Goal: Task Accomplishment & Management: Complete application form

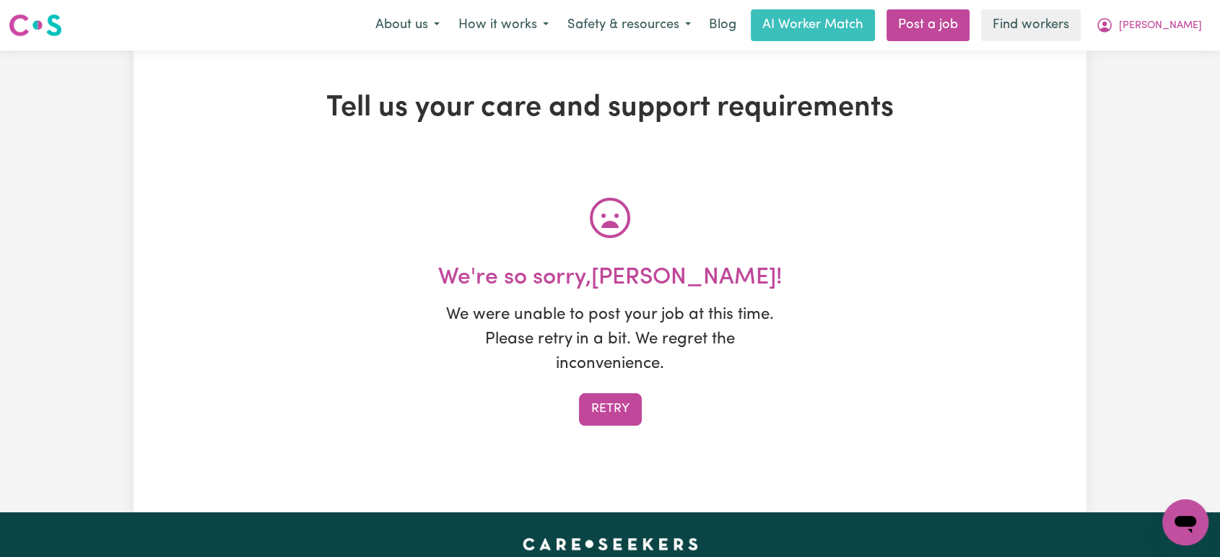
click at [605, 416] on button "Retry" at bounding box center [610, 409] width 63 height 32
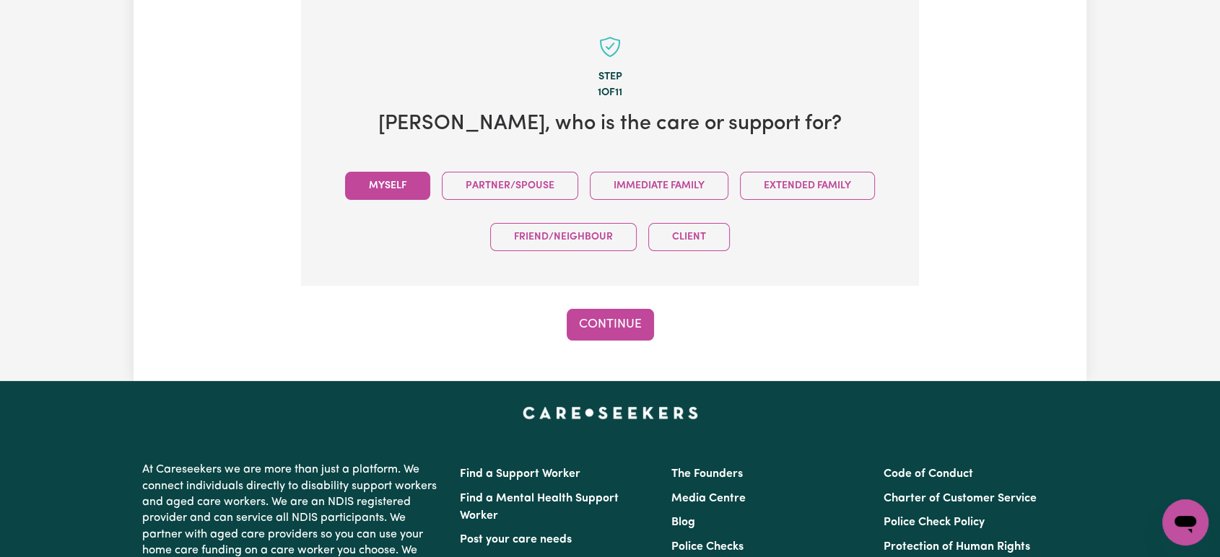
click at [372, 180] on button "Myself" at bounding box center [387, 186] width 85 height 28
click at [618, 333] on button "Continue" at bounding box center [610, 325] width 87 height 32
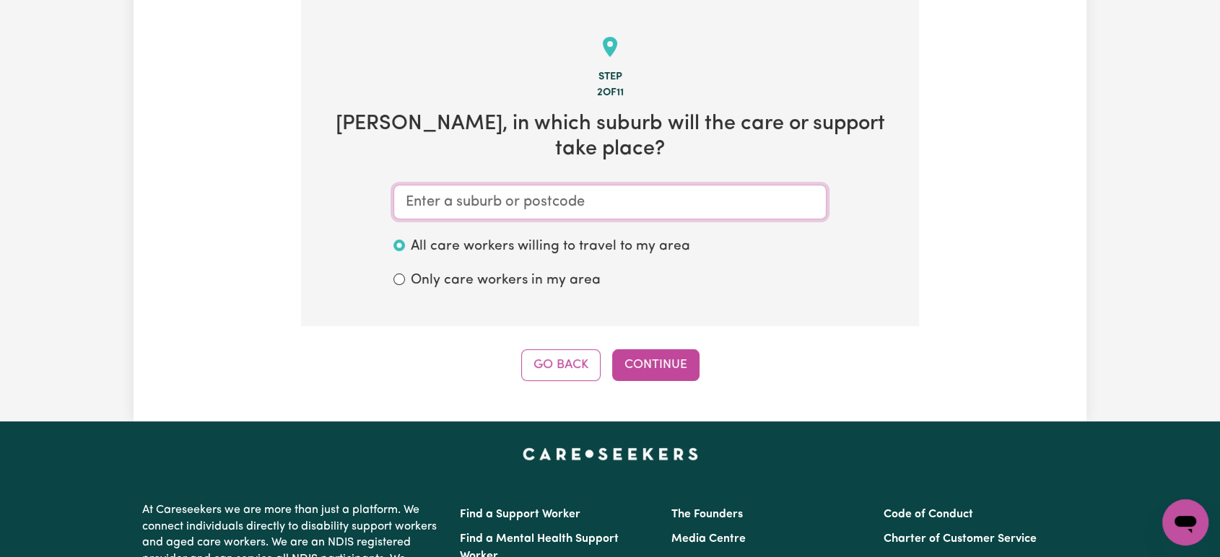
click at [549, 185] on input "text" at bounding box center [609, 202] width 433 height 35
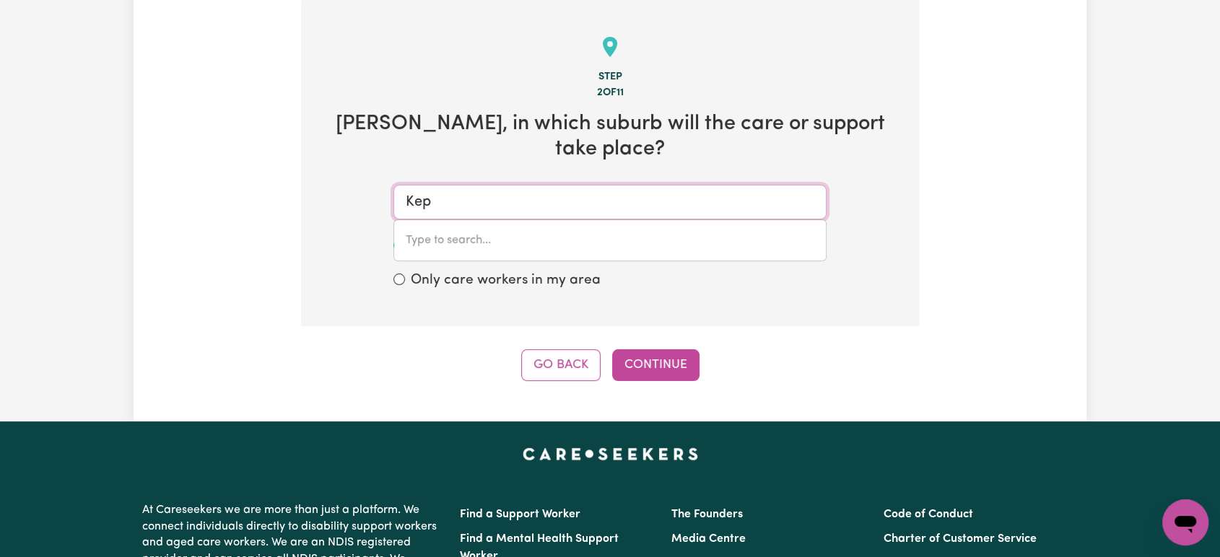
type input "Kepp"
type input "KeppEL SANDS, Queensland, 4702"
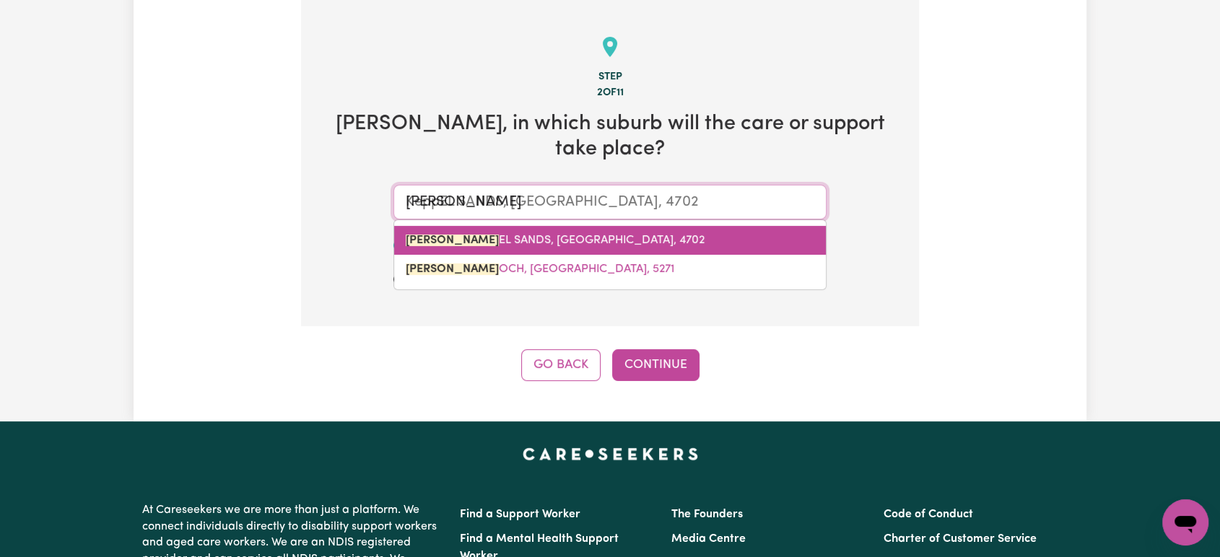
type input "Kep"
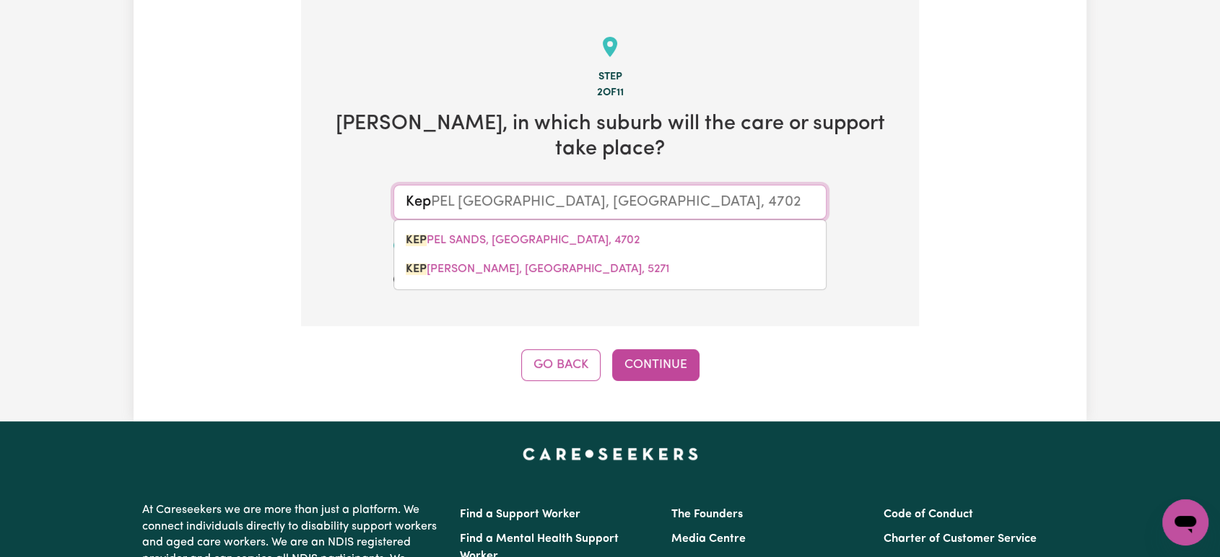
type input "KepA, South Australia, 5259"
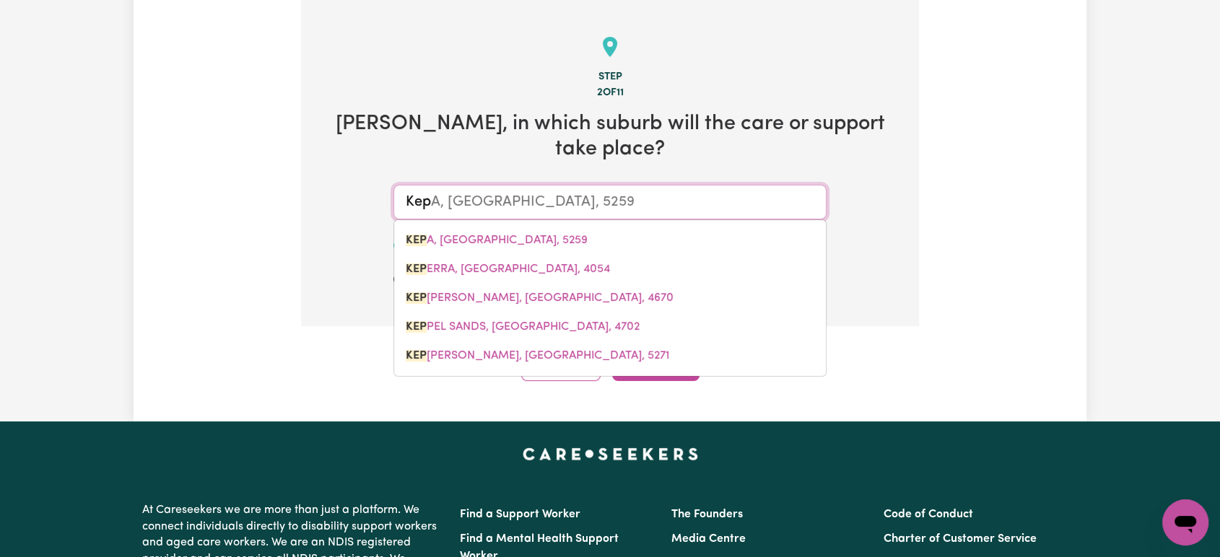
click at [575, 255] on link "KEP ERRA, Queensland, 4054" at bounding box center [610, 269] width 432 height 29
type input "KEPERRA, Queensland, 4054"
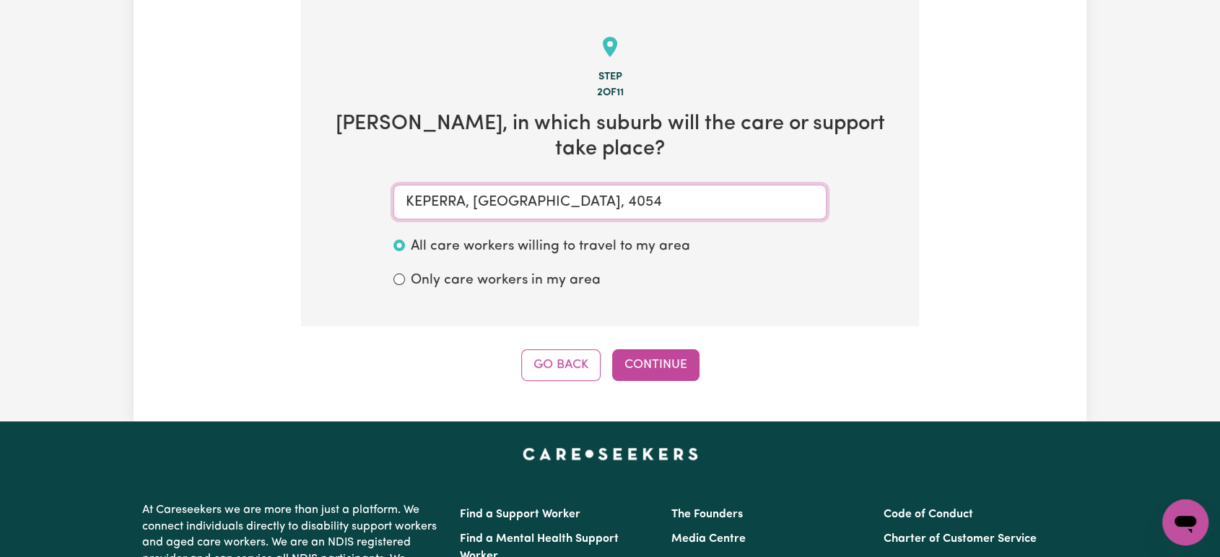
type input "KEPERRA, Queensland, 4054"
click at [641, 322] on div "Step 2 of 11 Debbi , in which suburb will the care or support take place? KEPER…" at bounding box center [610, 190] width 618 height 381
click at [647, 349] on button "Continue" at bounding box center [655, 365] width 87 height 32
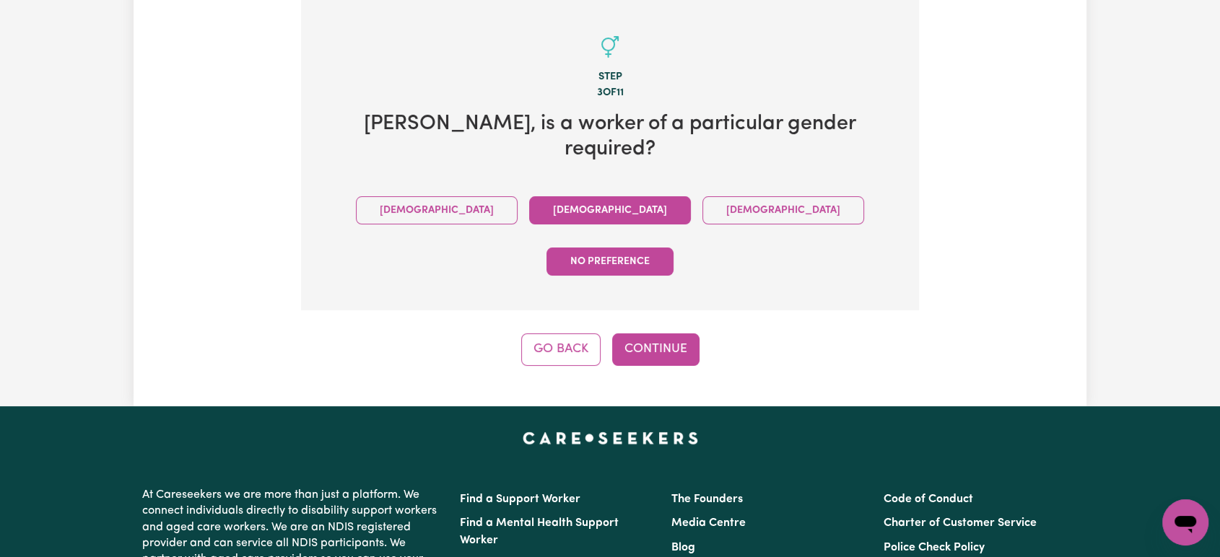
click at [537, 196] on button "Female" at bounding box center [610, 210] width 162 height 28
click at [659, 291] on div "Tell us your care and support requirements Welcome to Careseekers. We are excit…" at bounding box center [610, 70] width 953 height 672
click at [659, 334] on button "Continue" at bounding box center [655, 350] width 87 height 32
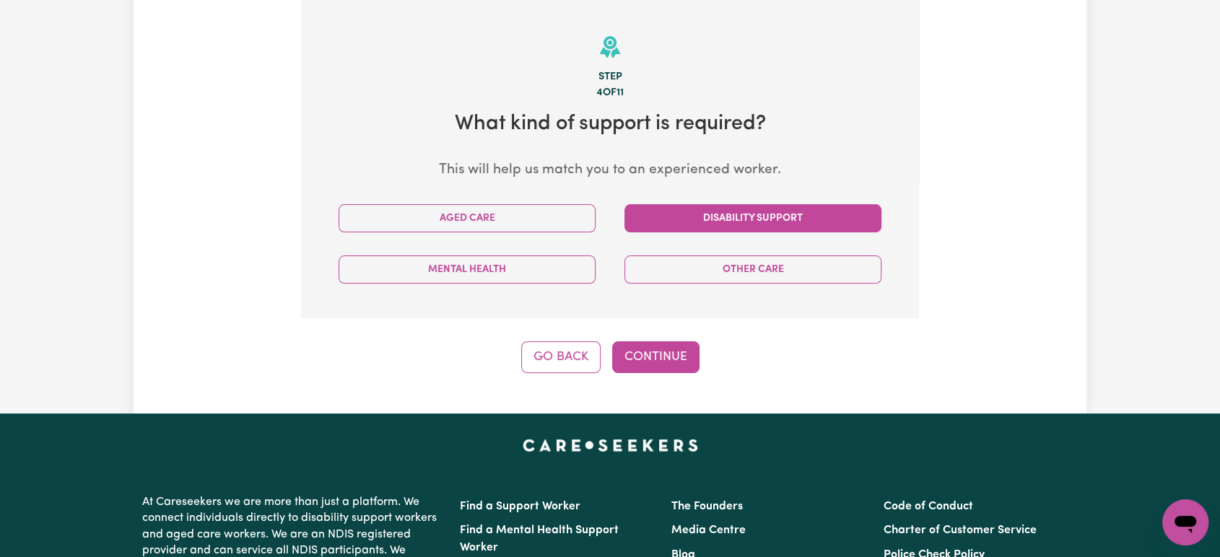
click at [652, 218] on button "Disability Support" at bounding box center [752, 218] width 257 height 28
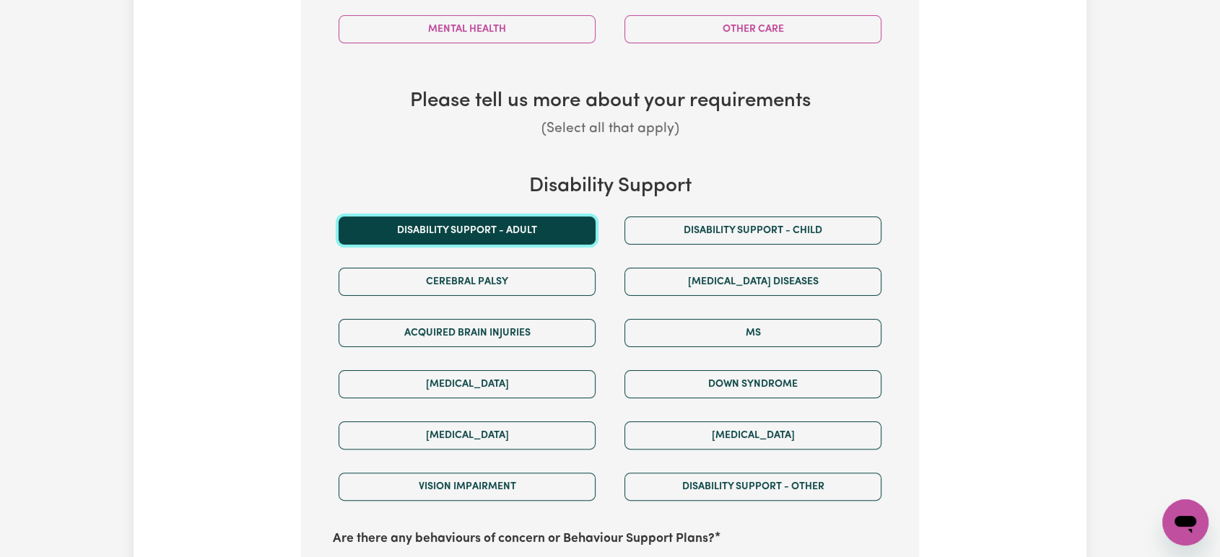
click at [566, 224] on button "Disability support - Adult" at bounding box center [467, 231] width 257 height 28
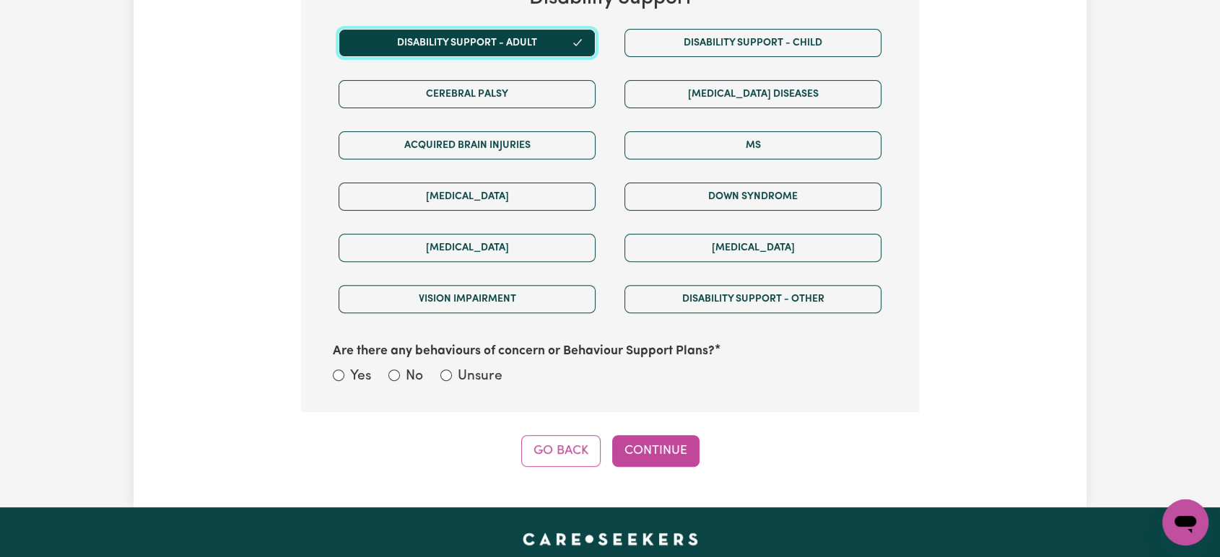
scroll to position [878, 0]
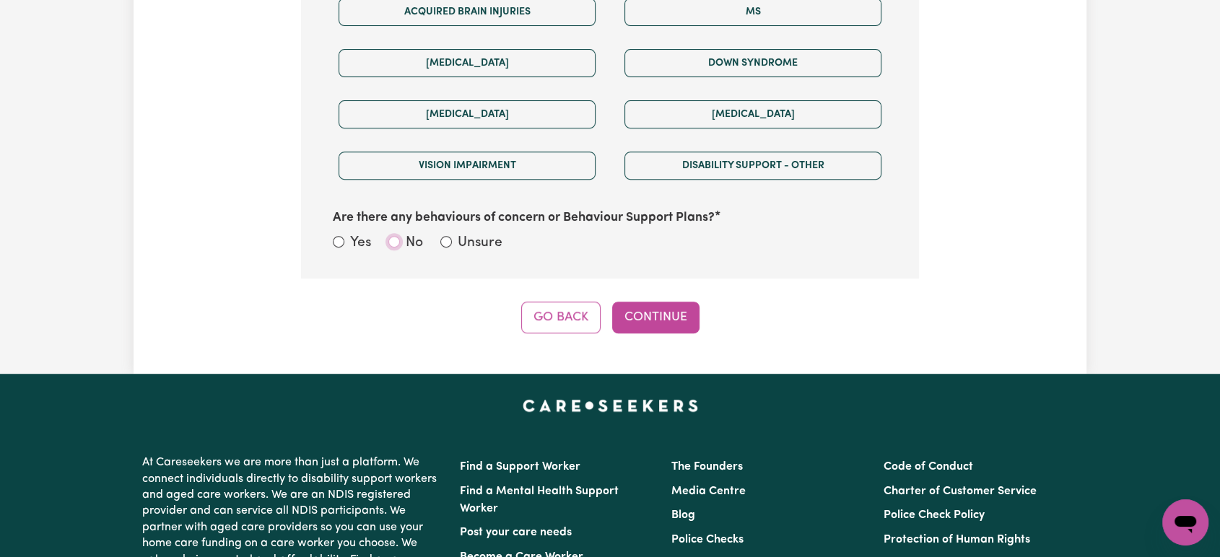
click at [393, 236] on input "No" at bounding box center [394, 242] width 12 height 12
radio input "true"
click at [642, 315] on button "Continue" at bounding box center [655, 318] width 87 height 32
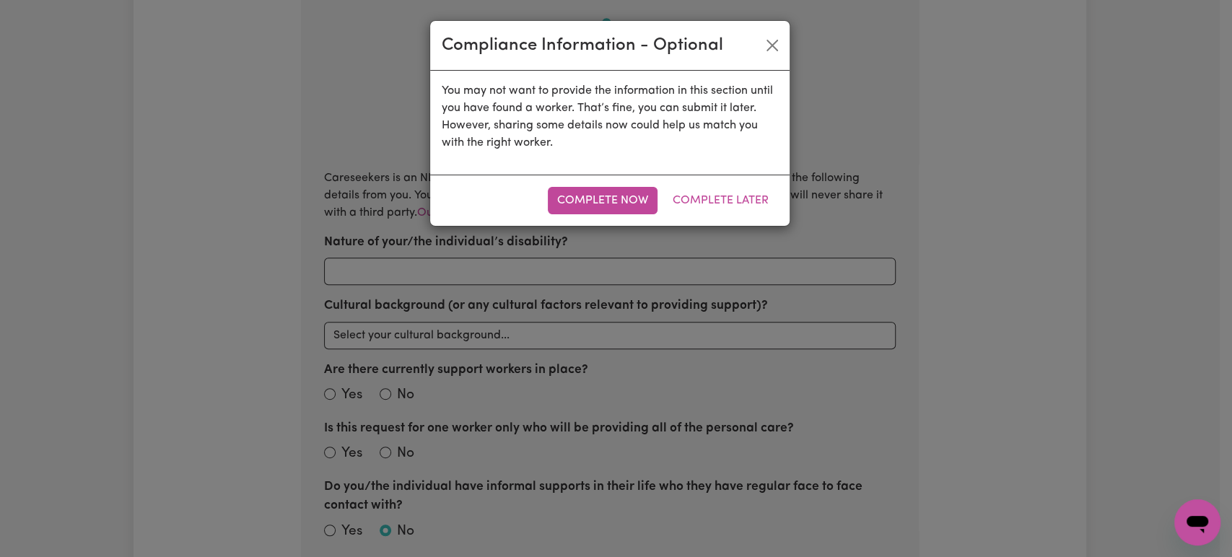
radio input "true"
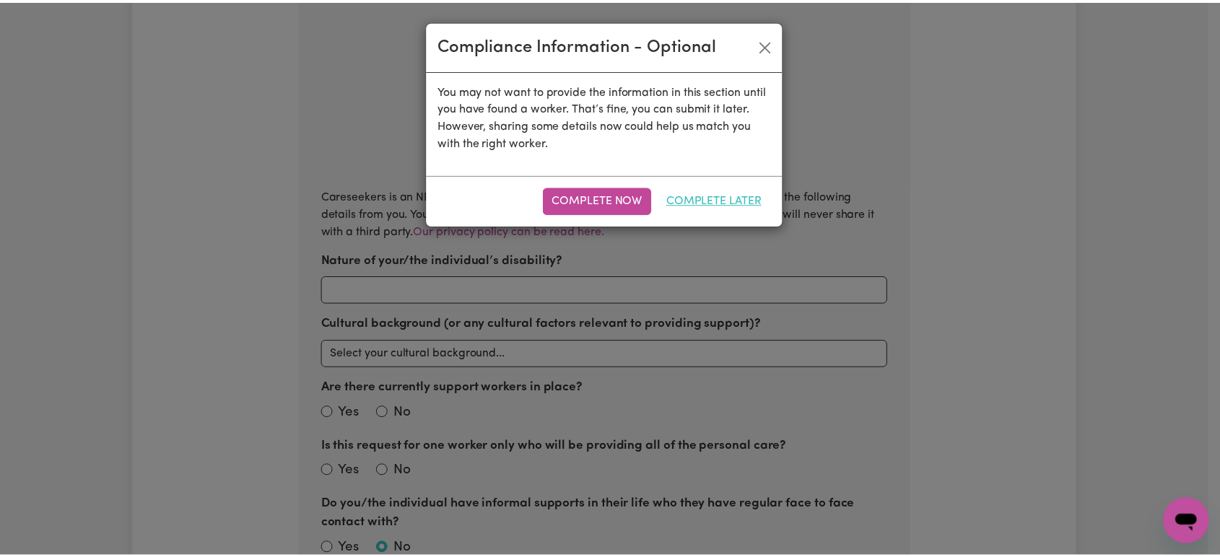
scroll to position [316, 0]
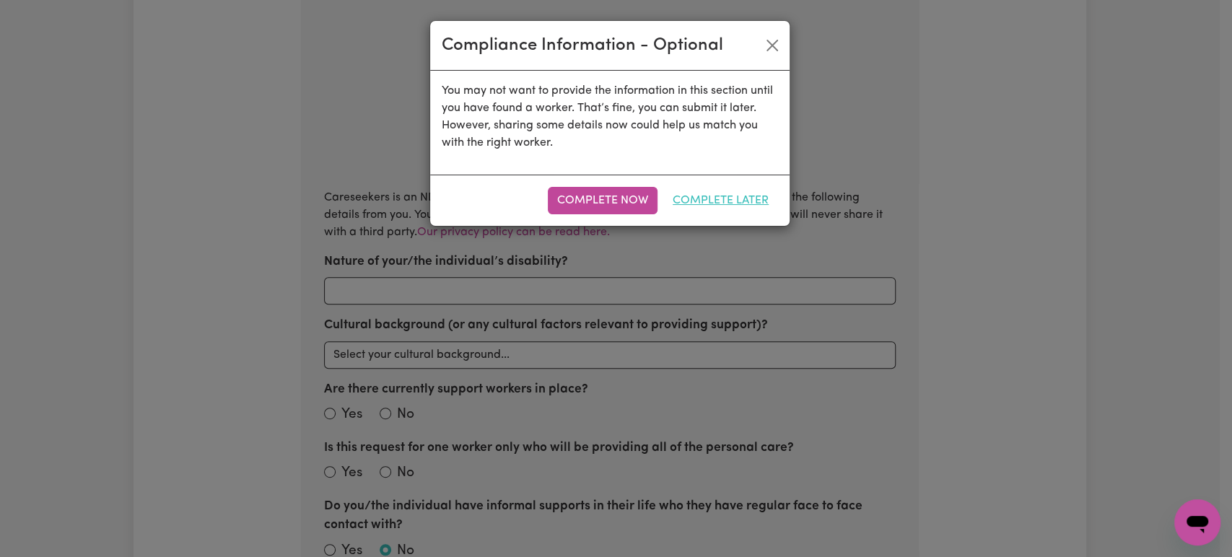
click at [708, 206] on button "Complete Later" at bounding box center [720, 200] width 115 height 27
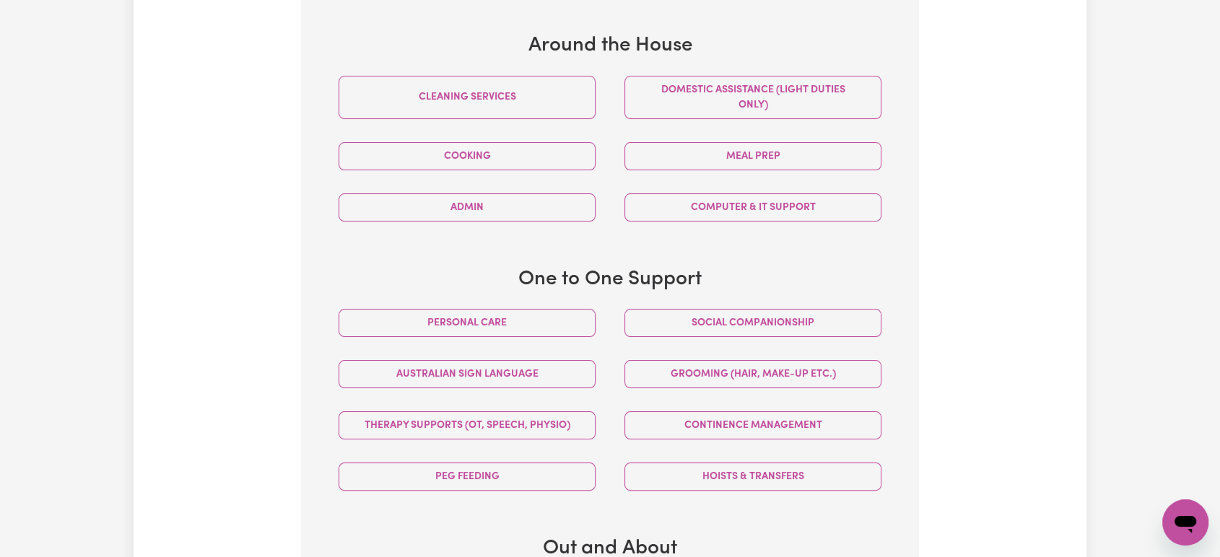
scroll to position [476, 0]
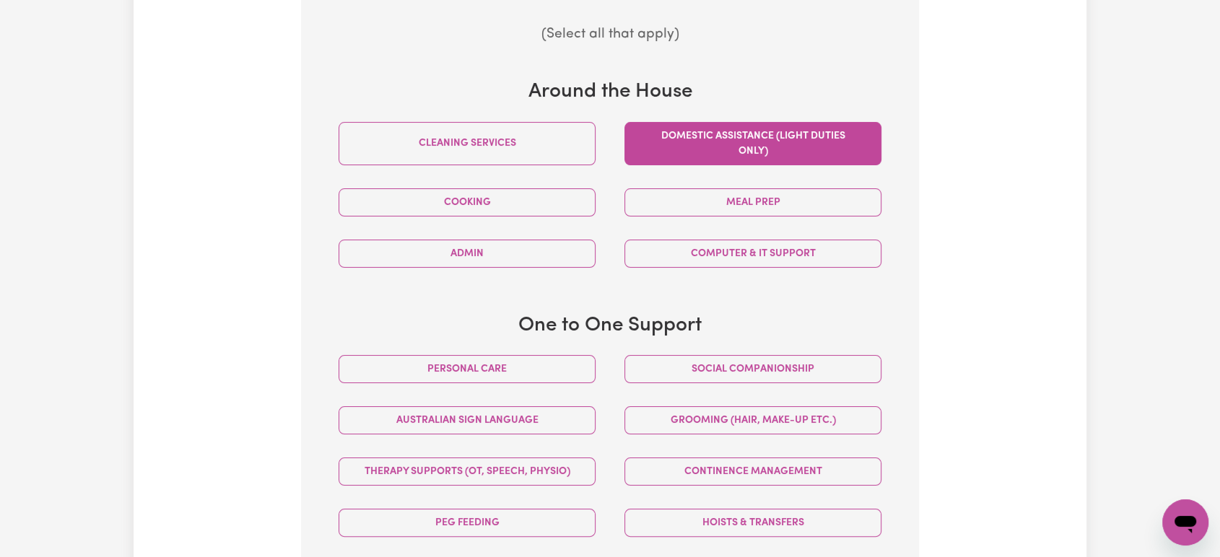
click at [771, 141] on button "Domestic assistance (light duties only)" at bounding box center [752, 143] width 257 height 43
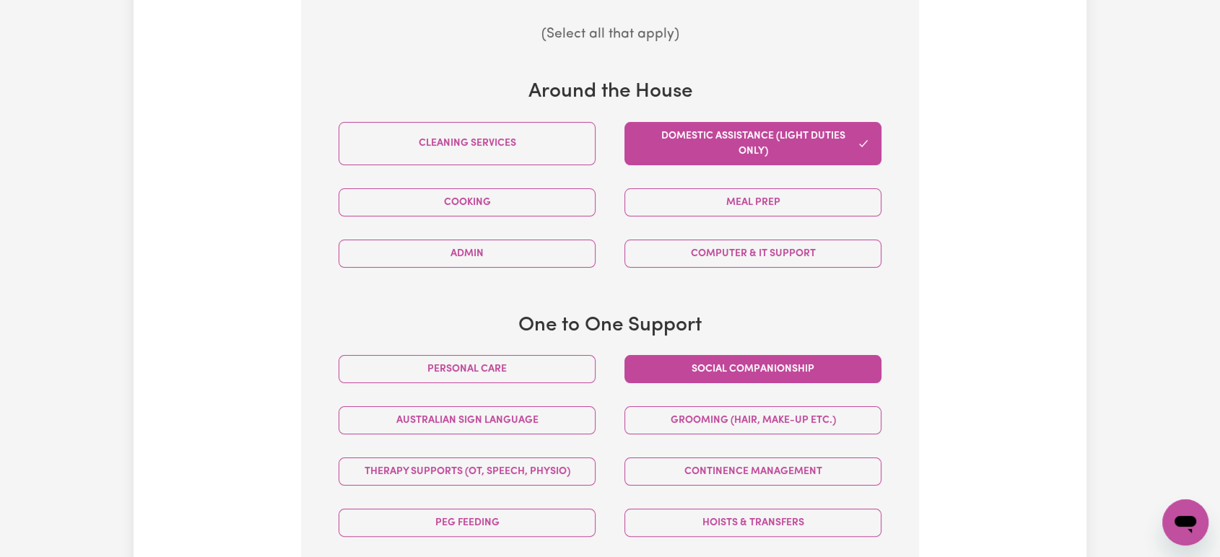
click at [721, 362] on button "Social companionship" at bounding box center [752, 369] width 257 height 28
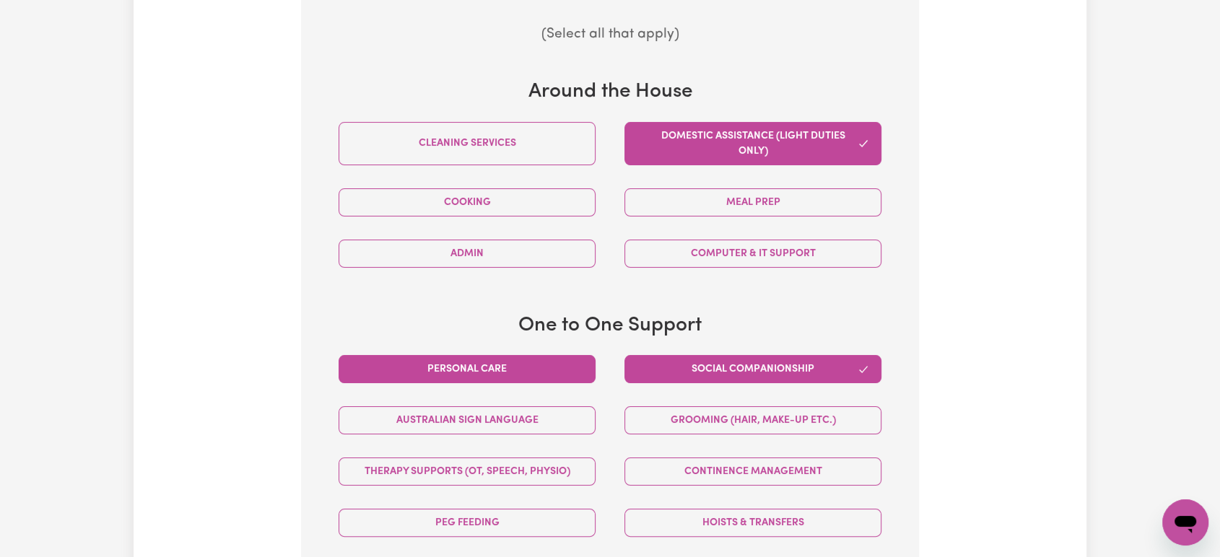
click at [580, 367] on button "Personal care" at bounding box center [467, 369] width 257 height 28
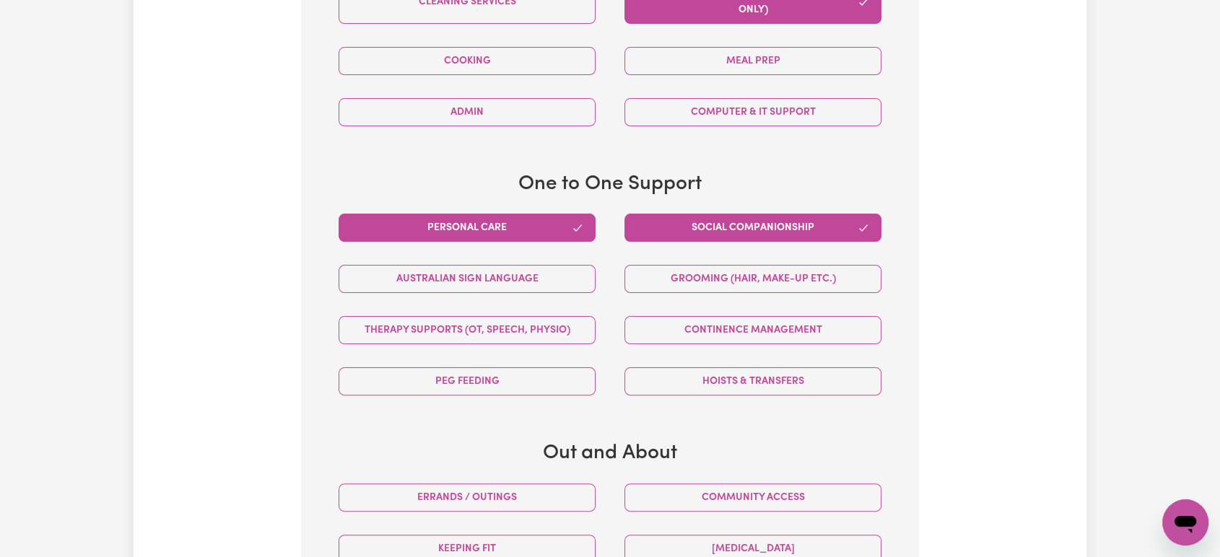
scroll to position [717, 0]
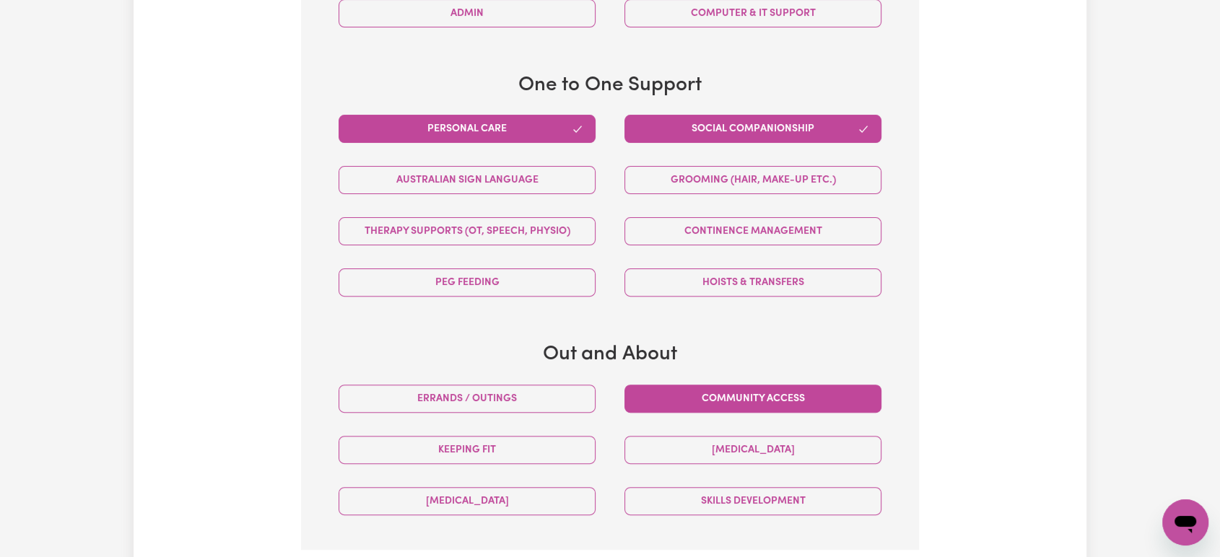
click at [778, 390] on button "Community access" at bounding box center [752, 399] width 257 height 28
click at [539, 389] on button "Errands / Outings" at bounding box center [467, 399] width 257 height 28
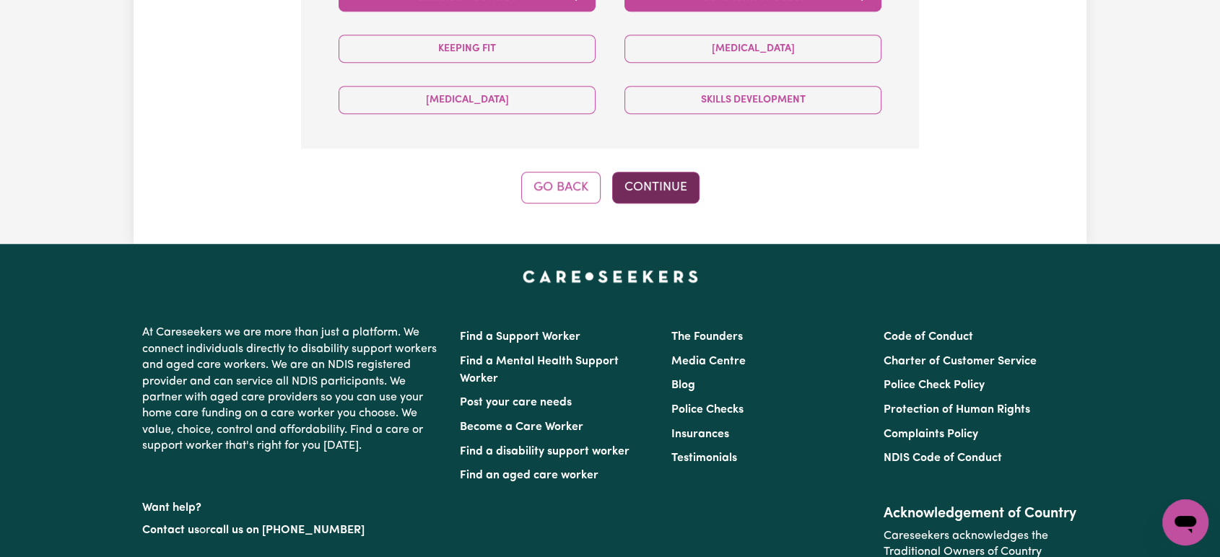
click at [681, 181] on button "Continue" at bounding box center [655, 188] width 87 height 32
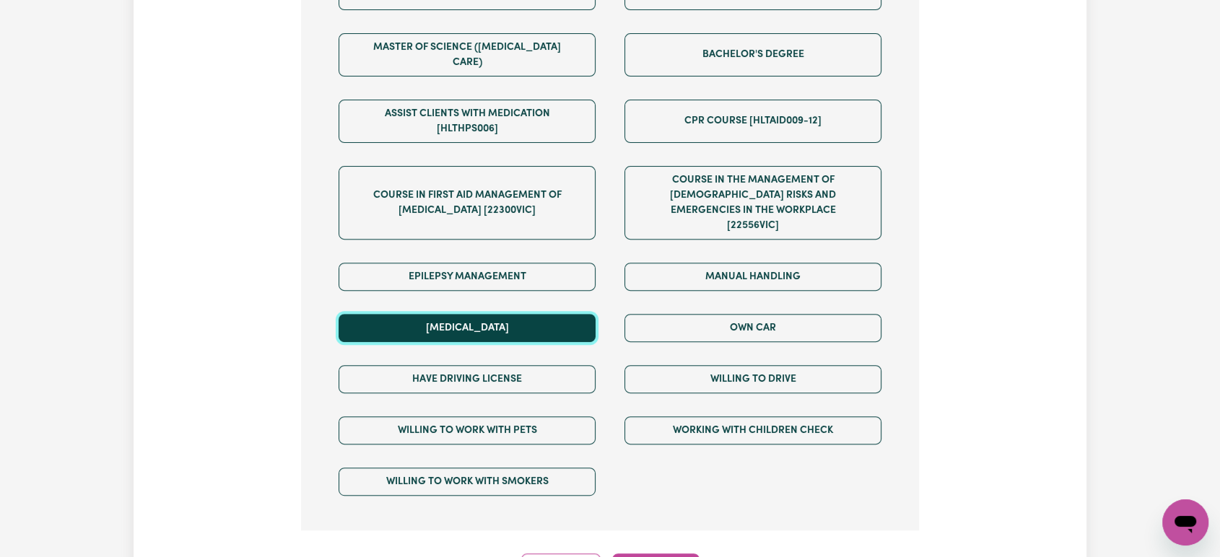
click at [539, 314] on button "Medication Management" at bounding box center [467, 328] width 257 height 28
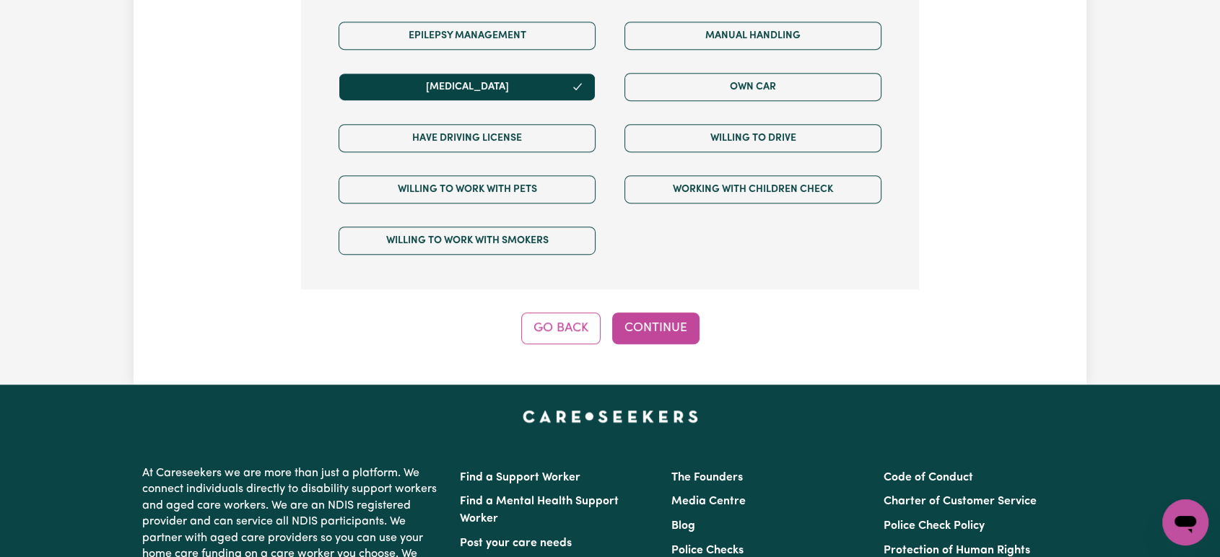
click at [655, 313] on button "Continue" at bounding box center [655, 329] width 87 height 32
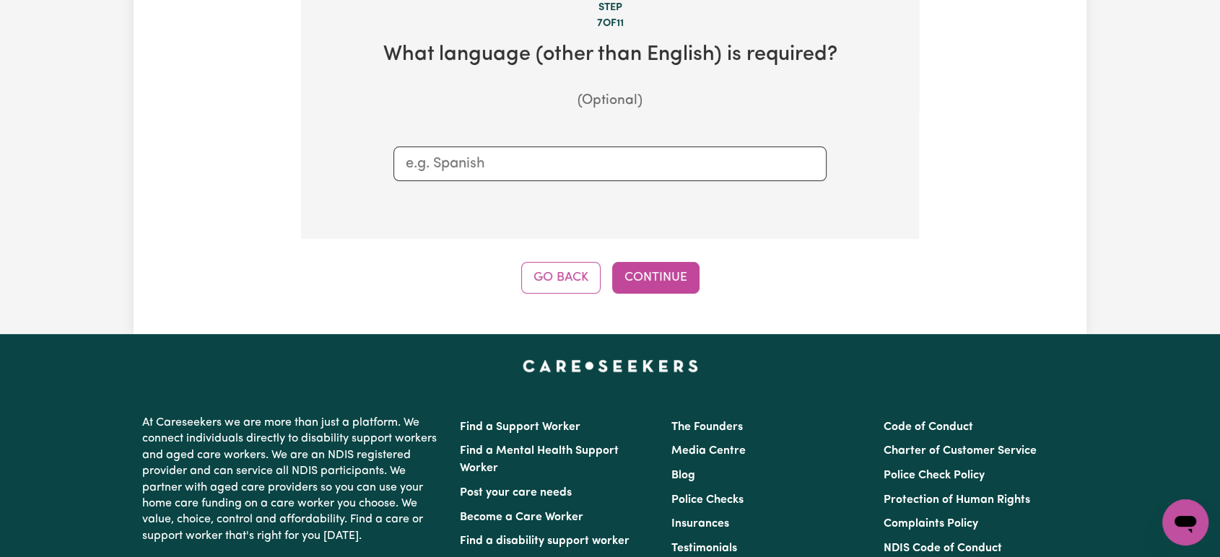
scroll to position [316, 0]
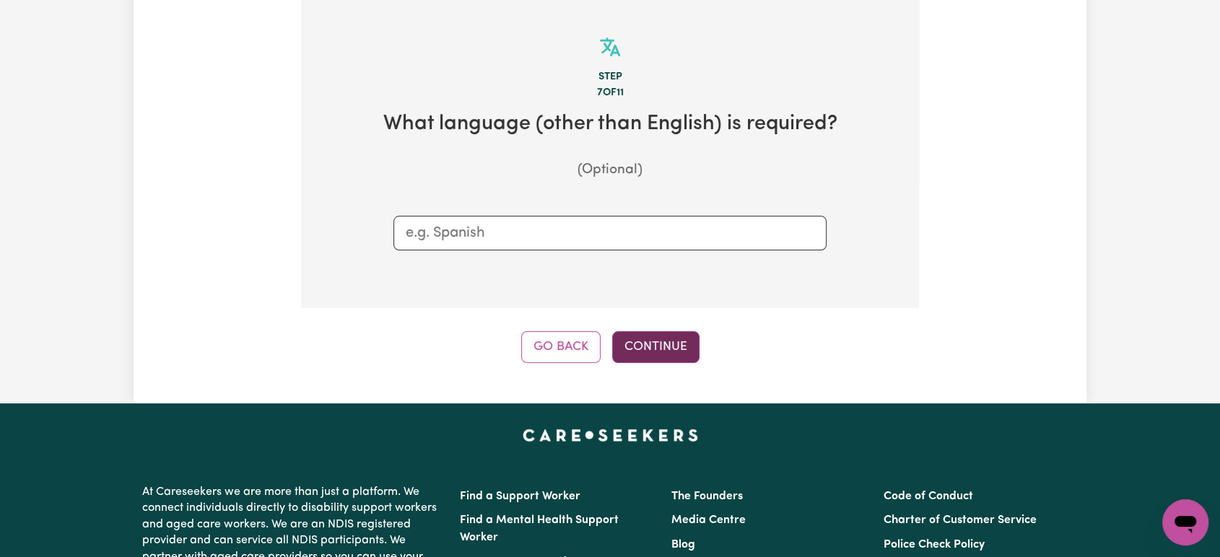
click at [664, 336] on button "Continue" at bounding box center [655, 347] width 87 height 32
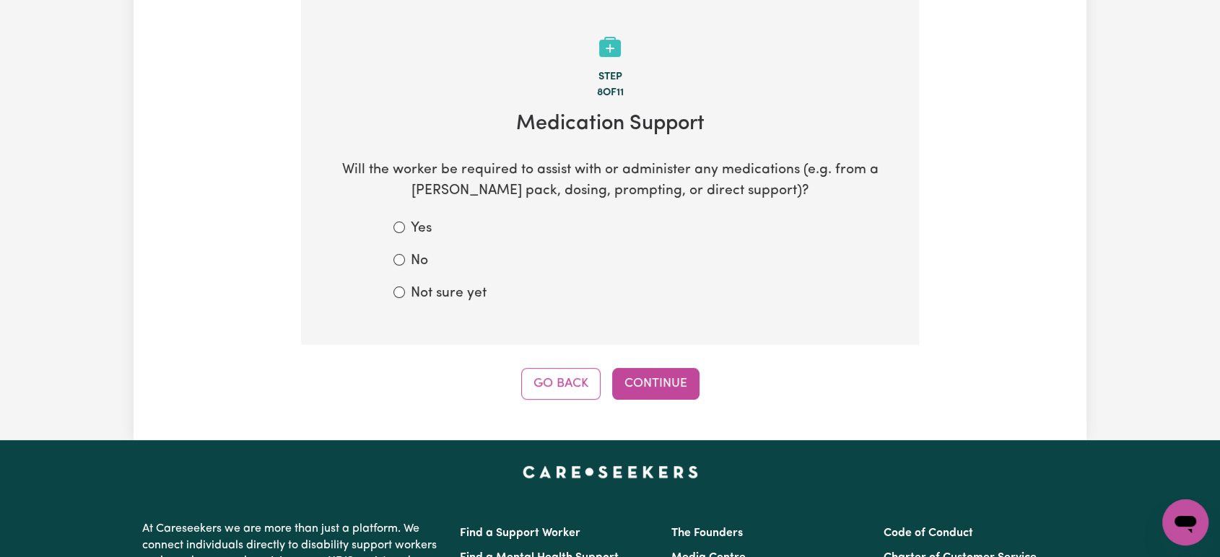
click at [414, 230] on label "Yes" at bounding box center [421, 229] width 21 height 21
click at [405, 230] on input "Yes" at bounding box center [399, 228] width 12 height 12
radio input "true"
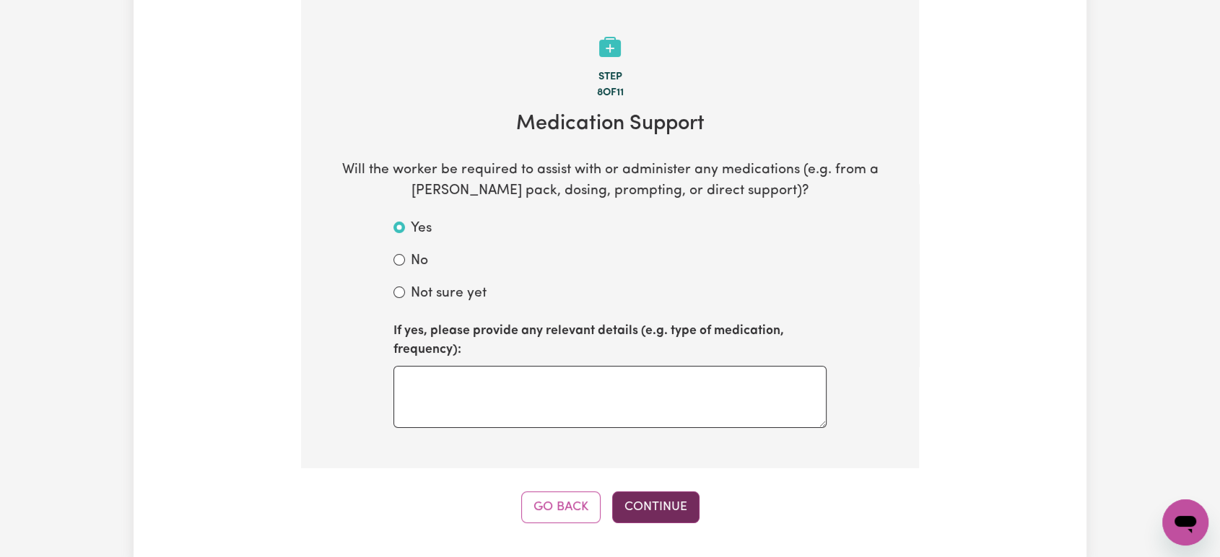
click at [648, 513] on button "Continue" at bounding box center [655, 508] width 87 height 32
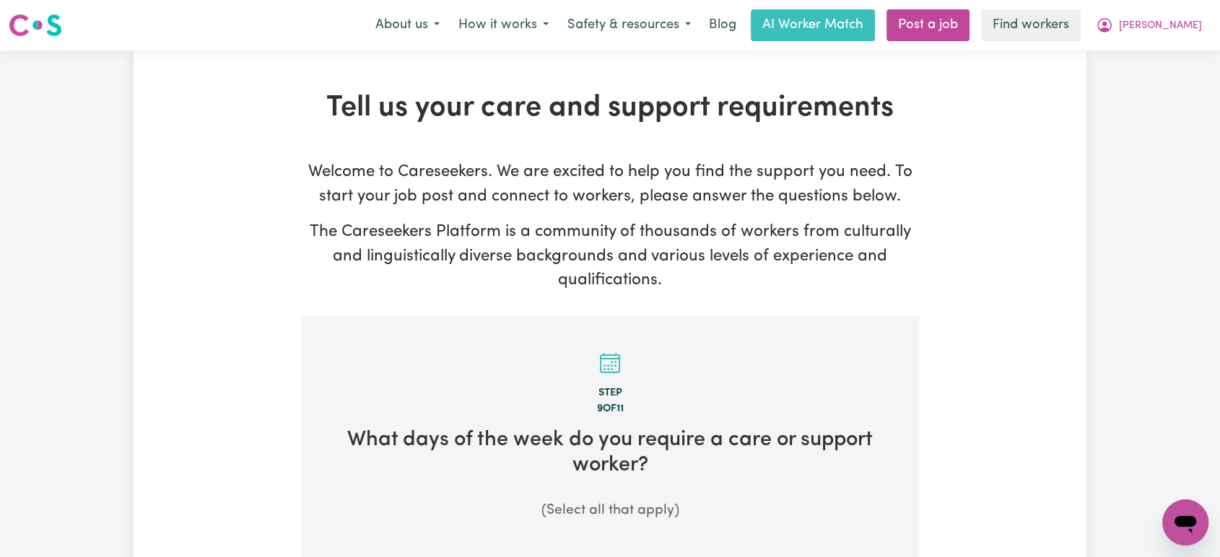
scroll to position [561, 0]
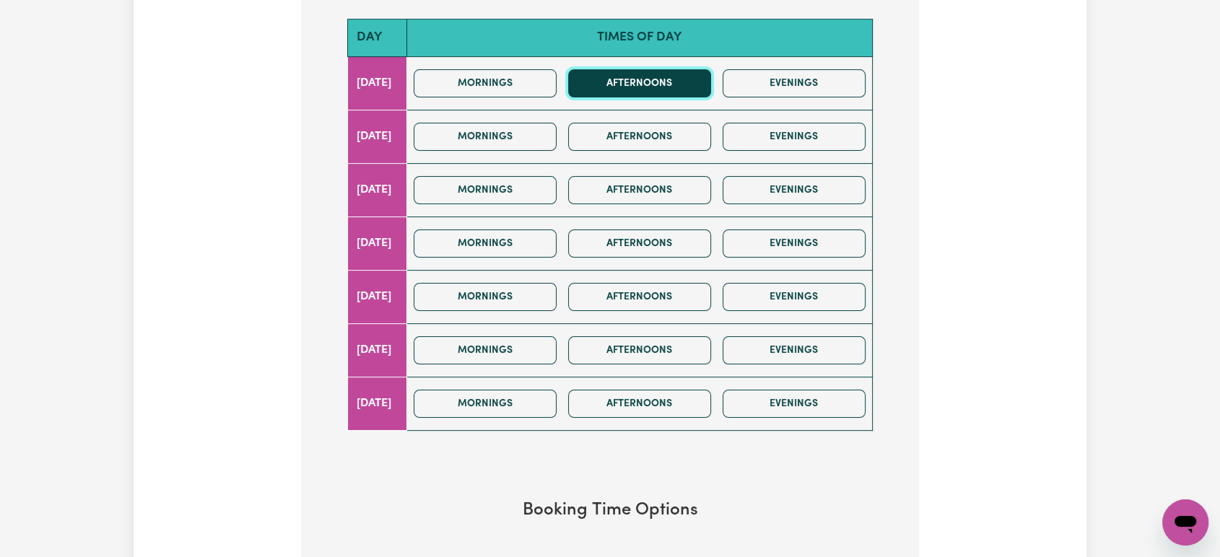
drag, startPoint x: 710, startPoint y: 84, endPoint x: 708, endPoint y: 93, distance: 9.5
click at [710, 83] on button "Afternoons" at bounding box center [639, 83] width 143 height 28
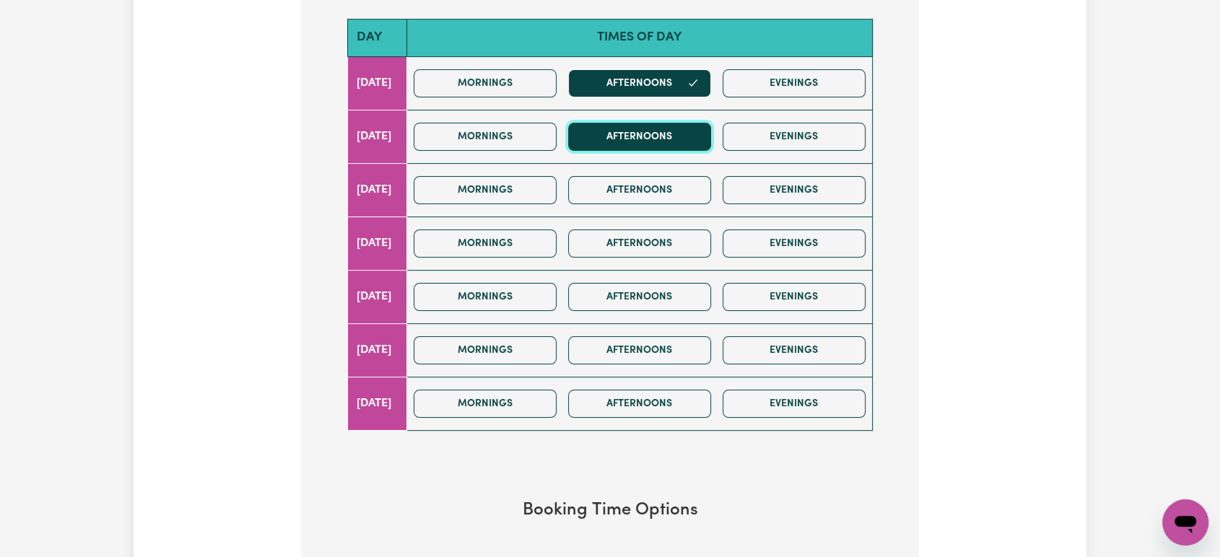
click at [707, 131] on button "Afternoons" at bounding box center [639, 137] width 143 height 28
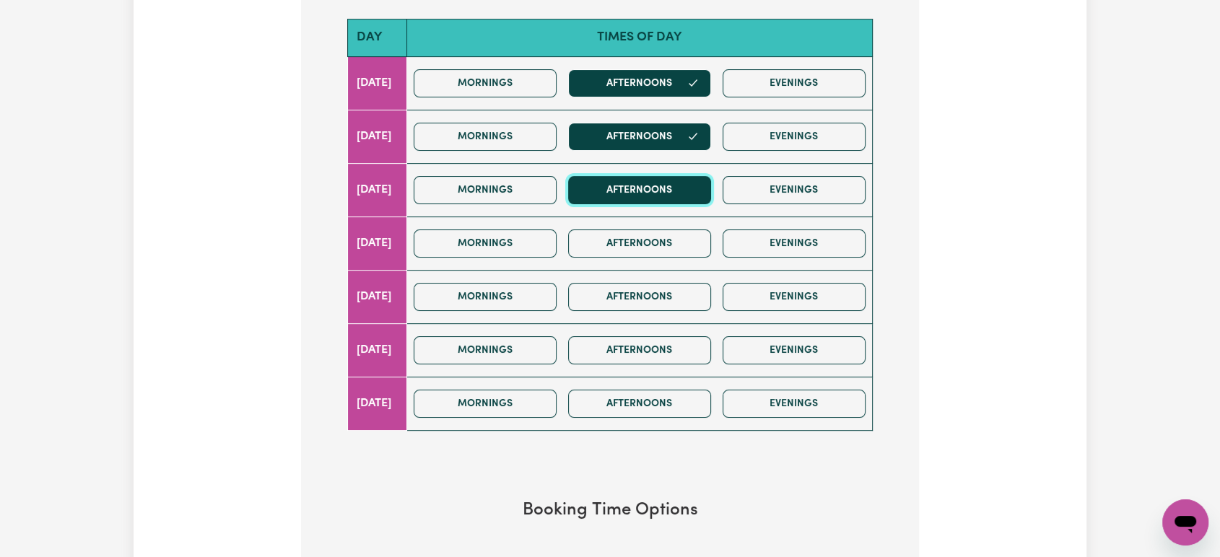
click at [702, 187] on button "Afternoons" at bounding box center [639, 190] width 143 height 28
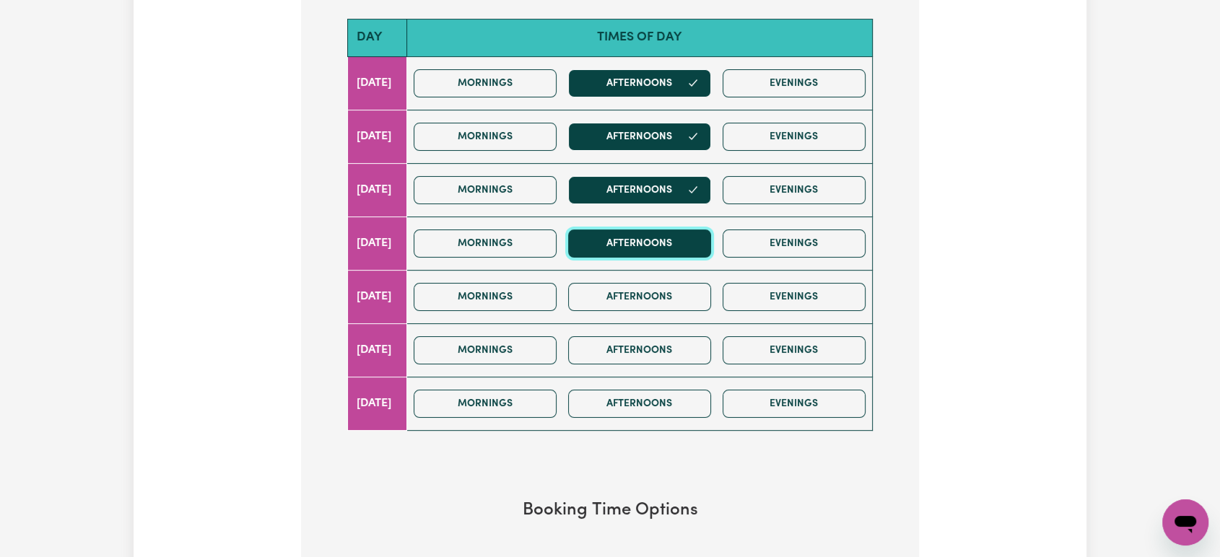
click at [696, 234] on button "Afternoons" at bounding box center [639, 244] width 143 height 28
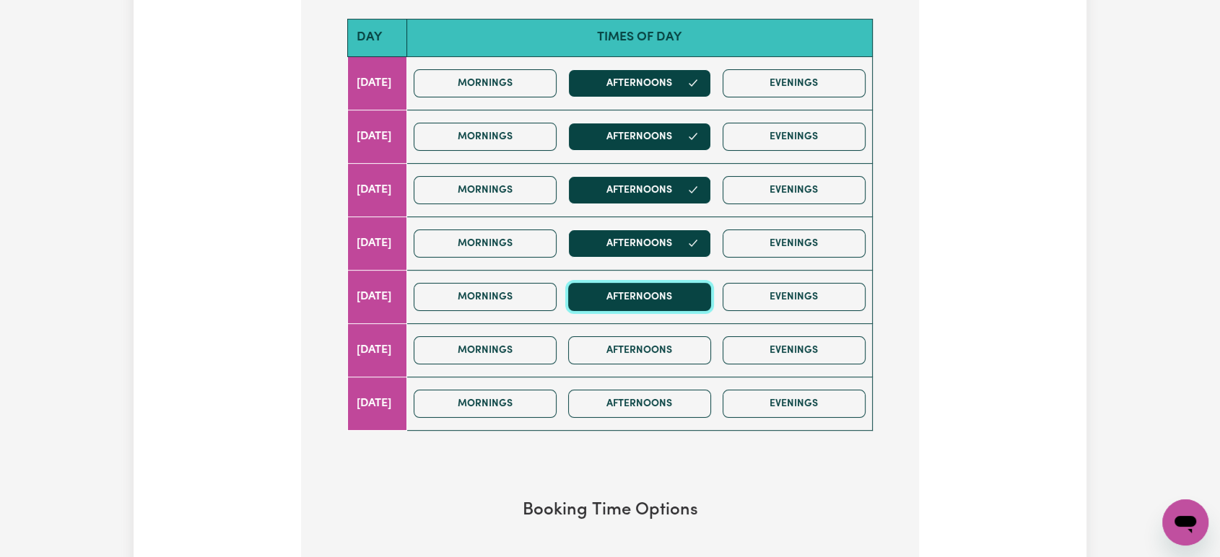
click at [688, 292] on button "Afternoons" at bounding box center [639, 297] width 143 height 28
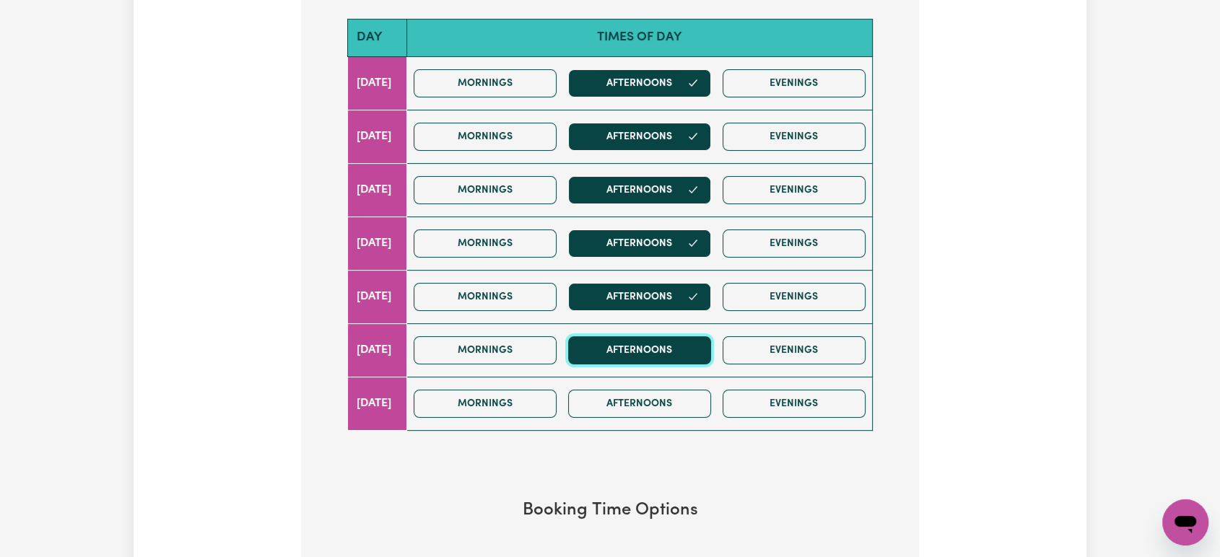
click at [676, 349] on button "Afternoons" at bounding box center [639, 350] width 143 height 28
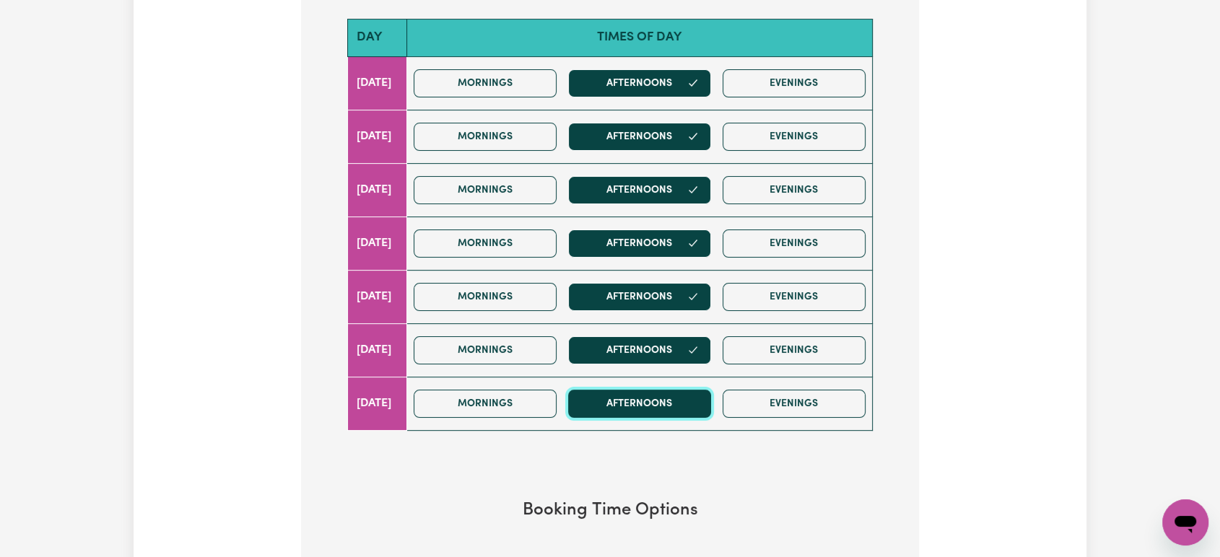
click at [666, 409] on button "Afternoons" at bounding box center [639, 404] width 143 height 28
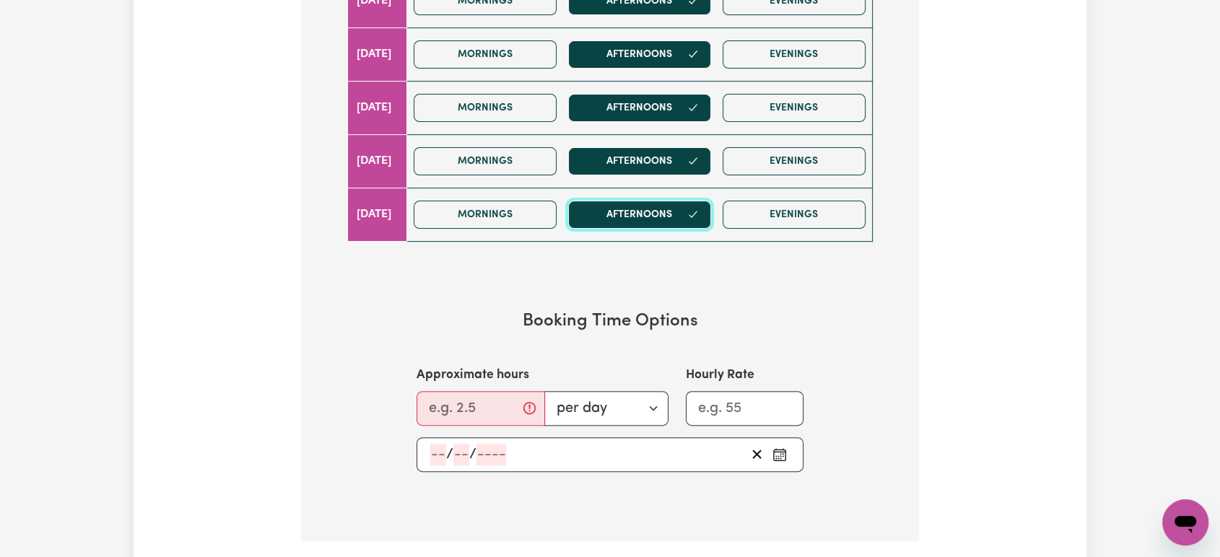
scroll to position [882, 0]
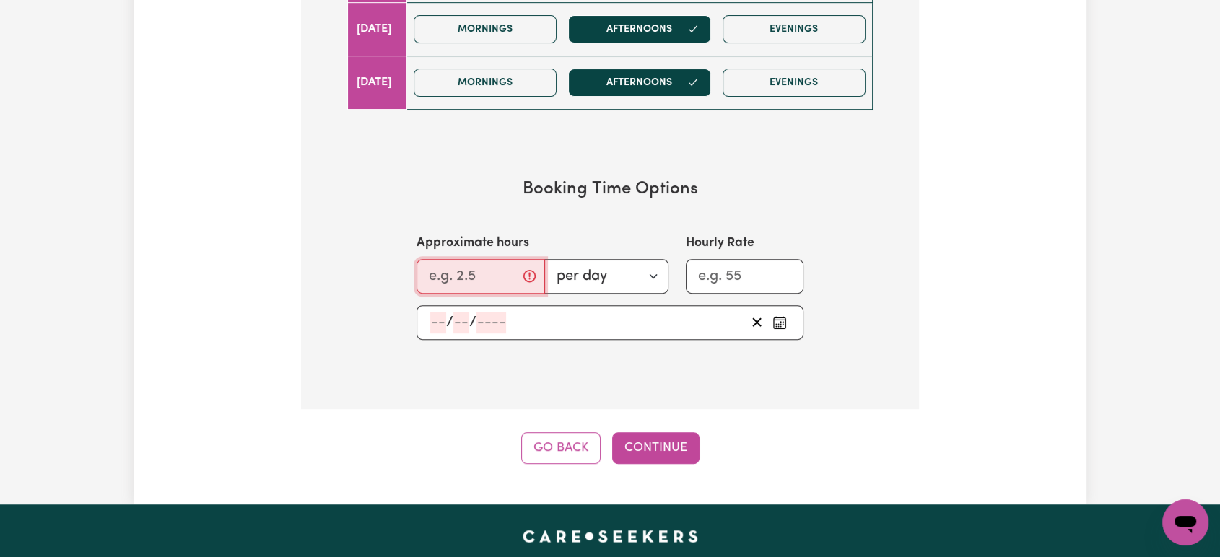
click at [482, 273] on input "Approximate hours" at bounding box center [481, 276] width 129 height 35
type input "8"
click at [716, 276] on input "Hourly Rate" at bounding box center [745, 276] width 118 height 35
type input "60"
click at [788, 325] on button "Pick an approximate start date" at bounding box center [779, 323] width 23 height 22
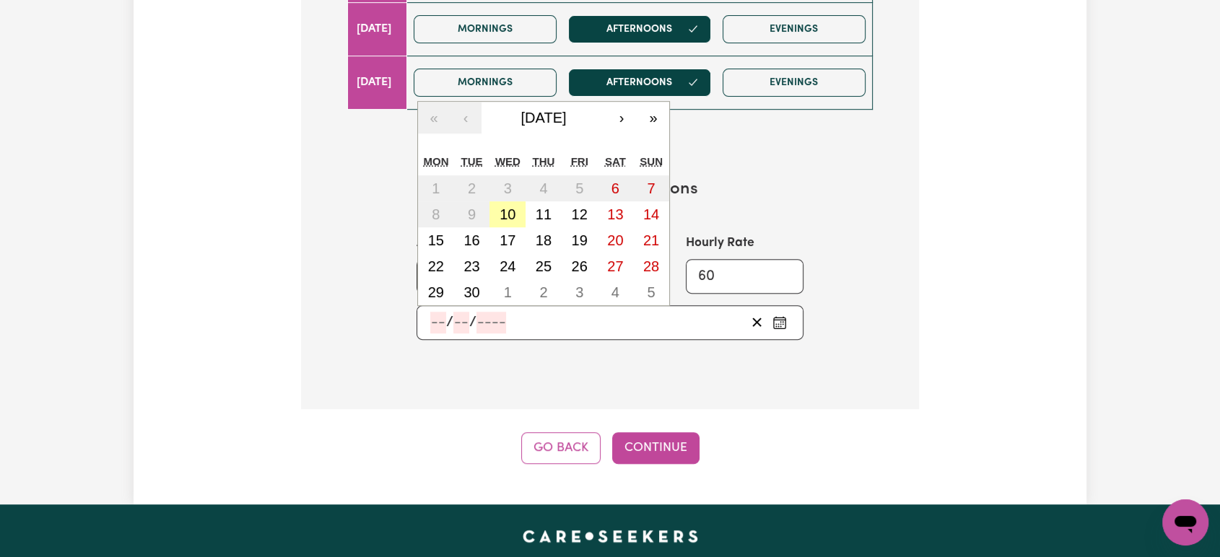
click at [512, 207] on abbr "10" at bounding box center [508, 214] width 16 height 16
type input "2025-09-10"
type input "10"
type input "9"
type input "2025"
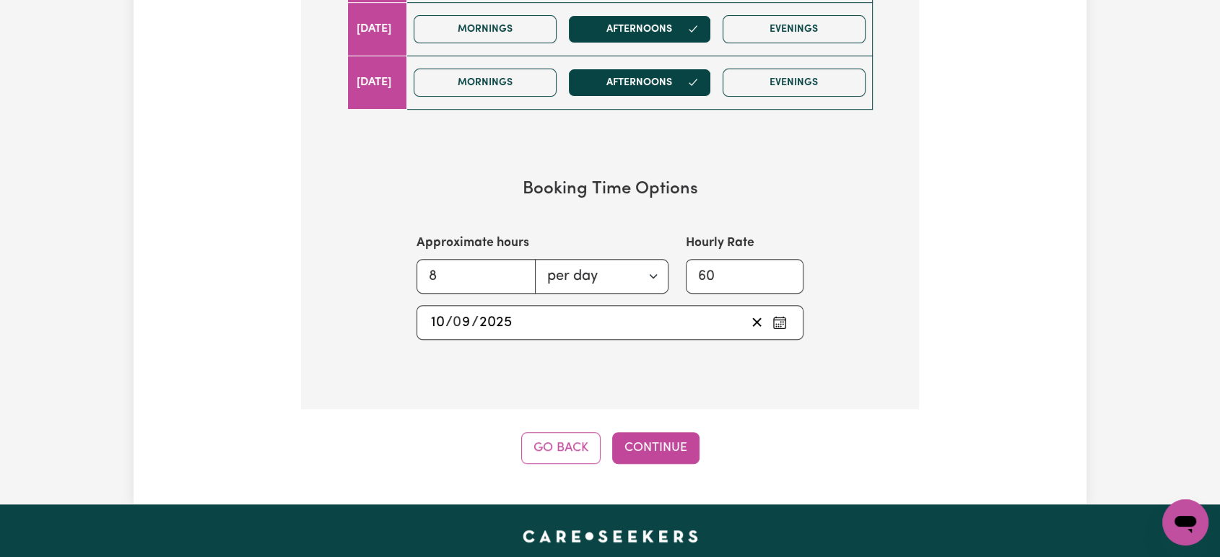
click at [675, 443] on button "Continue" at bounding box center [655, 448] width 87 height 32
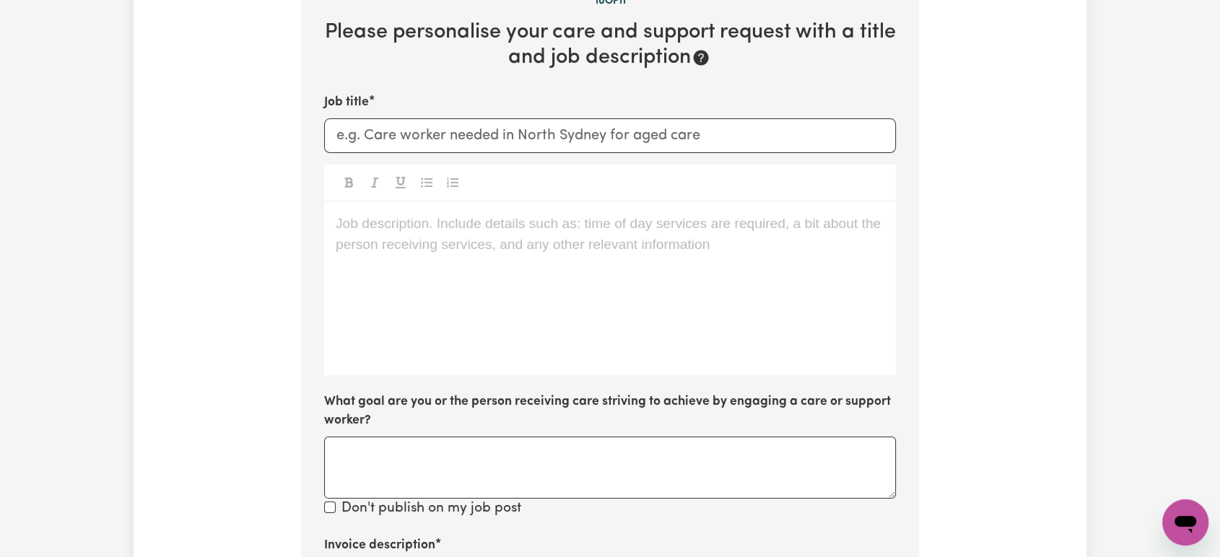
scroll to position [316, 0]
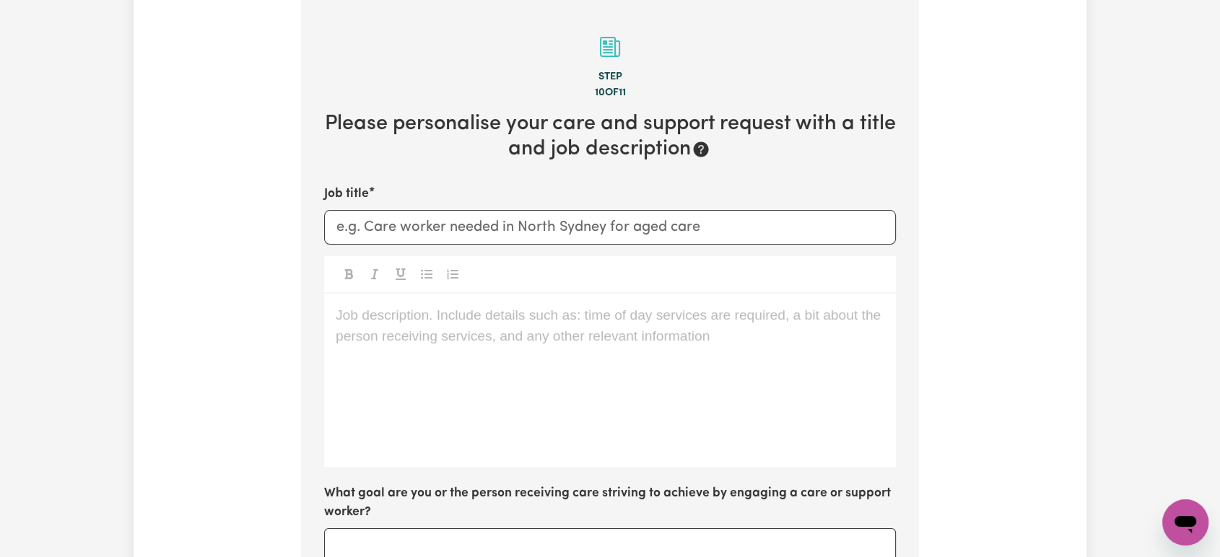
click at [491, 316] on p "Job description. Include details such as: time of day services are required, a …" at bounding box center [610, 315] width 549 height 21
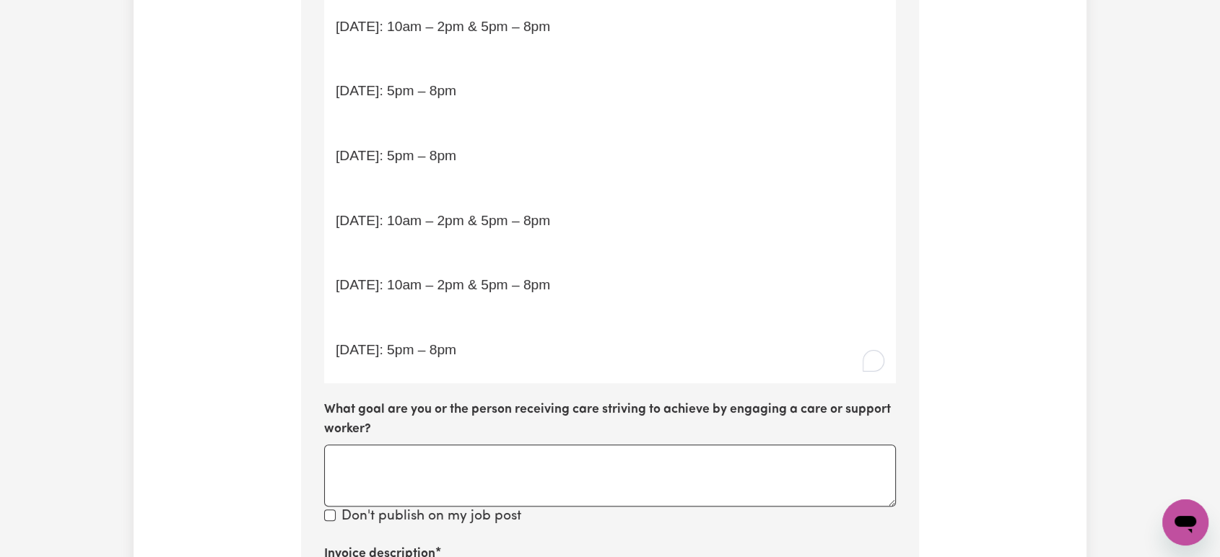
scroll to position [953, 0]
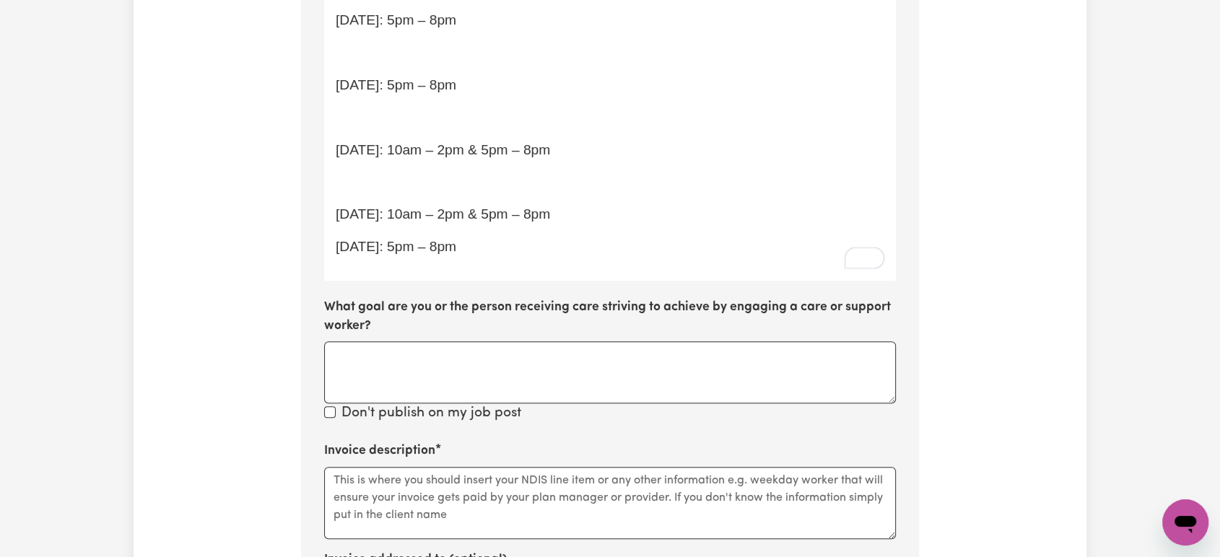
click at [385, 178] on p "﻿" at bounding box center [610, 182] width 549 height 21
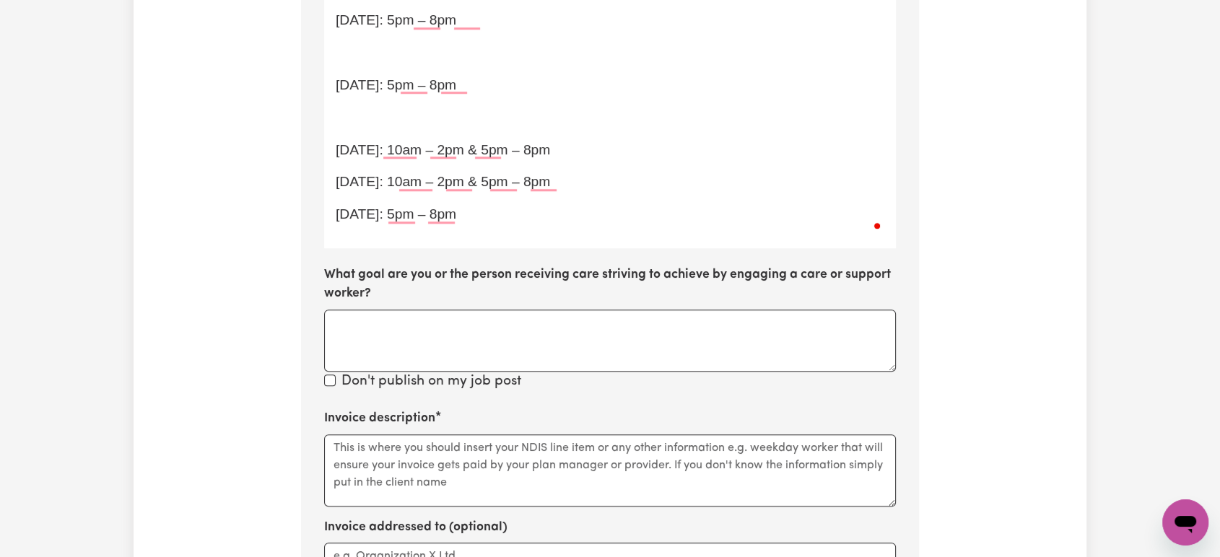
drag, startPoint x: 376, startPoint y: 127, endPoint x: 372, endPoint y: 99, distance: 28.5
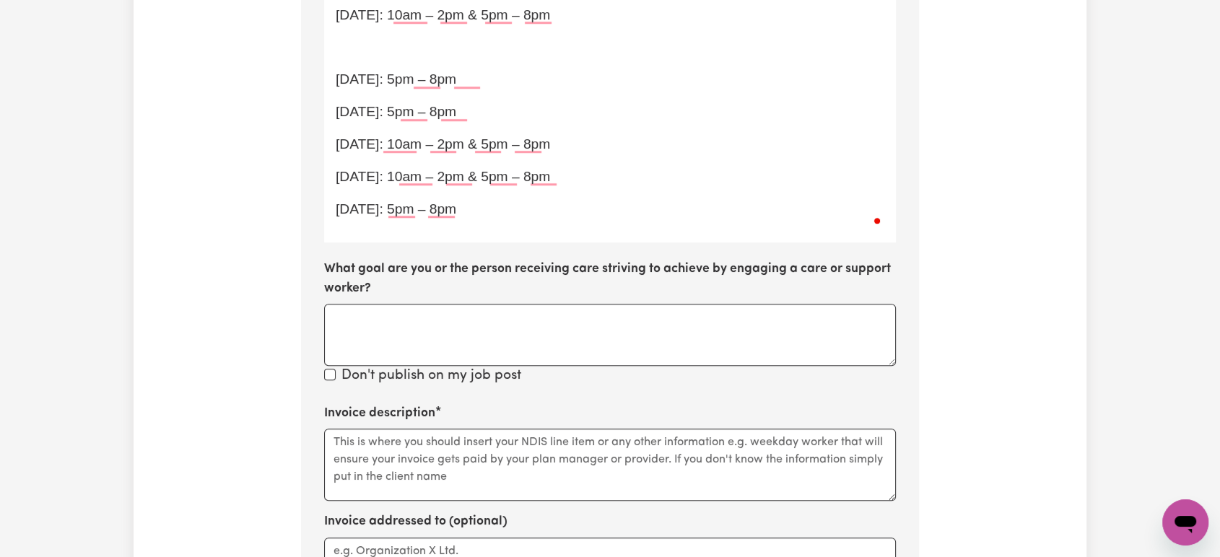
scroll to position [760, 0]
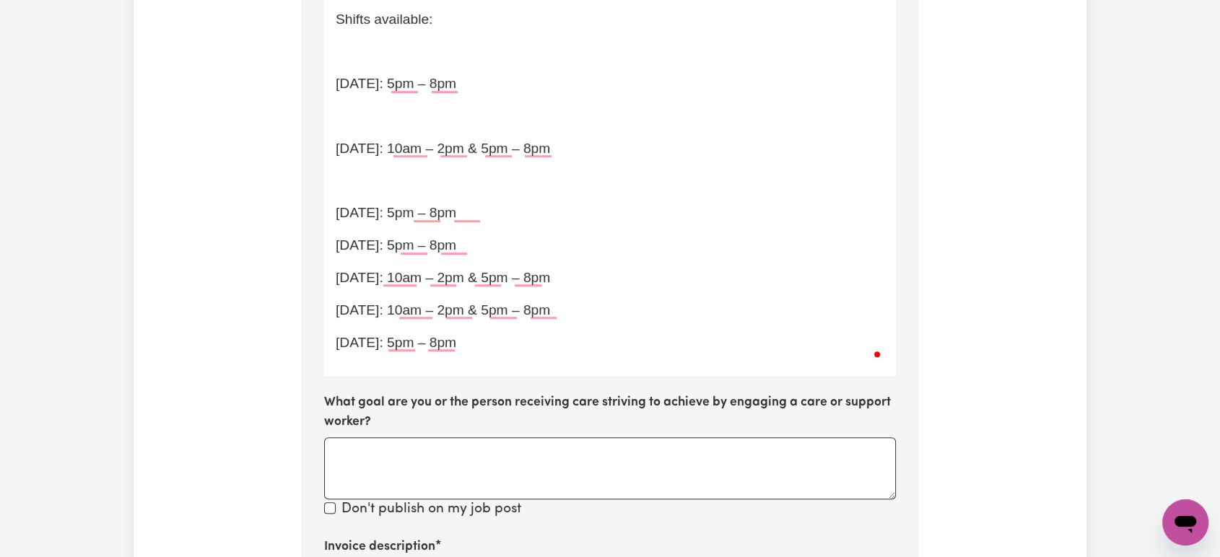
drag, startPoint x: 417, startPoint y: 170, endPoint x: 410, endPoint y: 165, distance: 9.2
click at [416, 171] on p "﻿" at bounding box center [610, 181] width 549 height 21
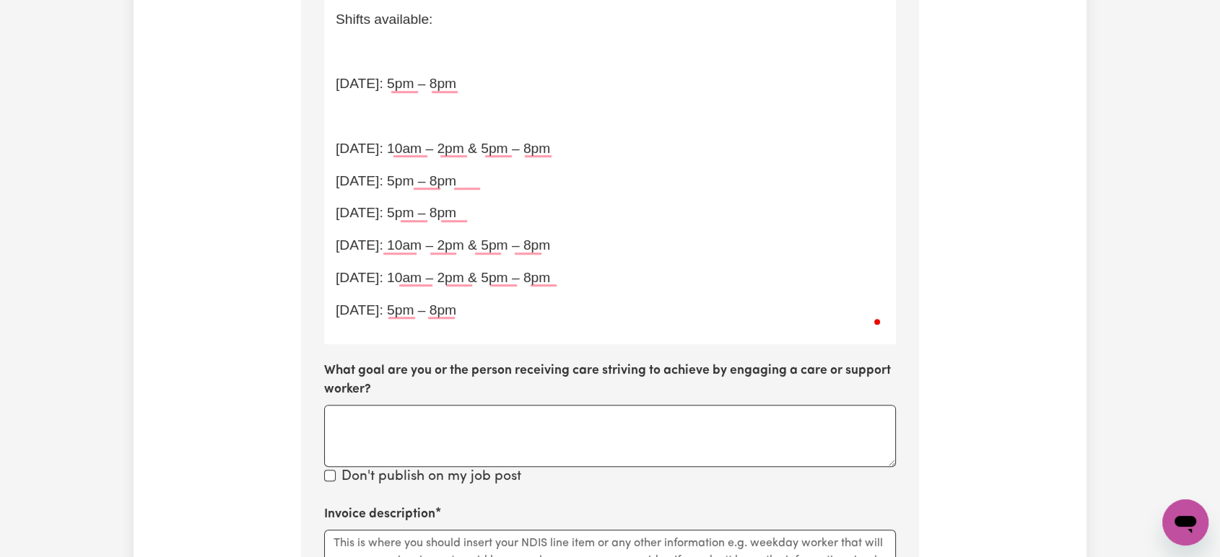
click at [378, 110] on p "﻿" at bounding box center [610, 116] width 549 height 21
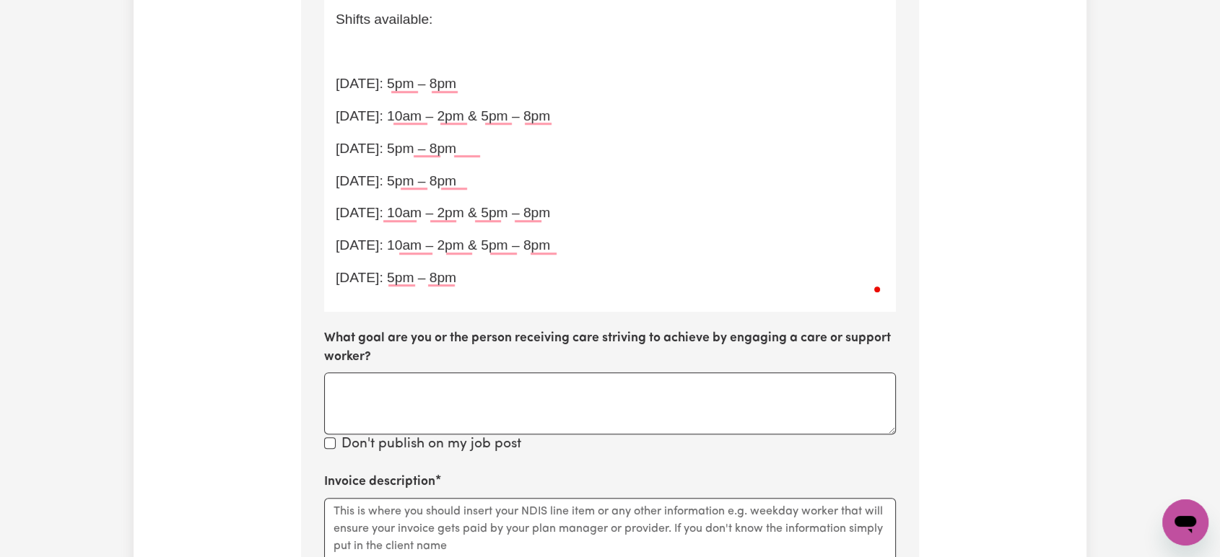
click at [373, 56] on p "﻿" at bounding box center [610, 51] width 549 height 21
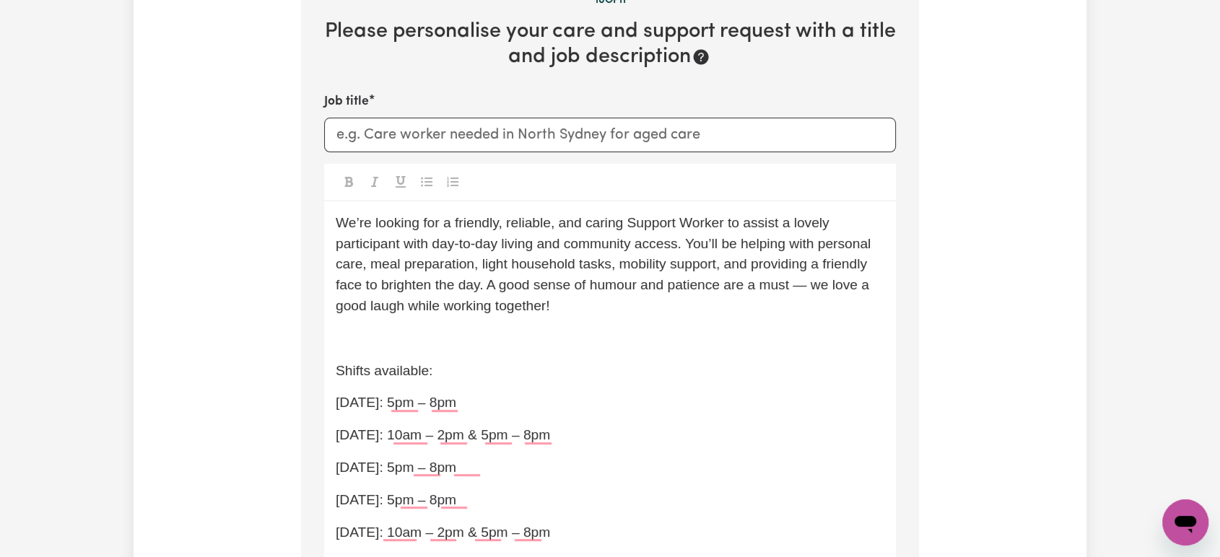
scroll to position [407, 0]
click at [653, 303] on p "We’re looking for a friendly, reliable, and caring Support Worker to assist a l…" at bounding box center [610, 266] width 549 height 104
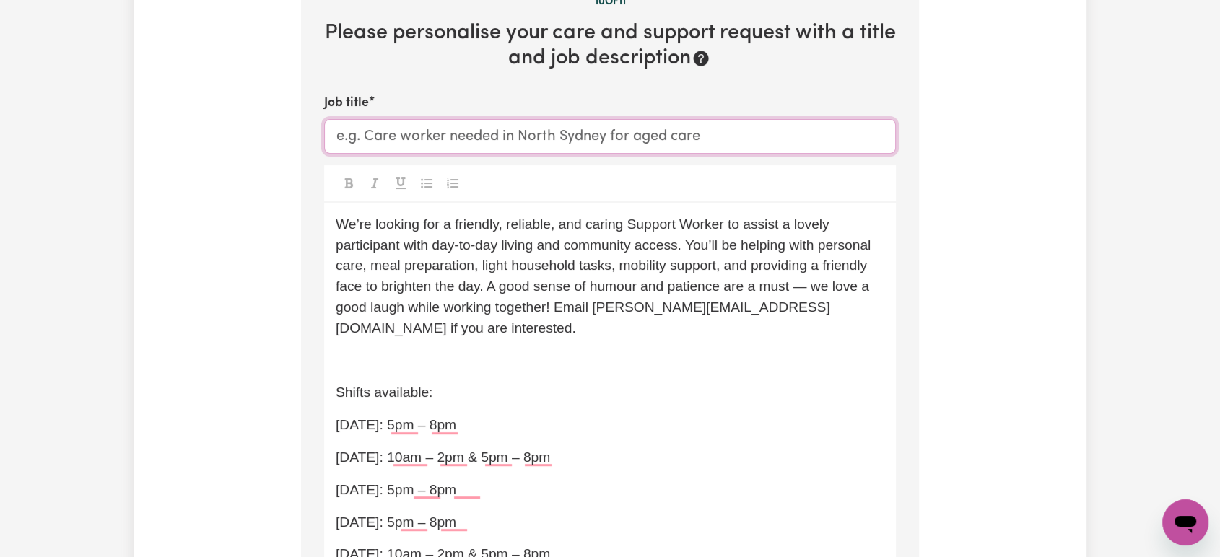
click at [445, 143] on input "Job title" at bounding box center [610, 136] width 572 height 35
paste input "🌟 Support Worker Wanted – Join Our Care Team! 🌟"
click at [365, 131] on input "🌟 Support Worker Wanted – Join Our Care Team! 🌟" at bounding box center [610, 136] width 572 height 35
click at [360, 132] on input "🌟 Support Worker Wanted – Join Our Care Team! 🌟" at bounding box center [610, 136] width 572 height 35
drag, startPoint x: 549, startPoint y: 132, endPoint x: 493, endPoint y: 131, distance: 55.6
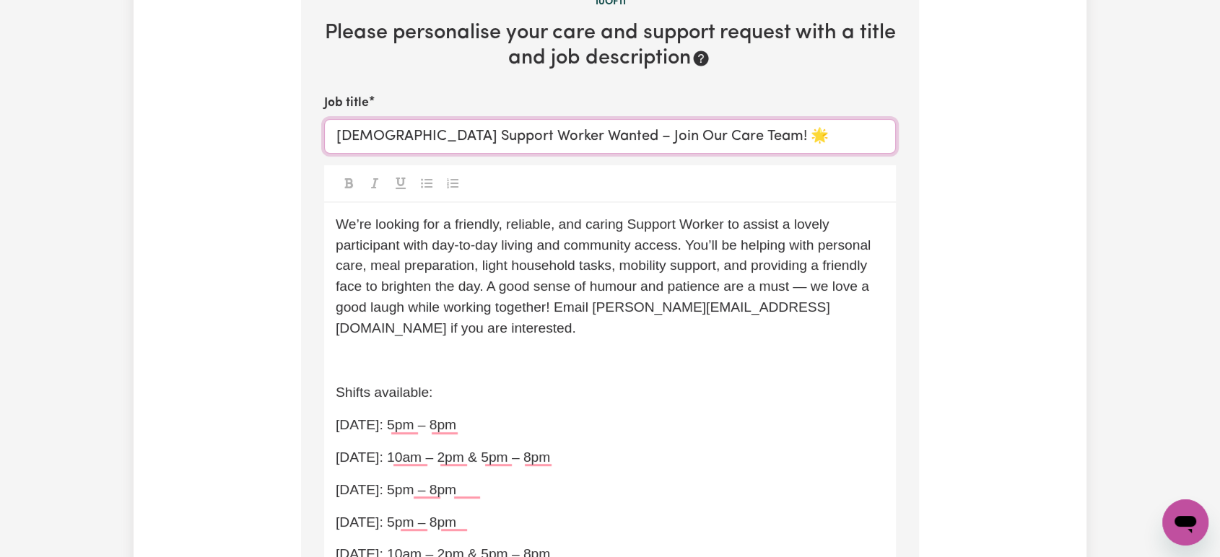
click at [493, 131] on input "Female Support Worker Wanted – Join Our Care Team! 🌟" at bounding box center [610, 136] width 572 height 35
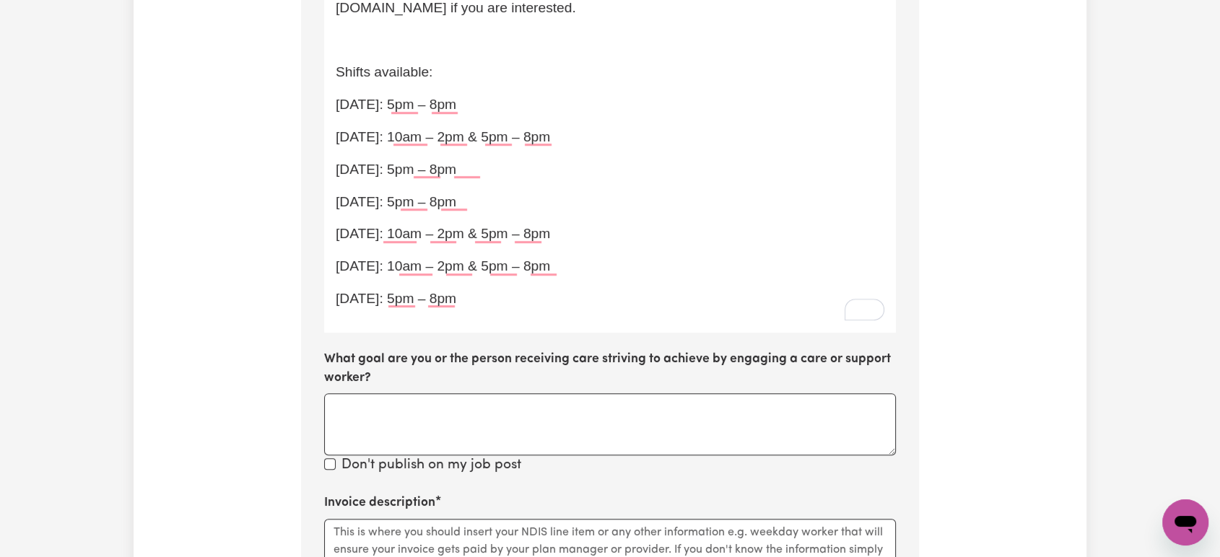
type input "Female Support Worker Needed for 24/7 care– Join Our Care Team! 🌟"
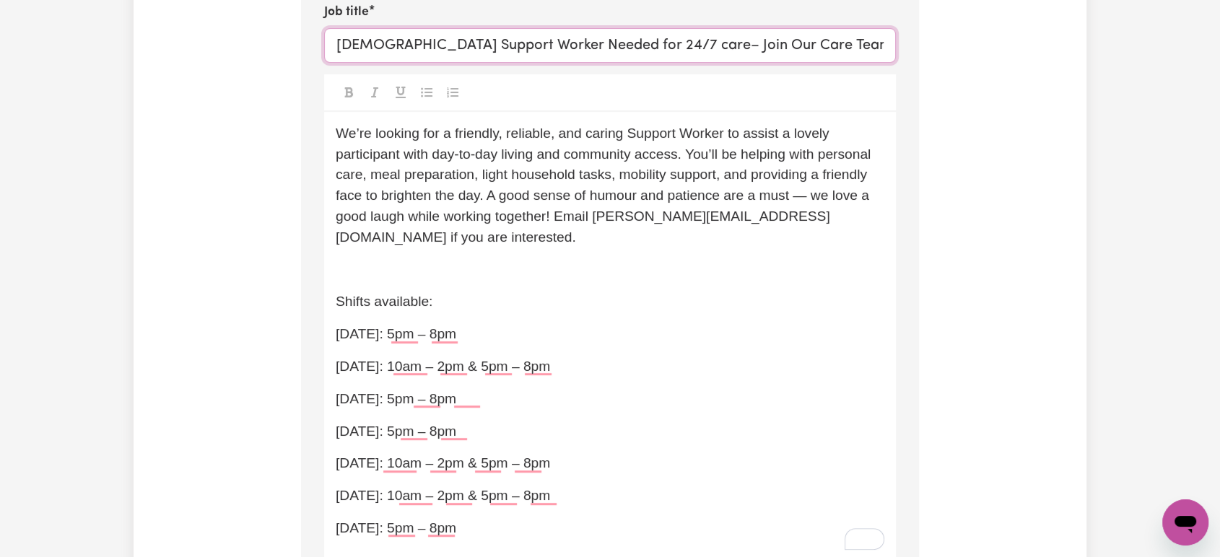
scroll to position [407, 0]
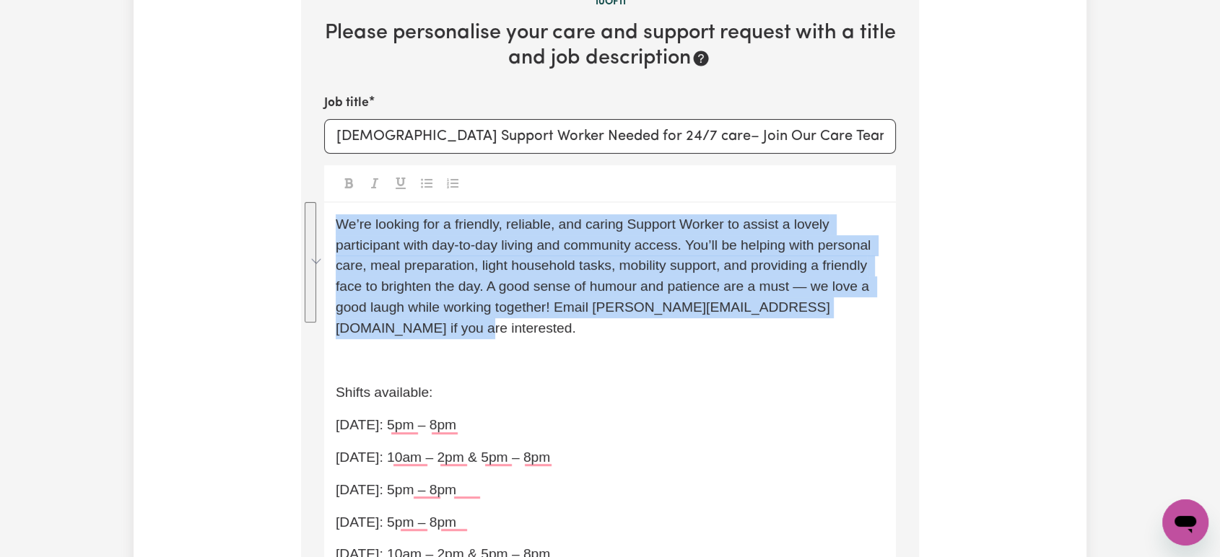
drag, startPoint x: 462, startPoint y: 334, endPoint x: 295, endPoint y: 183, distance: 224.9
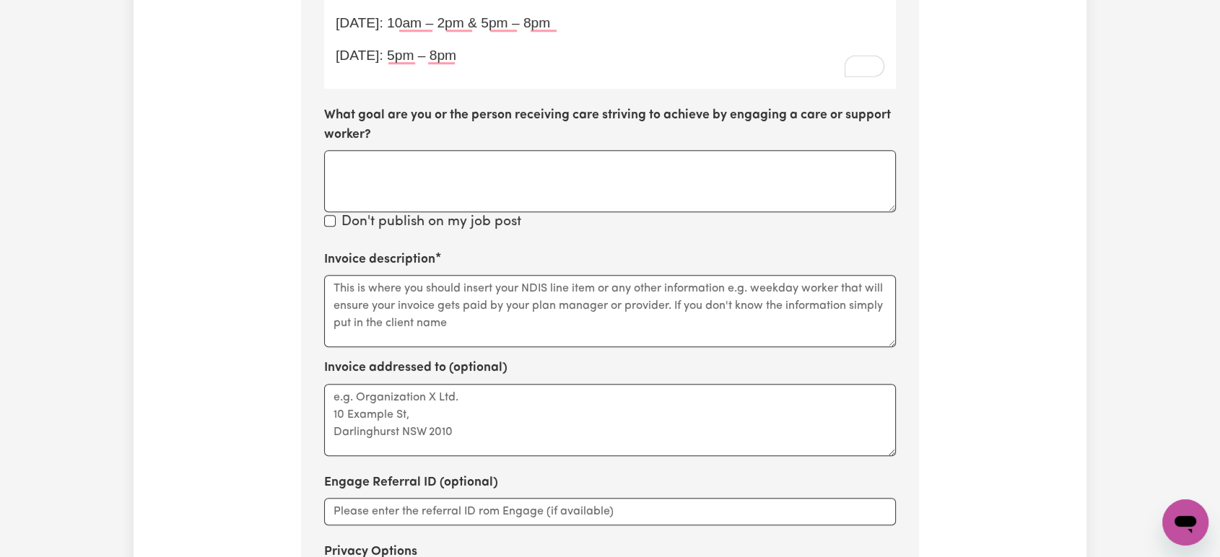
scroll to position [1114, 0]
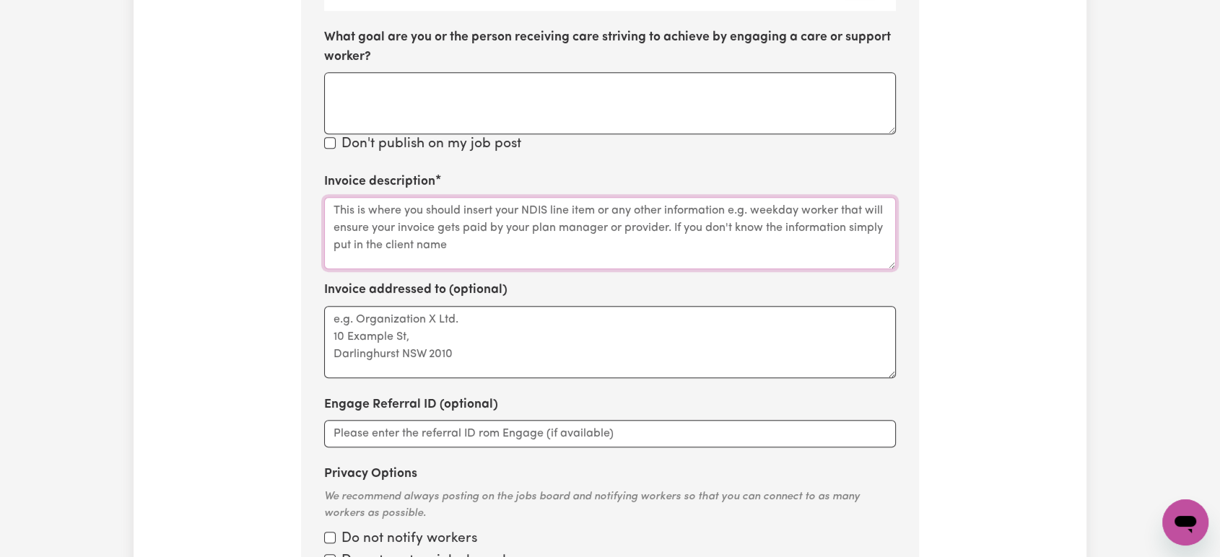
click at [419, 251] on textarea "Invoice description" at bounding box center [610, 233] width 572 height 72
paste textarea "01_011_0107_1_1"
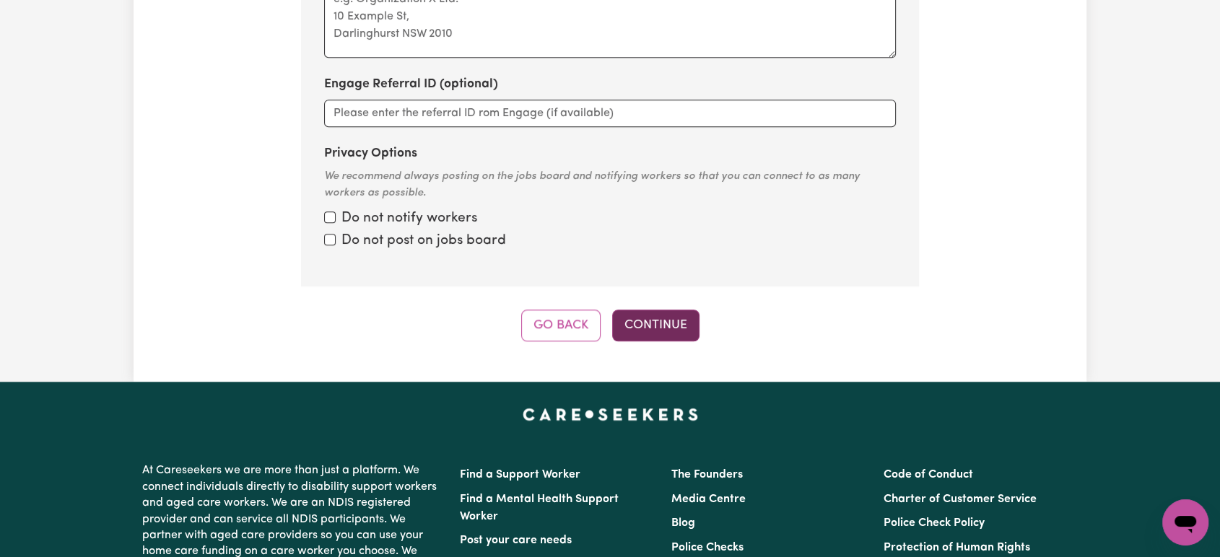
type textarea "01_011_0107_1_1"
click at [645, 322] on button "Continue" at bounding box center [655, 326] width 87 height 32
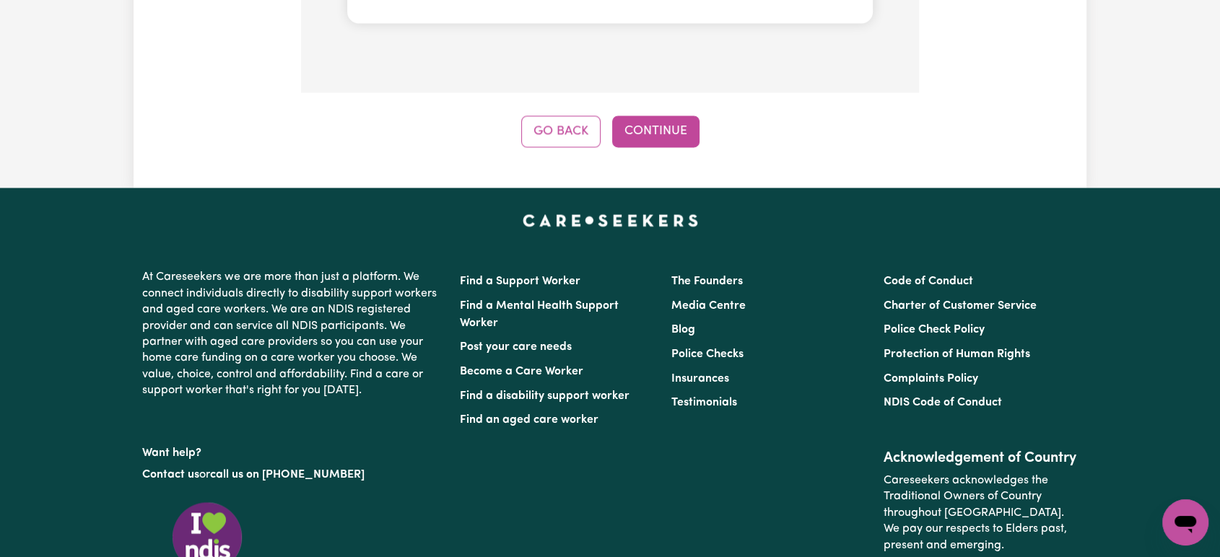
click at [676, 116] on button "Continue" at bounding box center [655, 132] width 87 height 32
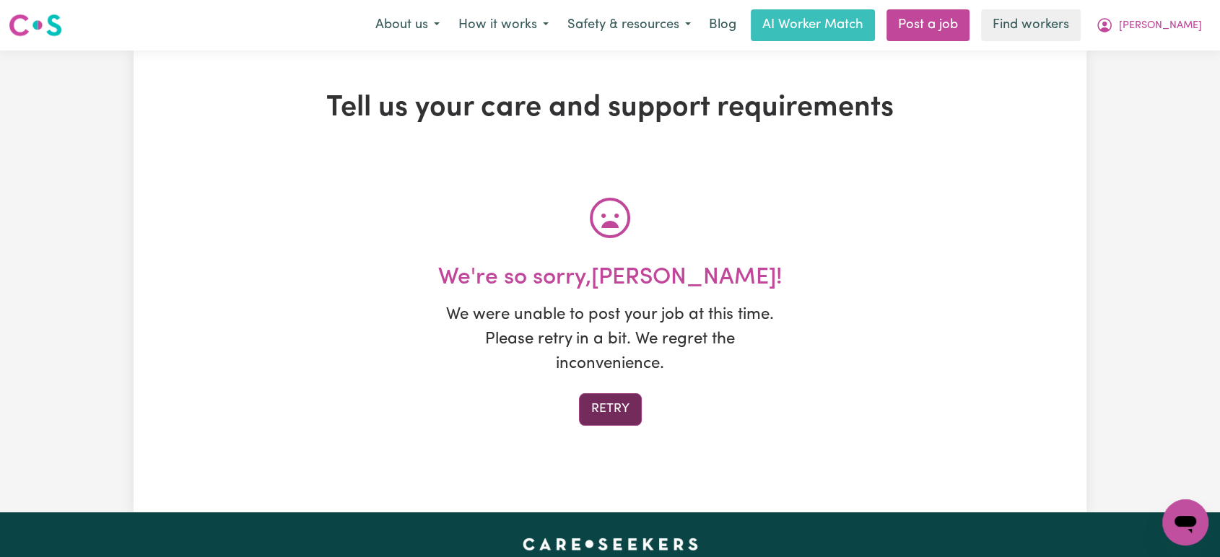
click at [620, 409] on button "Retry" at bounding box center [610, 409] width 63 height 32
click at [1190, 17] on button "[PERSON_NAME]" at bounding box center [1148, 25] width 125 height 30
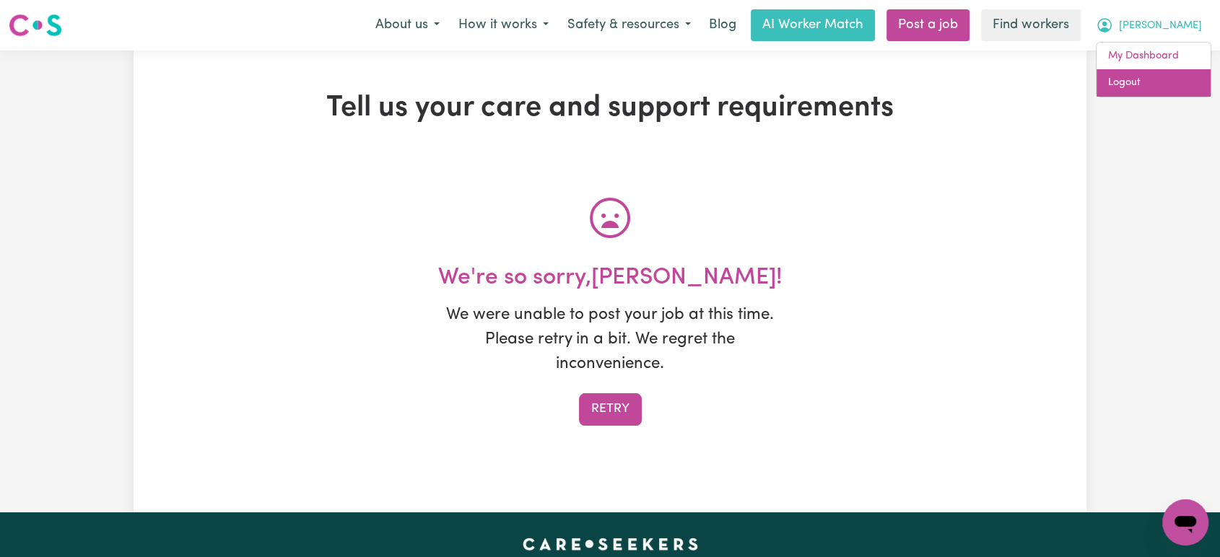
click at [1175, 74] on link "Logout" at bounding box center [1154, 82] width 114 height 27
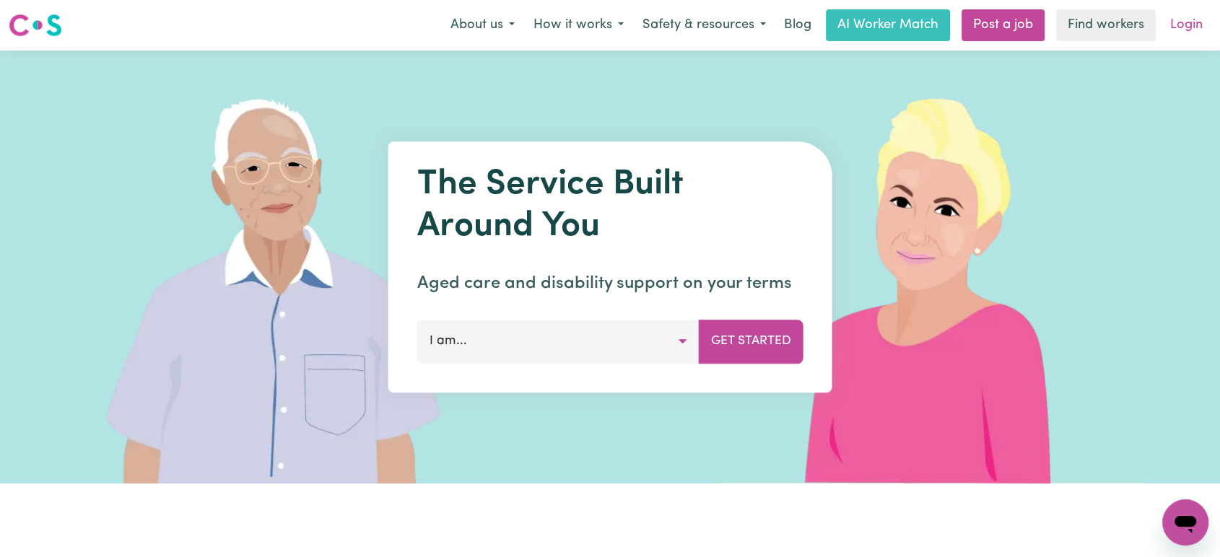
click at [1187, 25] on link "Login" at bounding box center [1187, 25] width 50 height 32
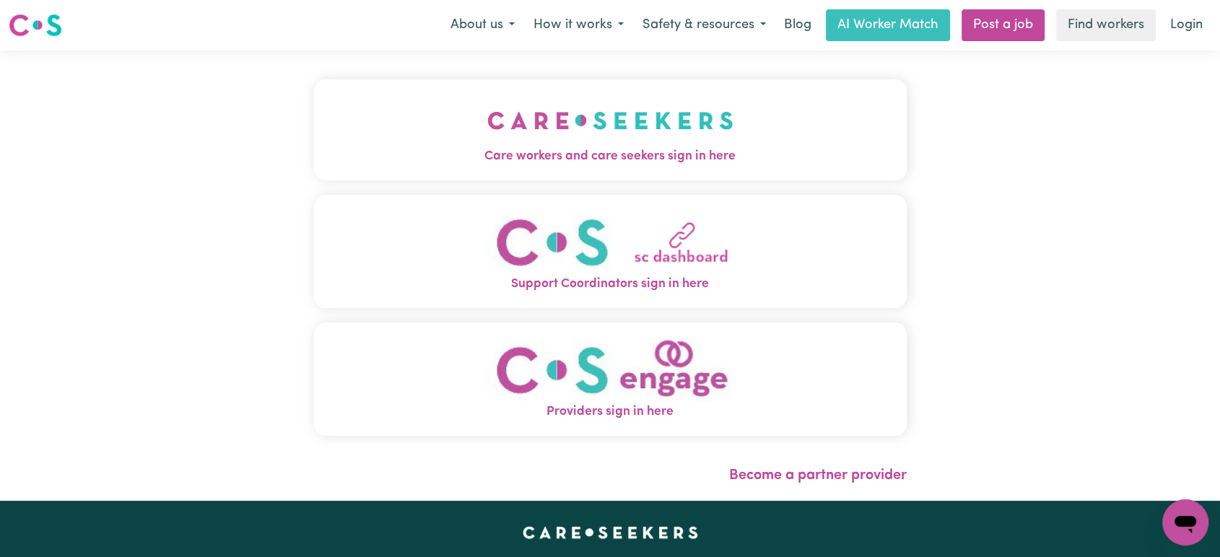
click at [482, 99] on button "Care workers and care seekers sign in here" at bounding box center [610, 129] width 593 height 101
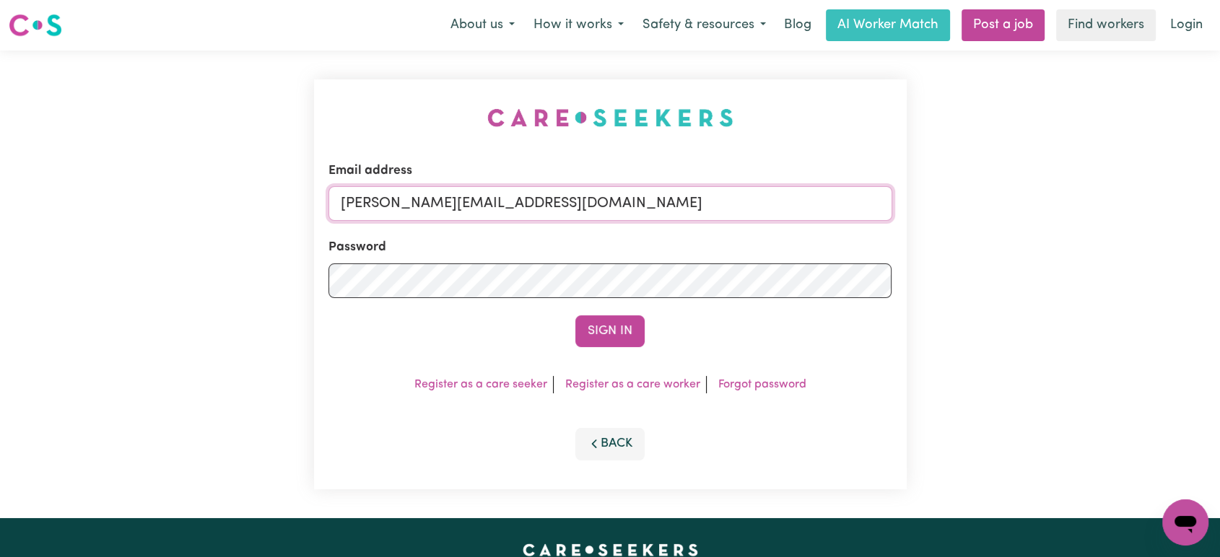
drag, startPoint x: 519, startPoint y: 212, endPoint x: 521, endPoint y: 220, distance: 8.1
click at [519, 212] on input "lindsay@careseekers.com.au" at bounding box center [610, 203] width 564 height 35
drag, startPoint x: 557, startPoint y: 197, endPoint x: 414, endPoint y: 197, distance: 142.9
click at [414, 197] on input "superuser~CaronuttingMMJ@careseekers.com.au" at bounding box center [610, 203] width 564 height 35
click at [575, 315] on button "Sign In" at bounding box center [609, 331] width 69 height 32
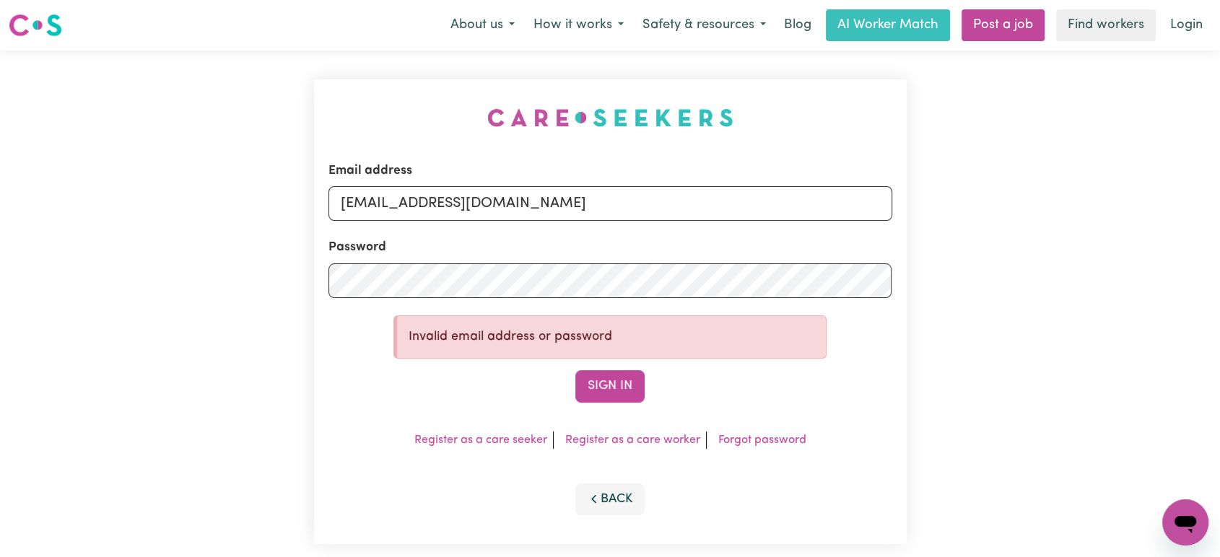
click at [456, 206] on input "superuser~debbijones@careseekers.com.au" at bounding box center [610, 203] width 564 height 35
click at [627, 203] on input "superuser~debbijones@careseekers.com.au" at bounding box center [610, 203] width 564 height 35
click at [615, 384] on button "Sign In" at bounding box center [609, 386] width 69 height 32
click at [655, 135] on div "Email address superuser~debbijones@careseekers.com.au Password Invalid email ad…" at bounding box center [610, 311] width 593 height 465
click at [598, 208] on input "superuser~debbijones@careseekers.com.au" at bounding box center [610, 203] width 564 height 35
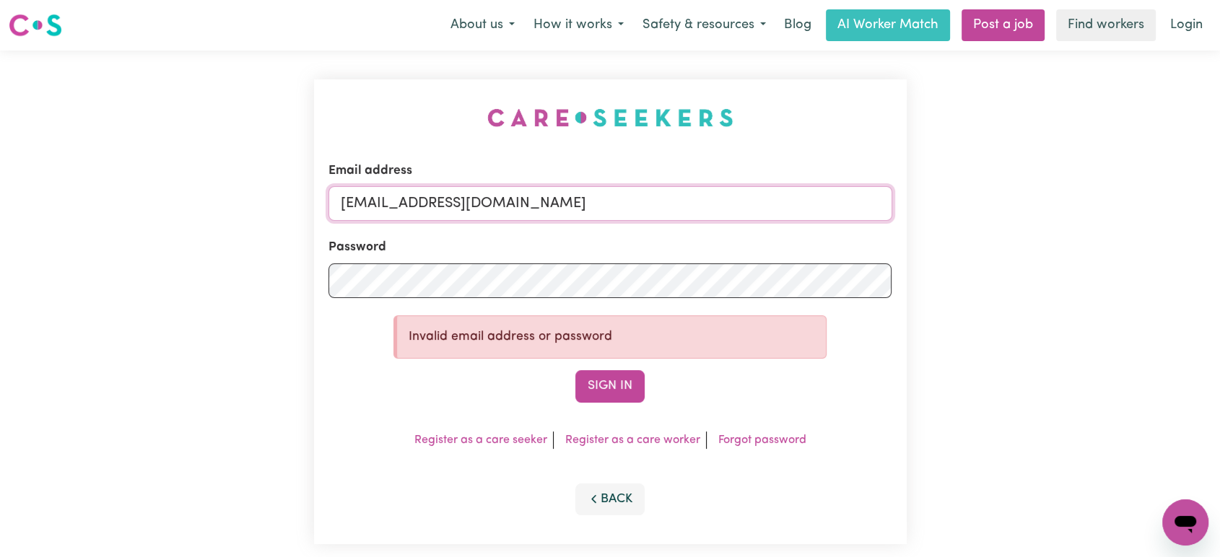
drag, startPoint x: 648, startPoint y: 216, endPoint x: 334, endPoint y: 207, distance: 314.2
click at [334, 207] on input "superuser~debbijones@careseekers.com.au" at bounding box center [610, 203] width 564 height 35
click at [630, 181] on div "Email address superuser~debbijones@careseekers.com.au" at bounding box center [610, 191] width 564 height 59
paste input "ejones@careseekers.com.a"
drag, startPoint x: 648, startPoint y: 201, endPoint x: 419, endPoint y: 199, distance: 228.1
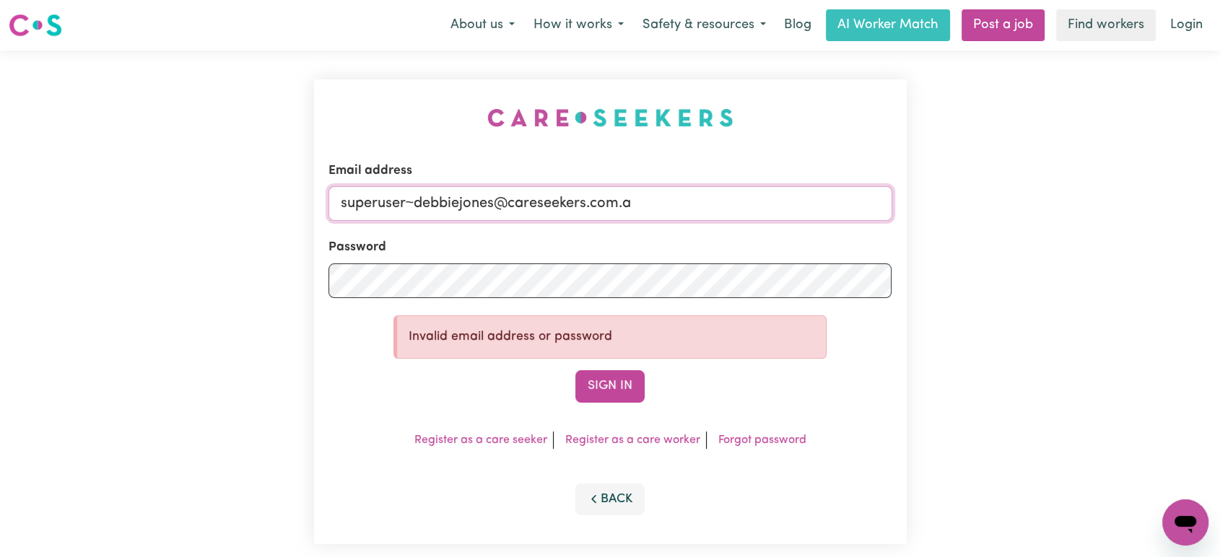
click at [419, 199] on input "superuser~debbiejones@careseekers.com.a" at bounding box center [610, 203] width 564 height 35
click at [617, 378] on button "Sign In" at bounding box center [609, 386] width 69 height 32
click at [618, 380] on button "Sign In" at bounding box center [609, 386] width 69 height 32
click at [653, 203] on input "superuser~debbiejones@careseekers.com.a" at bounding box center [610, 203] width 564 height 35
type input "superuser~debbiejones@careseekers.com.au"
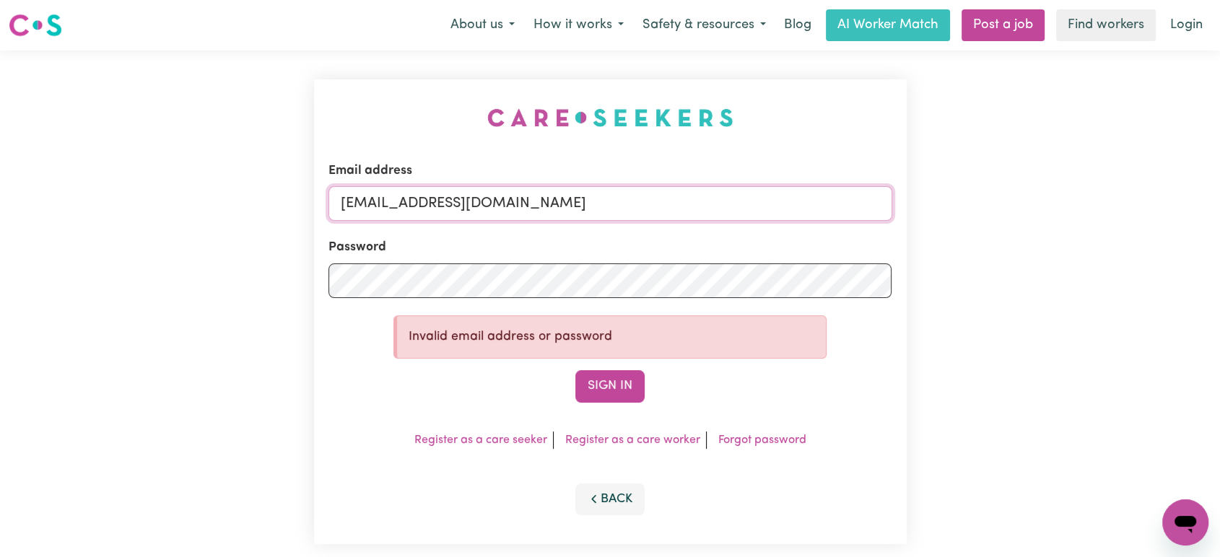
click at [575, 370] on button "Sign In" at bounding box center [609, 386] width 69 height 32
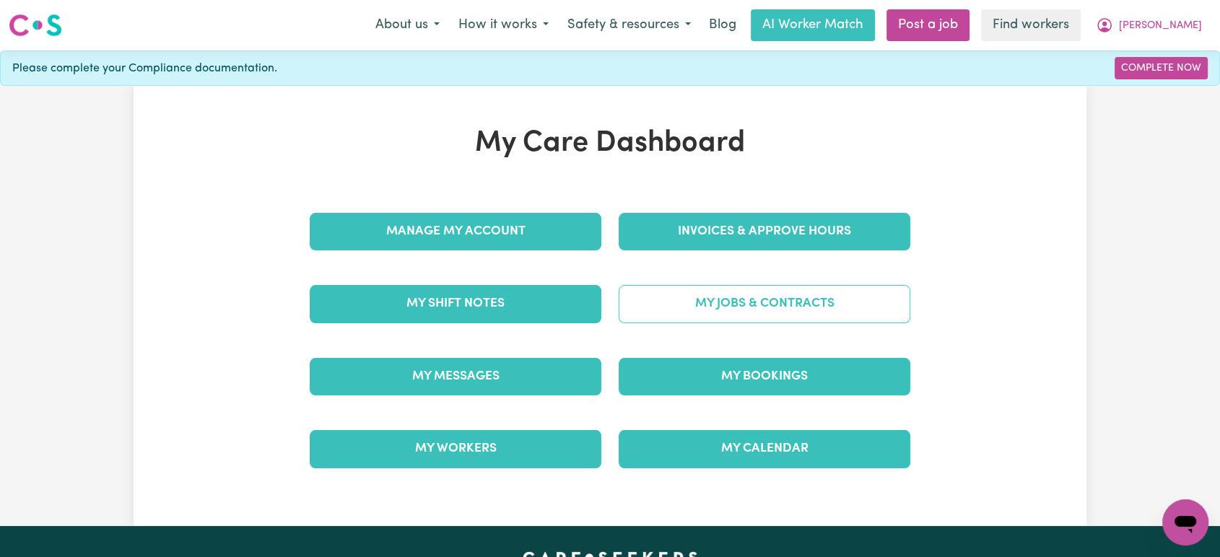
click at [809, 295] on link "My Jobs & Contracts" at bounding box center [765, 304] width 292 height 38
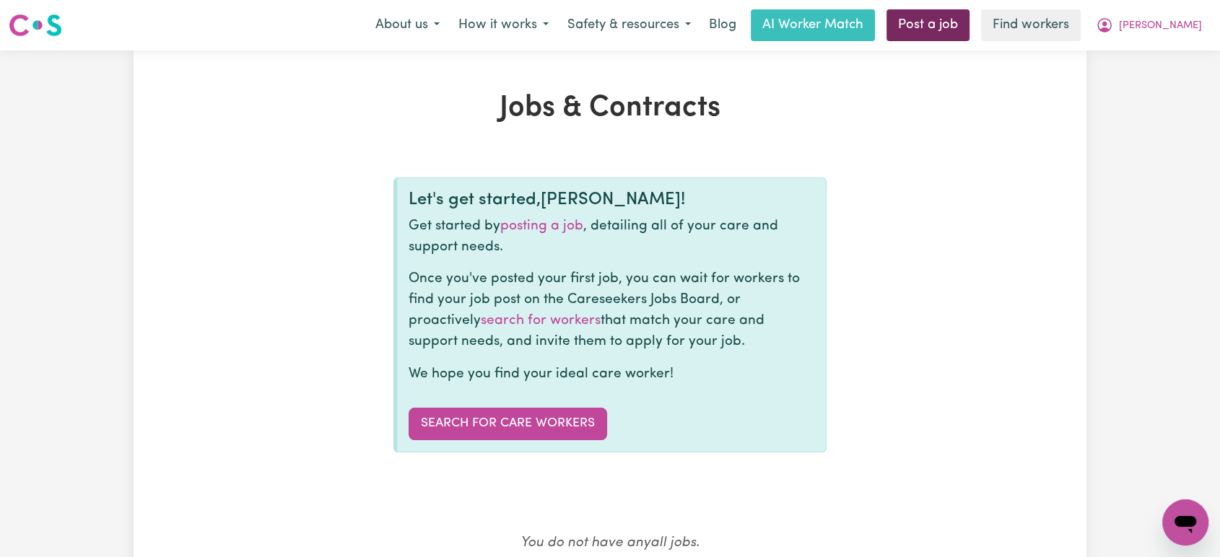
click at [970, 28] on link "Post a job" at bounding box center [928, 25] width 83 height 32
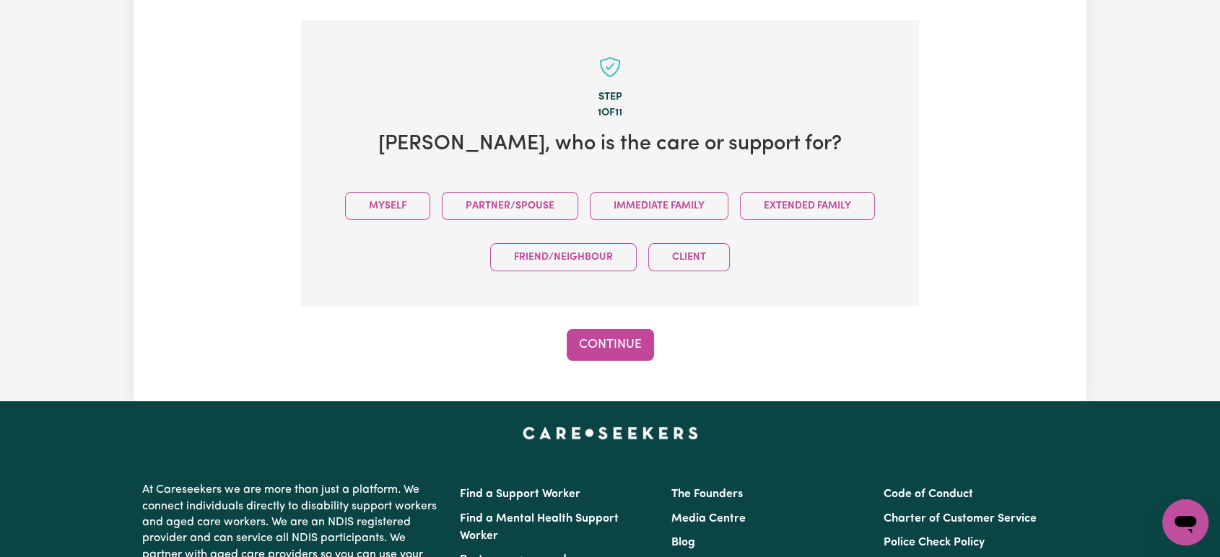
scroll to position [316, 0]
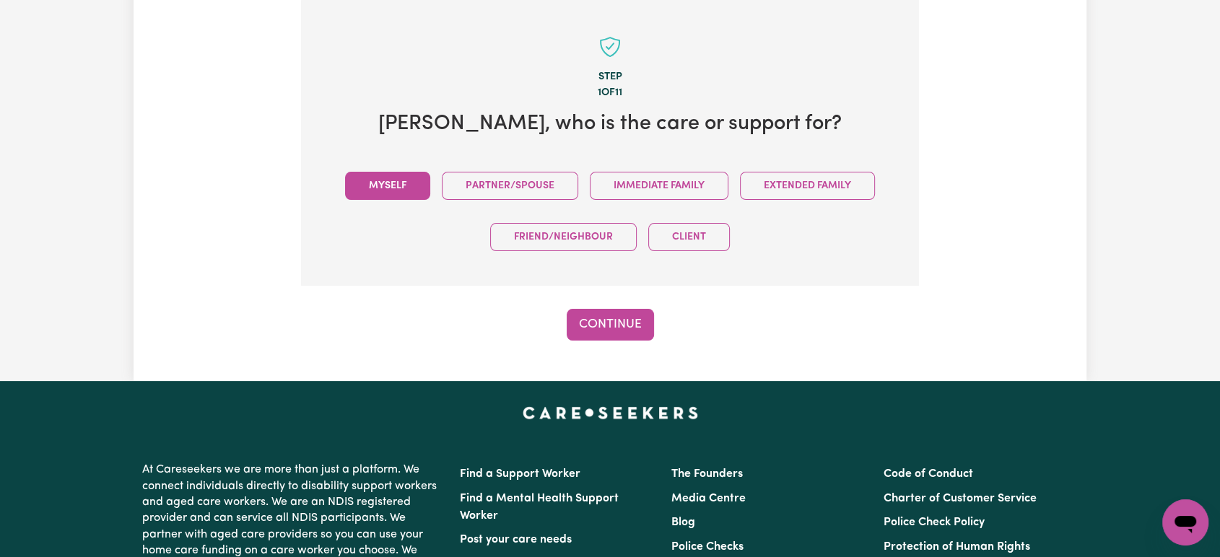
drag, startPoint x: 406, startPoint y: 186, endPoint x: 426, endPoint y: 192, distance: 21.2
click at [406, 183] on button "Myself" at bounding box center [387, 186] width 85 height 28
click at [609, 325] on button "Continue" at bounding box center [610, 325] width 87 height 32
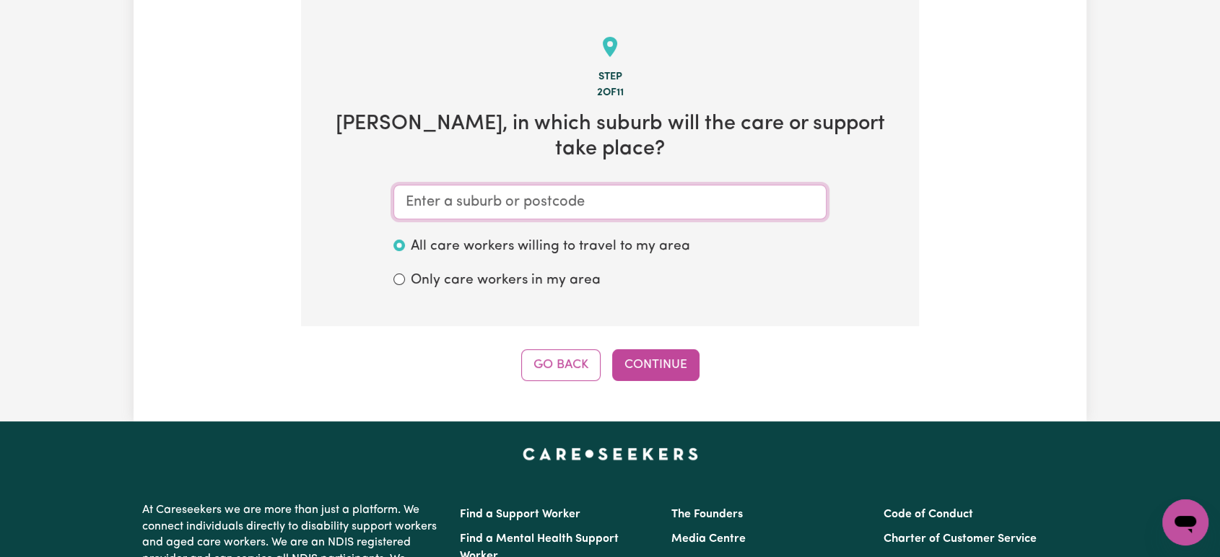
click at [508, 185] on input "text" at bounding box center [609, 202] width 433 height 35
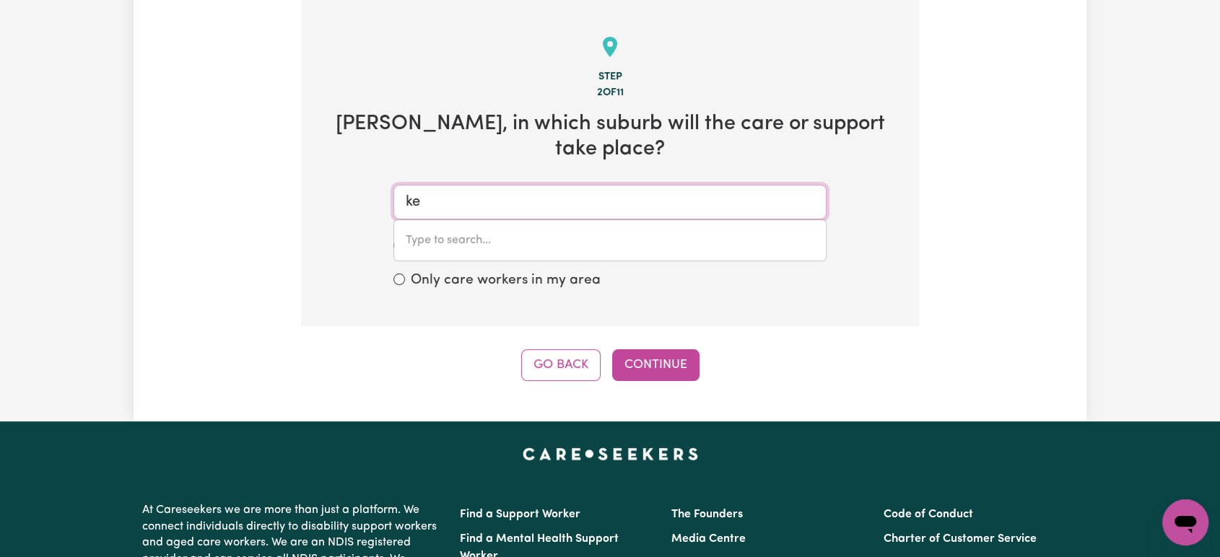
type input "kep"
type input "kepA, South Australia, 5259"
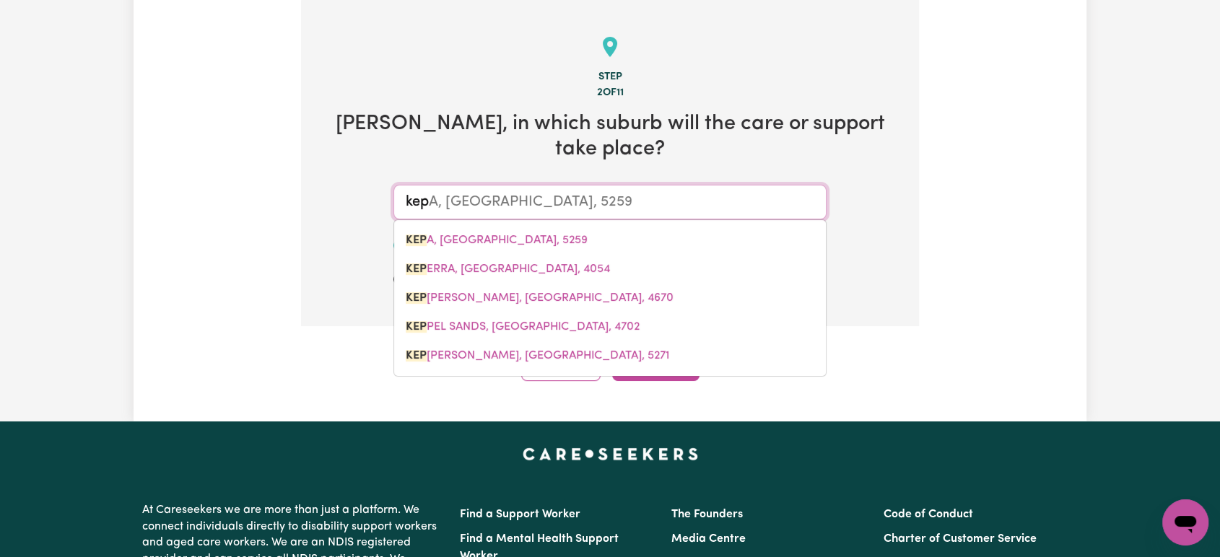
click at [531, 255] on link "KEP ERRA, Queensland, 4054" at bounding box center [610, 269] width 432 height 29
type input "KEPERRA, Queensland, 4054"
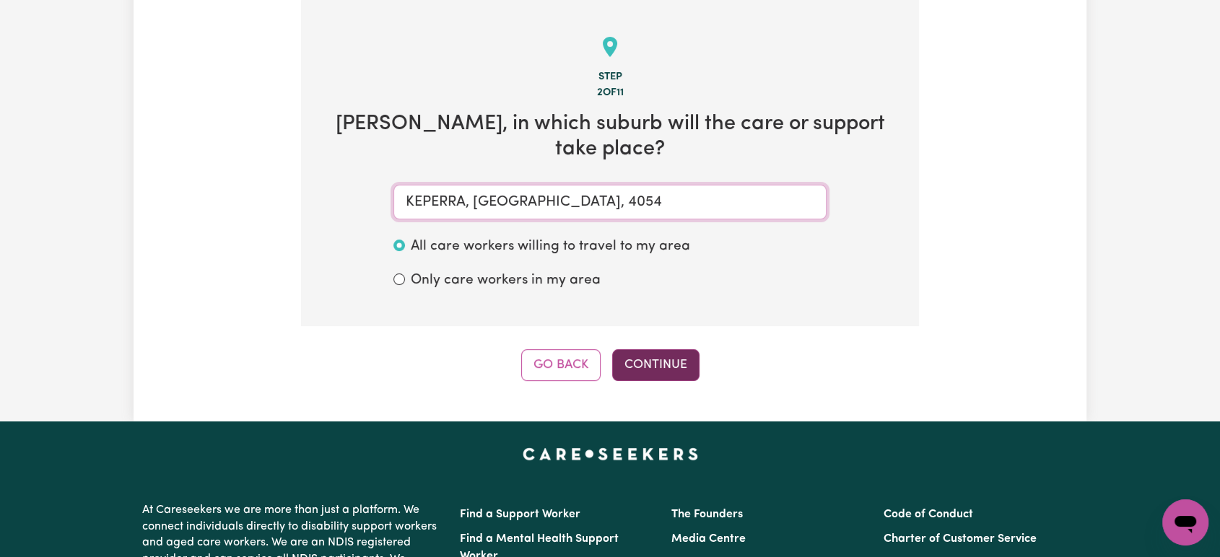
type input "KEPERRA, Queensland, 4054"
click at [632, 349] on button "Continue" at bounding box center [655, 365] width 87 height 32
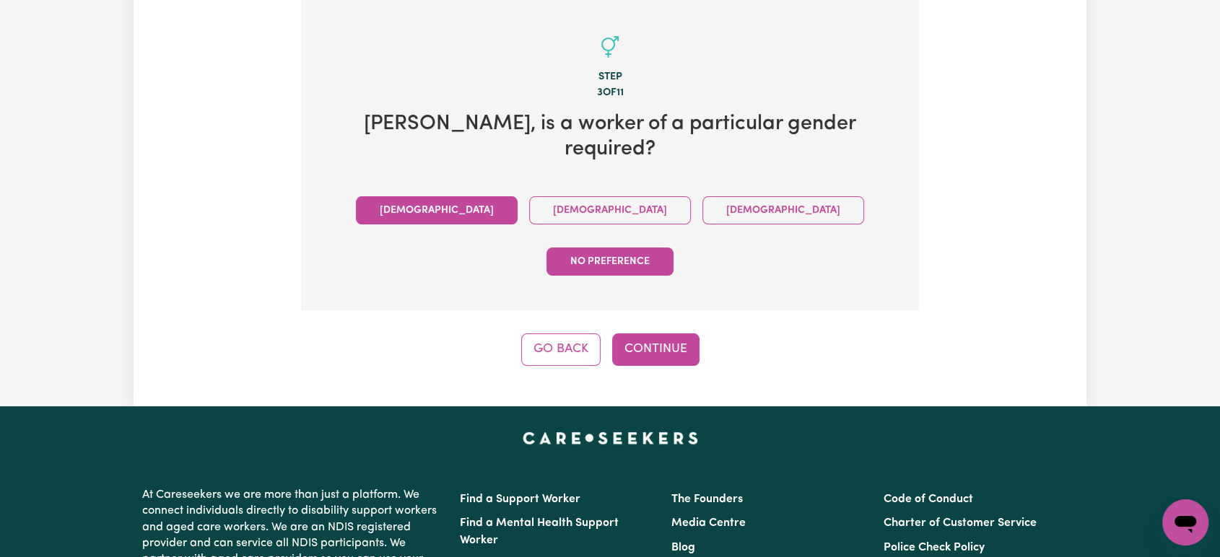
click at [432, 196] on button "Male" at bounding box center [437, 210] width 162 height 28
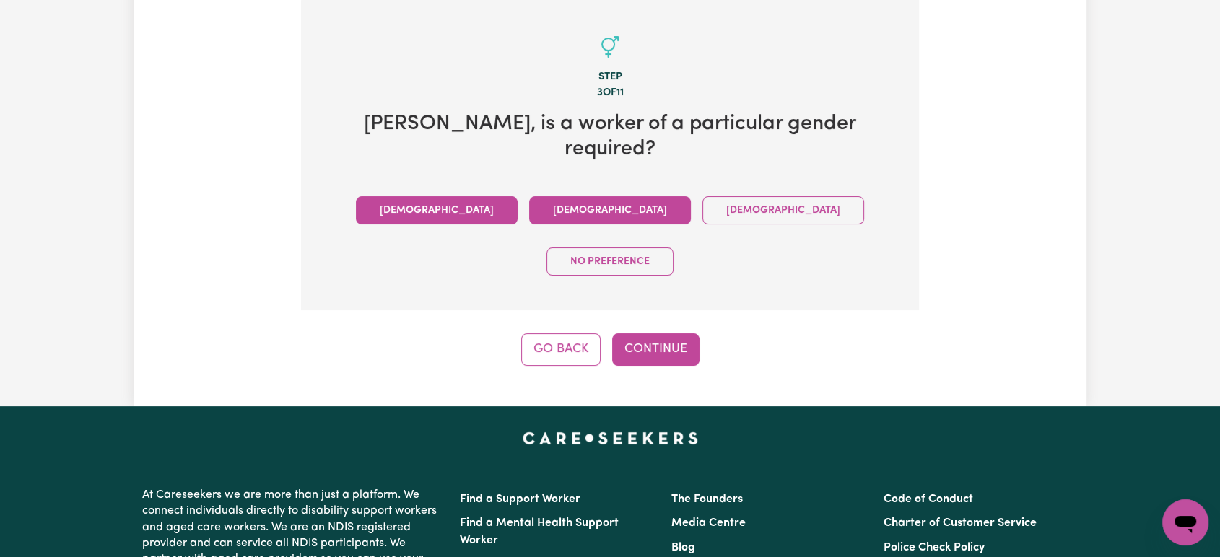
click at [529, 196] on button "Female" at bounding box center [610, 210] width 162 height 28
click at [450, 196] on button "Male" at bounding box center [437, 210] width 162 height 28
click at [529, 196] on button "Female" at bounding box center [610, 210] width 162 height 28
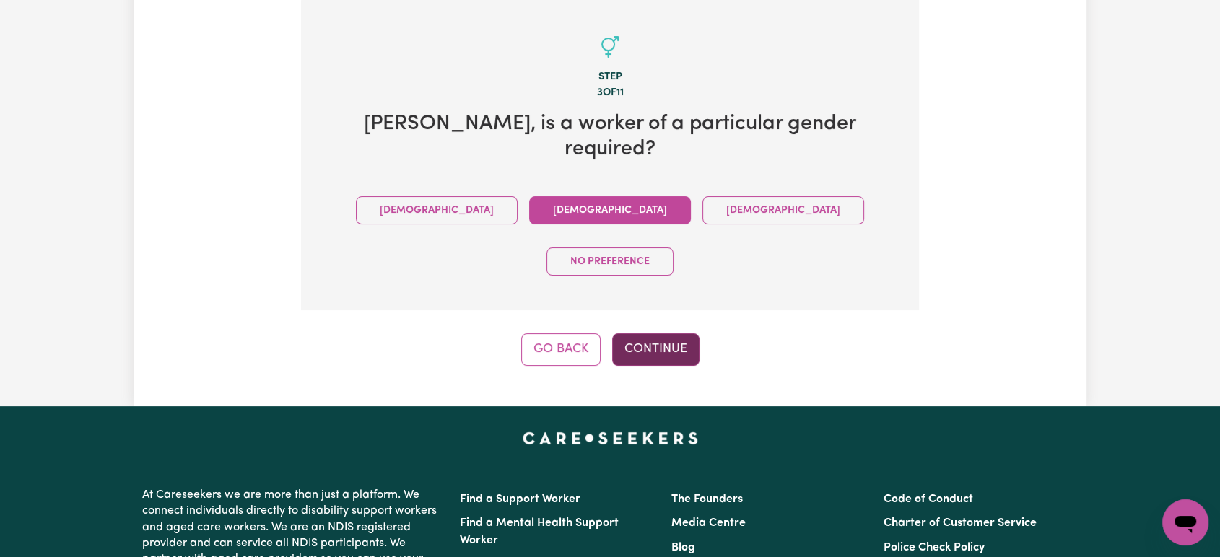
click at [643, 334] on button "Continue" at bounding box center [655, 350] width 87 height 32
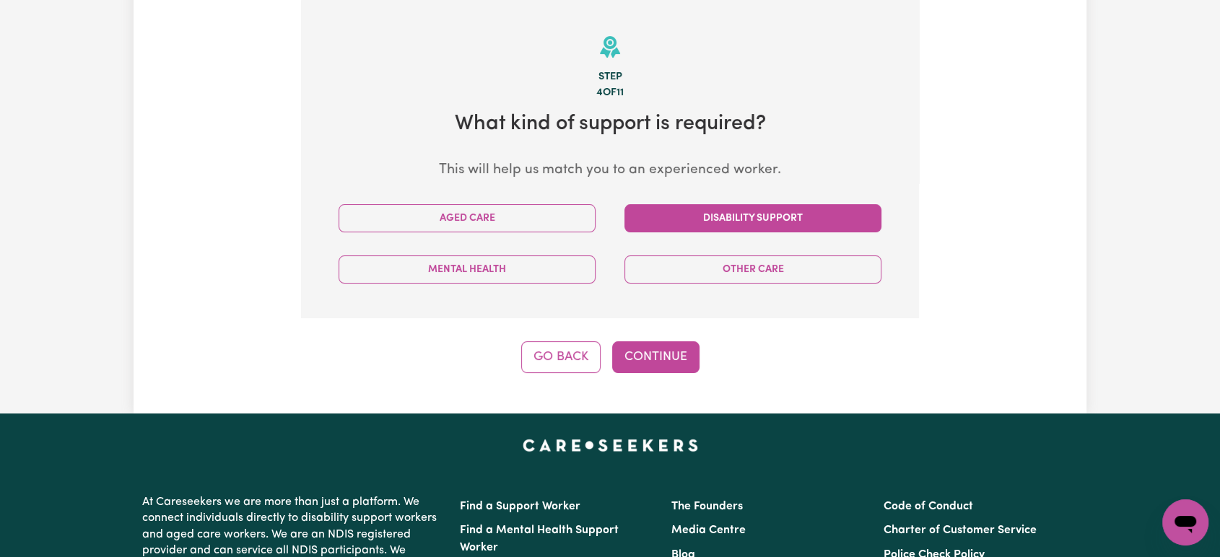
click at [697, 223] on button "Disability Support" at bounding box center [752, 218] width 257 height 28
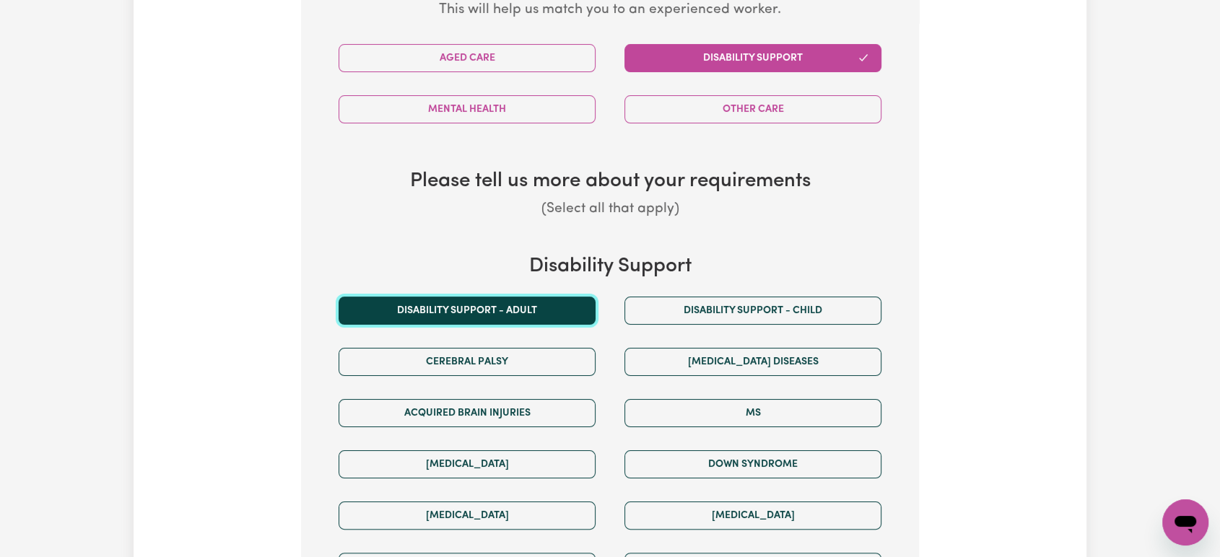
click at [527, 310] on button "Disability support - Adult" at bounding box center [467, 311] width 257 height 28
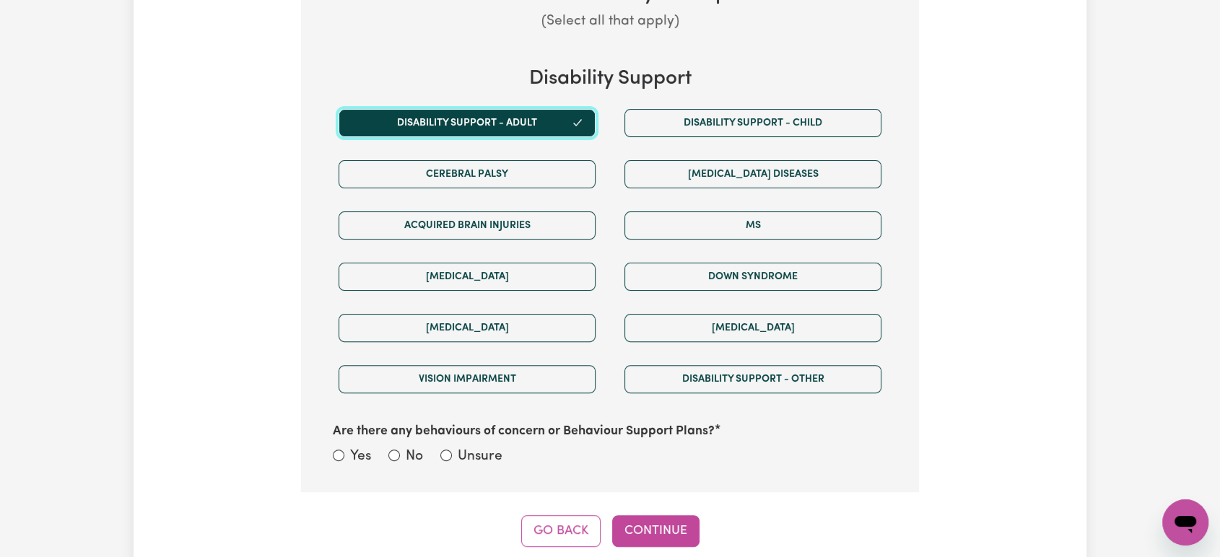
scroll to position [797, 0]
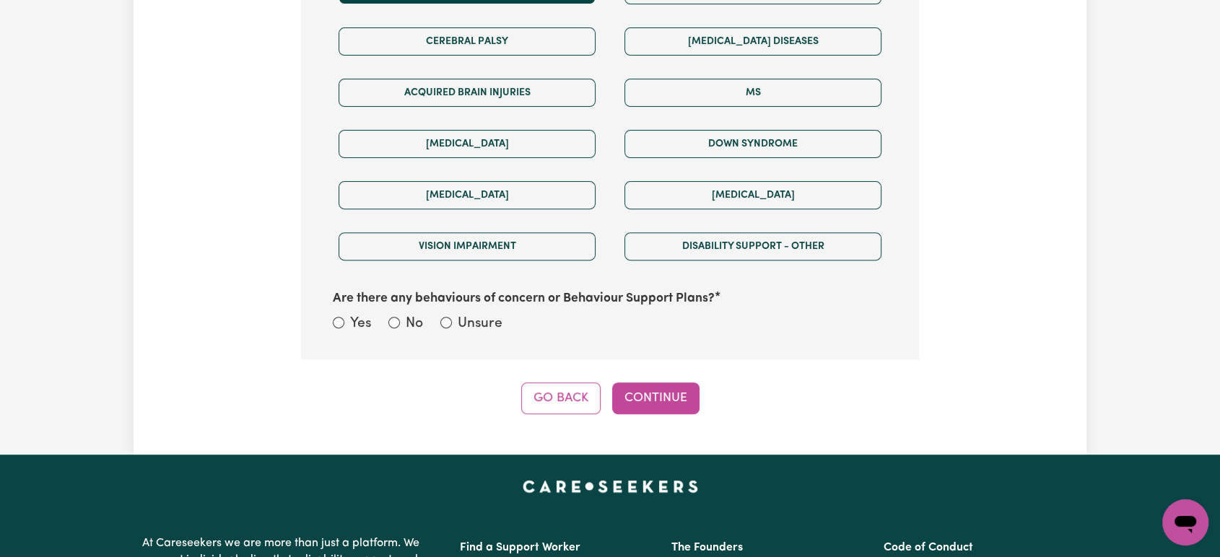
click at [411, 321] on label "No" at bounding box center [414, 324] width 17 height 21
click at [400, 321] on input "No" at bounding box center [394, 323] width 12 height 12
radio input "true"
click at [637, 397] on button "Continue" at bounding box center [655, 399] width 87 height 32
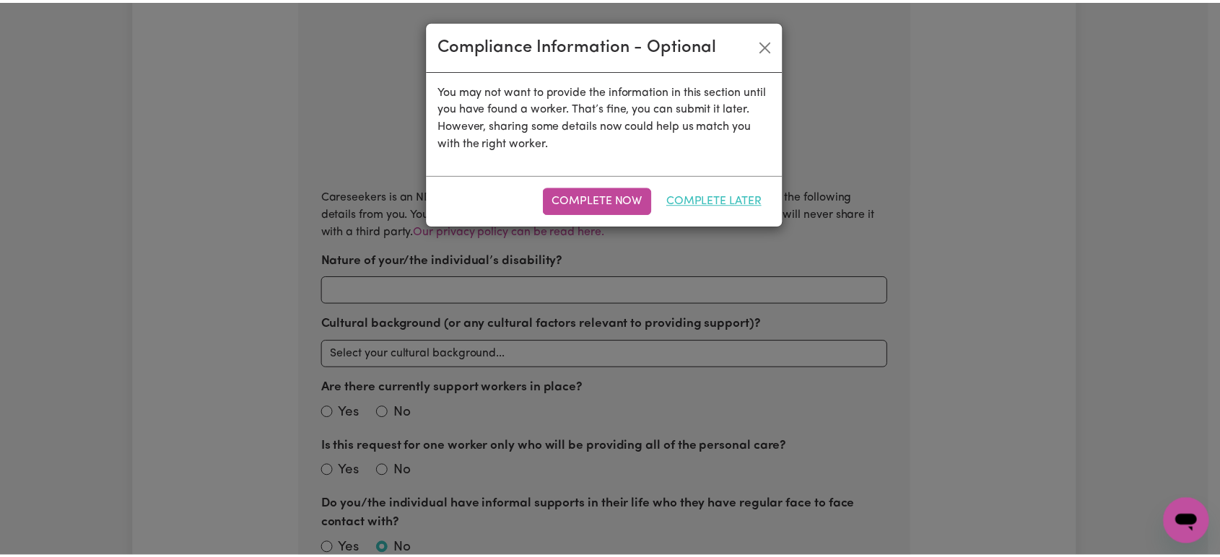
scroll to position [316, 0]
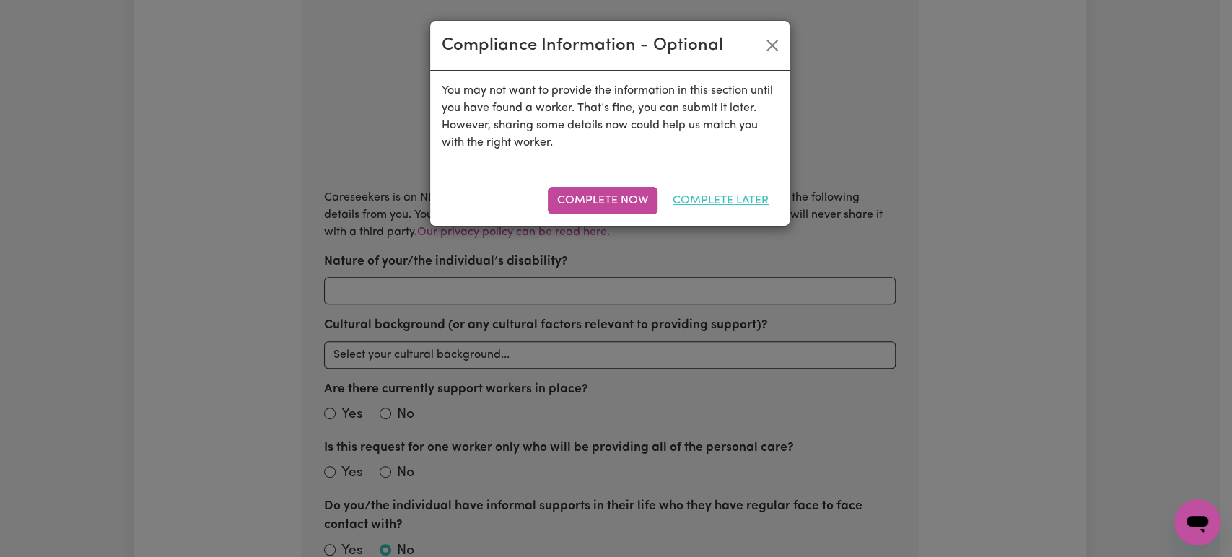
click at [700, 206] on button "Complete Later" at bounding box center [720, 200] width 115 height 27
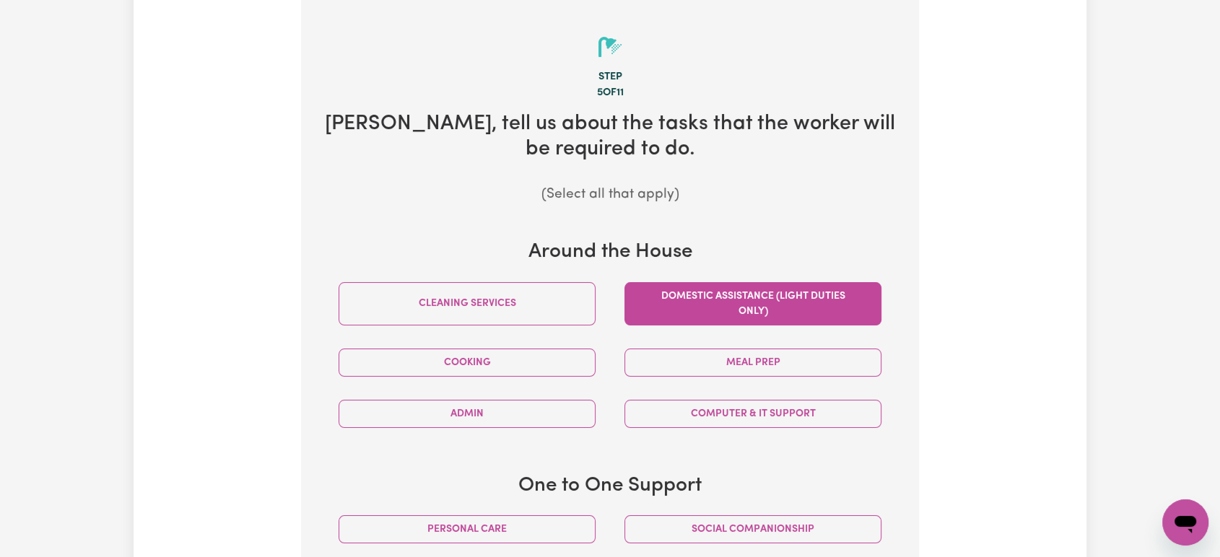
drag, startPoint x: 762, startPoint y: 297, endPoint x: 755, endPoint y: 298, distance: 7.3
click at [762, 297] on button "Domestic assistance (light duties only)" at bounding box center [752, 303] width 257 height 43
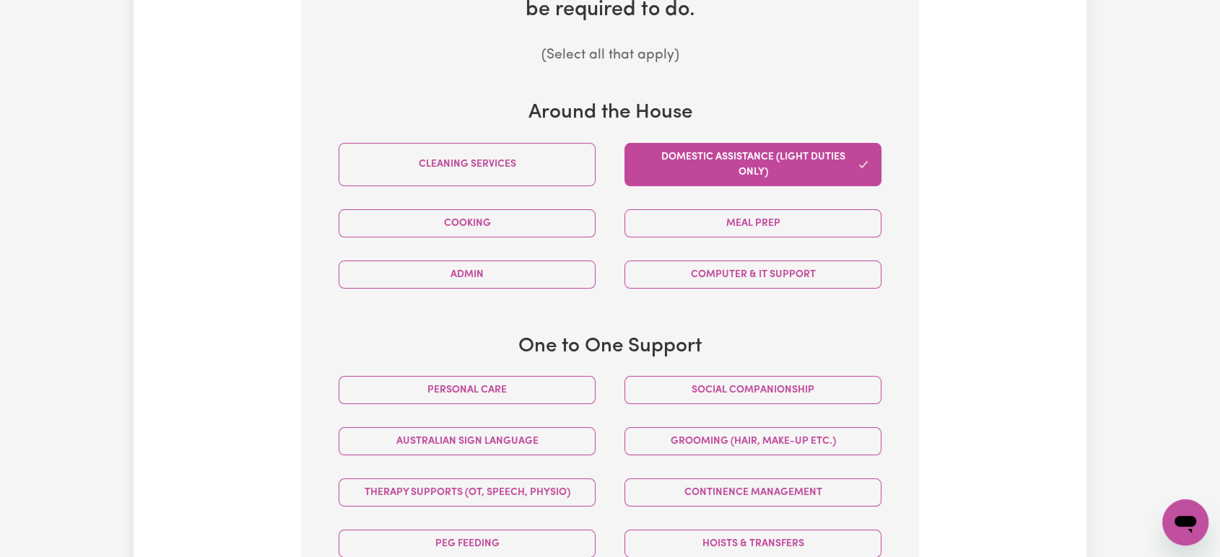
scroll to position [557, 0]
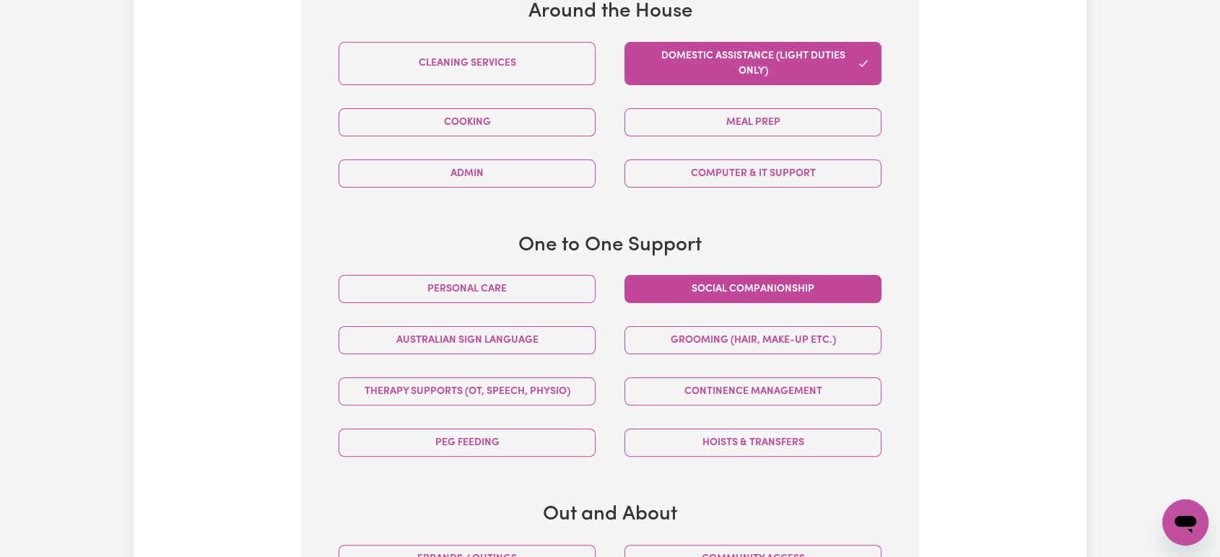
click at [728, 287] on button "Social companionship" at bounding box center [752, 289] width 257 height 28
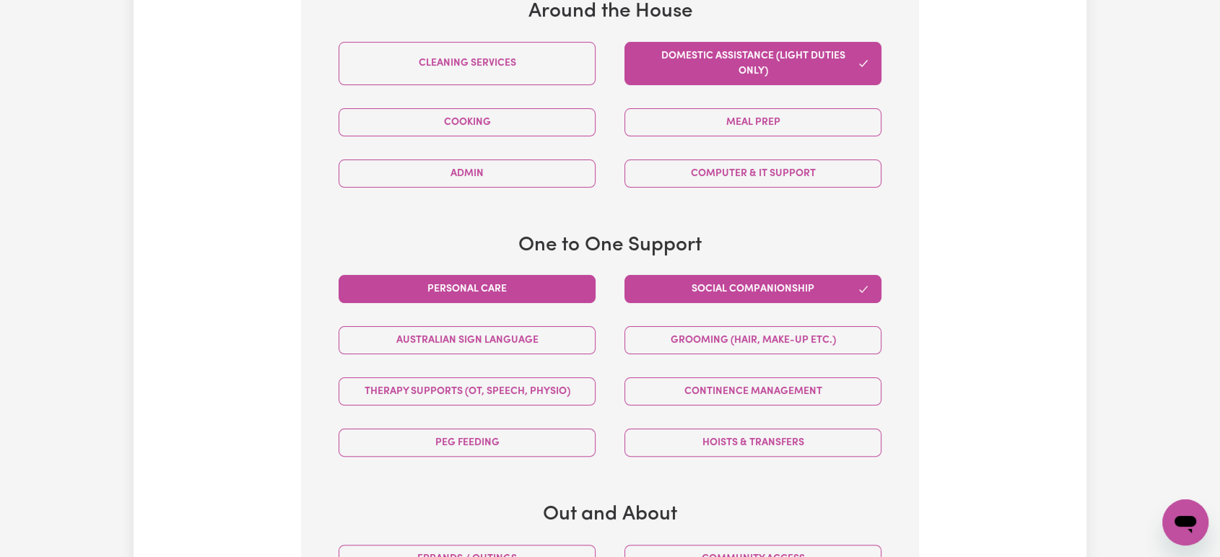
click at [578, 288] on button "Personal care" at bounding box center [467, 289] width 257 height 28
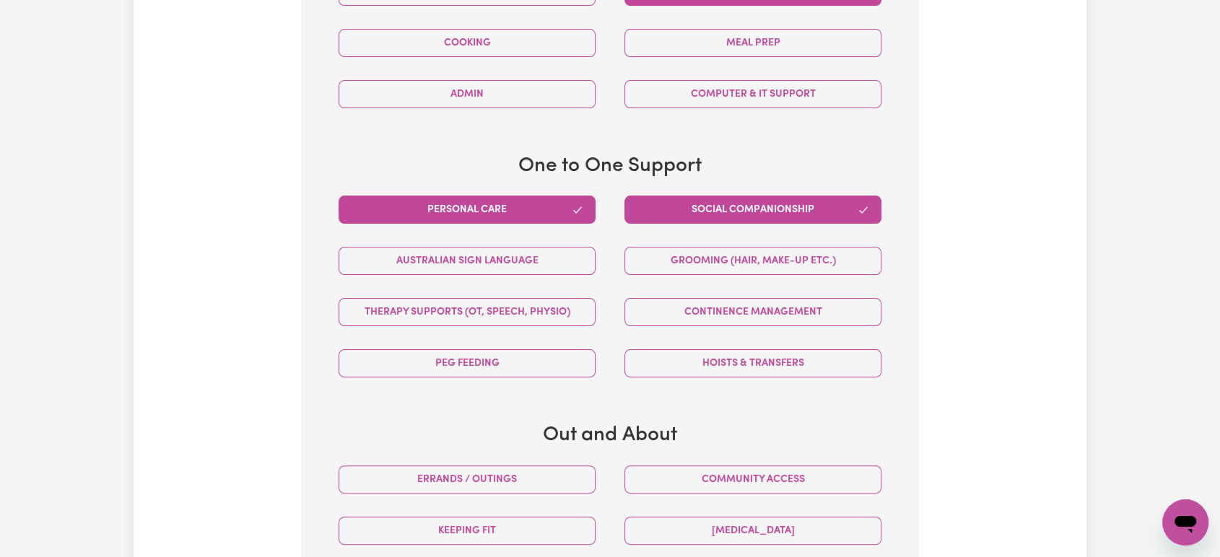
scroll to position [797, 0]
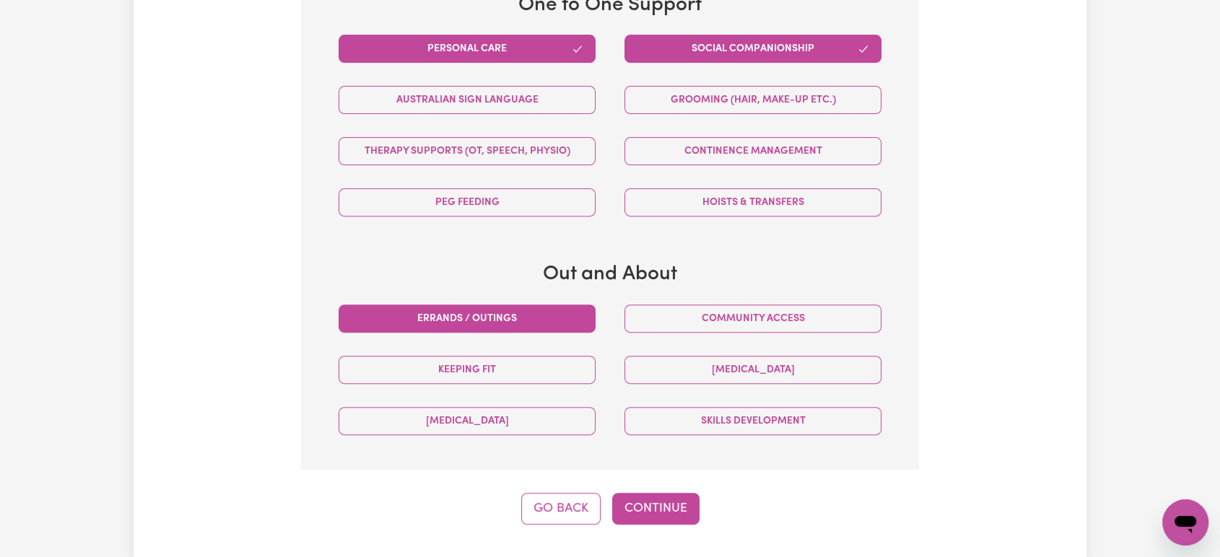
drag, startPoint x: 767, startPoint y: 321, endPoint x: 585, endPoint y: 303, distance: 183.5
click at [762, 316] on button "Community access" at bounding box center [752, 319] width 257 height 28
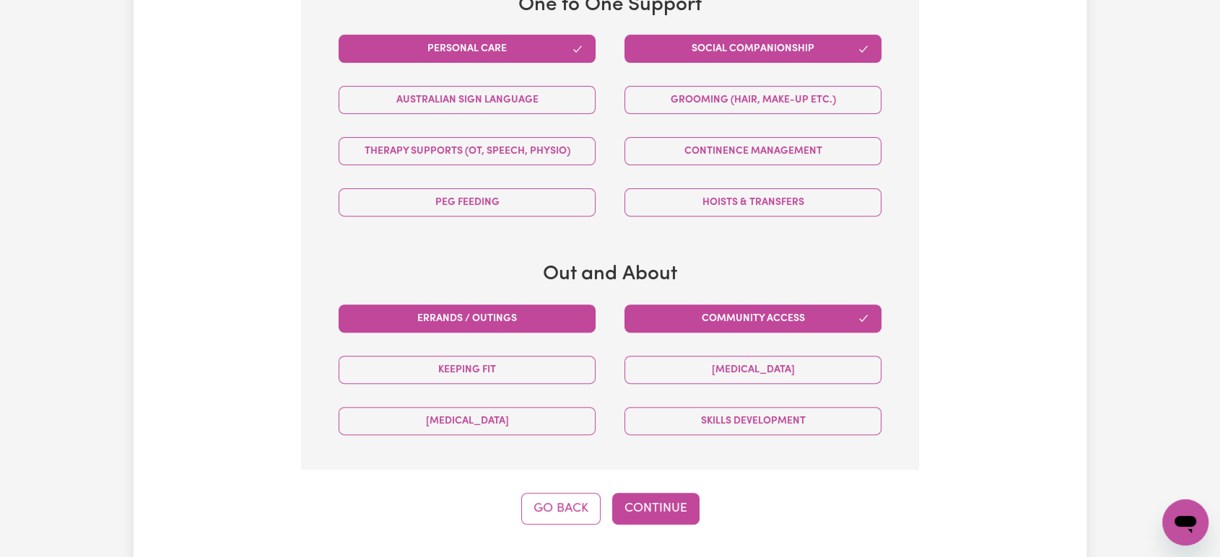
click at [505, 305] on button "Errands / Outings" at bounding box center [467, 319] width 257 height 28
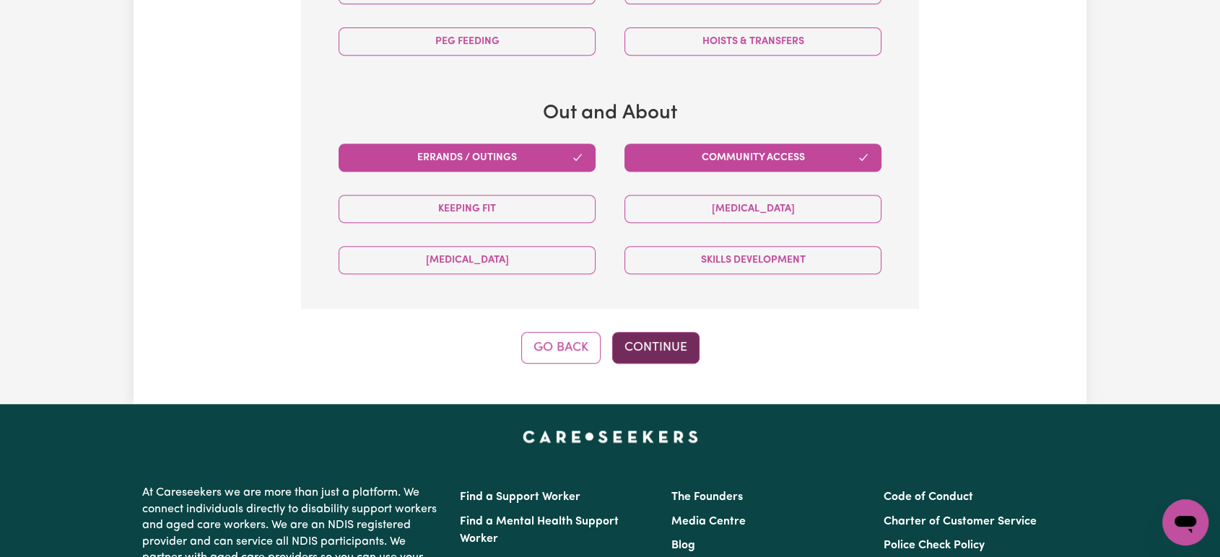
click at [646, 349] on button "Continue" at bounding box center [655, 348] width 87 height 32
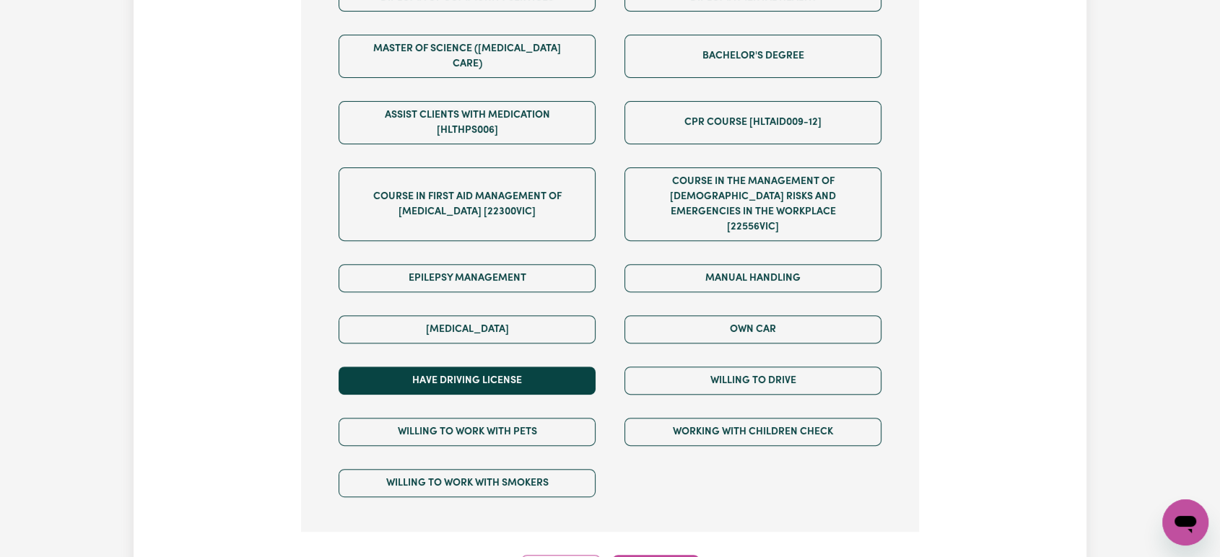
scroll to position [797, 0]
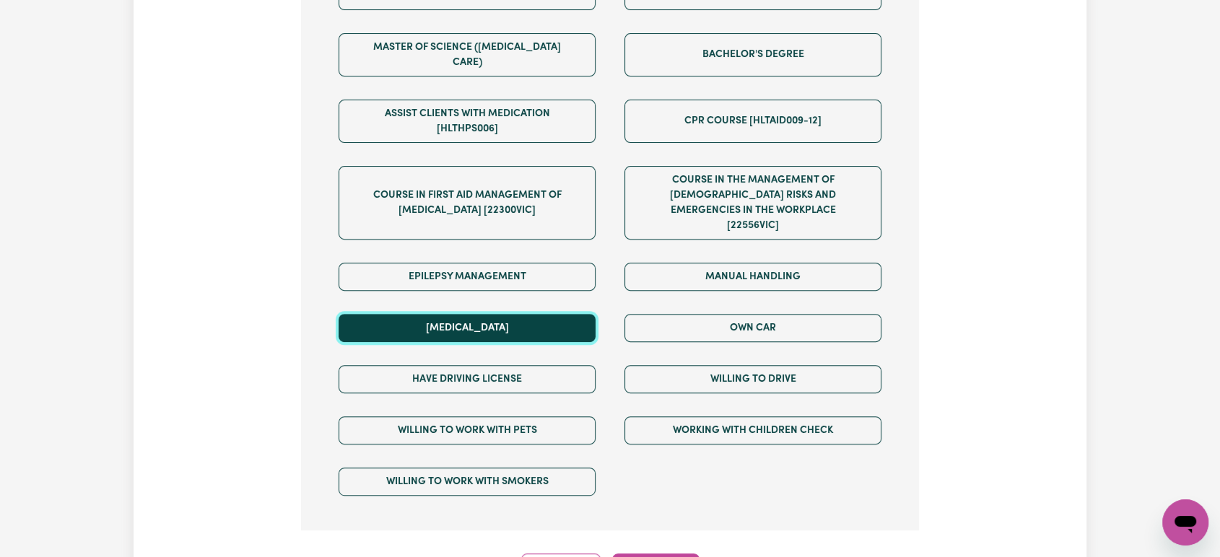
click at [540, 314] on button "Medication Management" at bounding box center [467, 328] width 257 height 28
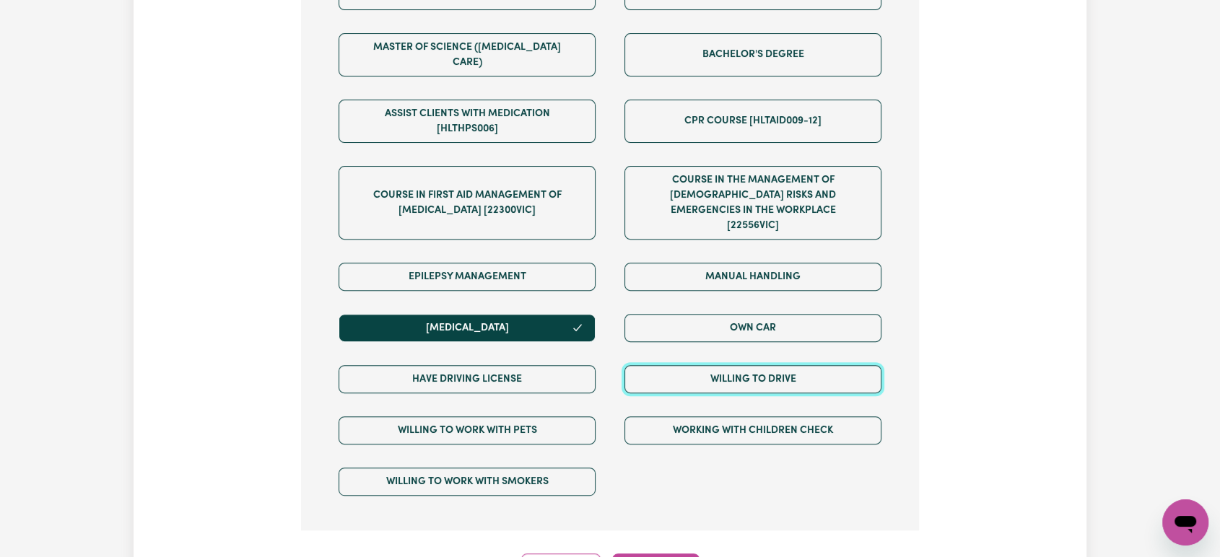
drag, startPoint x: 706, startPoint y: 342, endPoint x: 697, endPoint y: 319, distance: 24.7
click at [704, 365] on button "Willing to drive" at bounding box center [752, 379] width 257 height 28
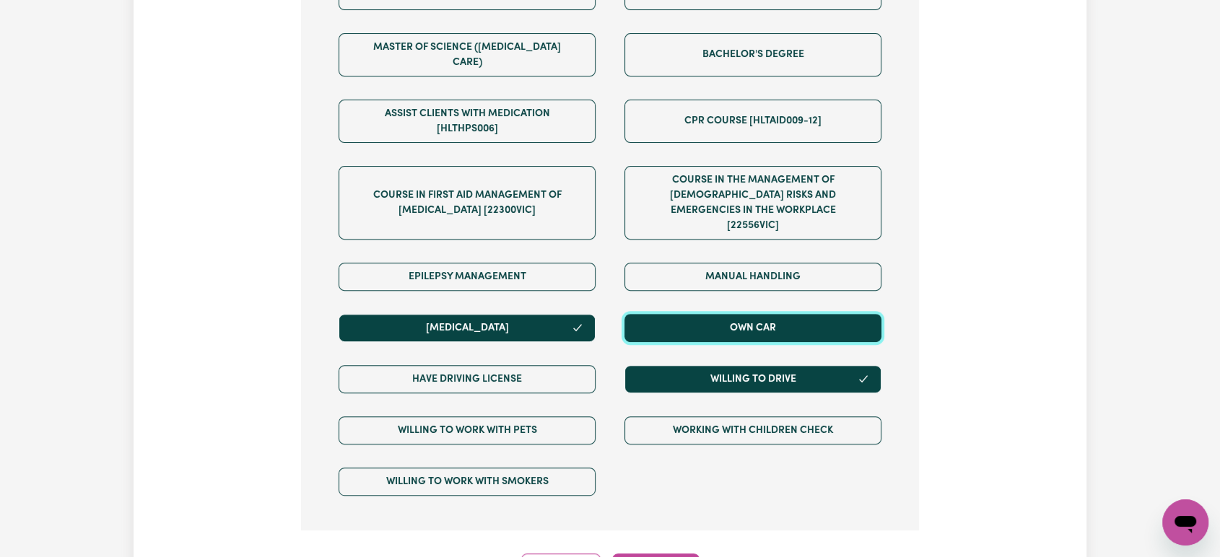
click at [700, 314] on button "Own Car" at bounding box center [752, 328] width 257 height 28
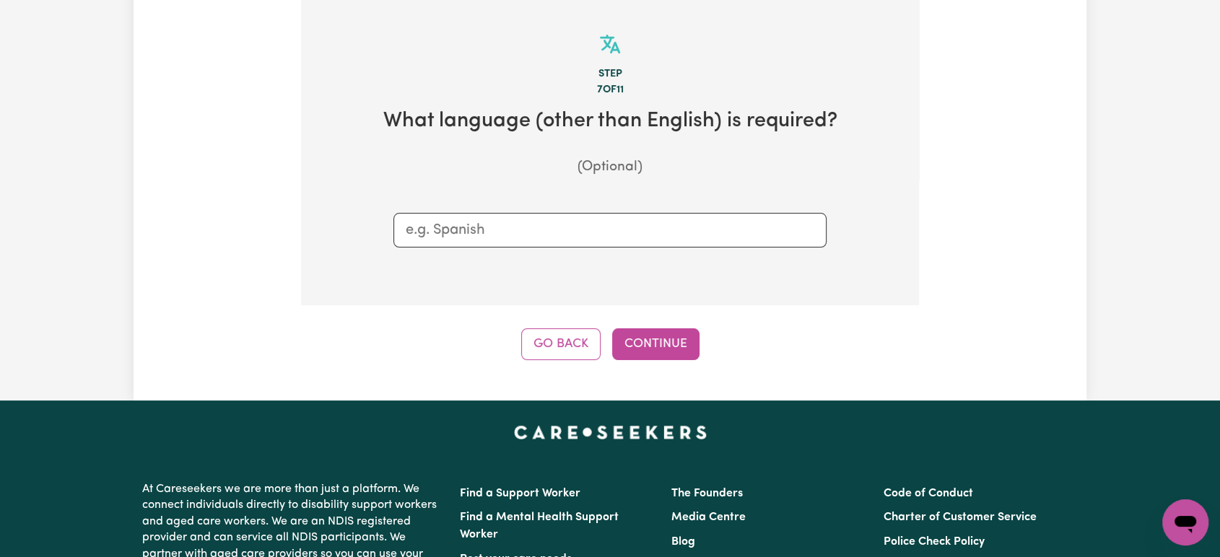
scroll to position [316, 0]
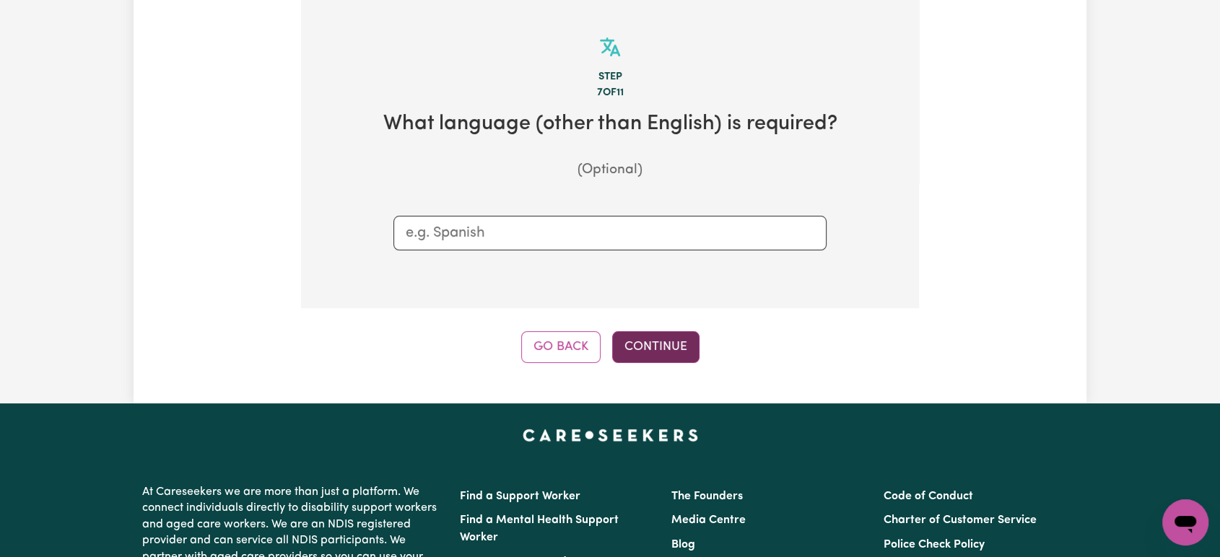
click at [656, 355] on button "Continue" at bounding box center [655, 347] width 87 height 32
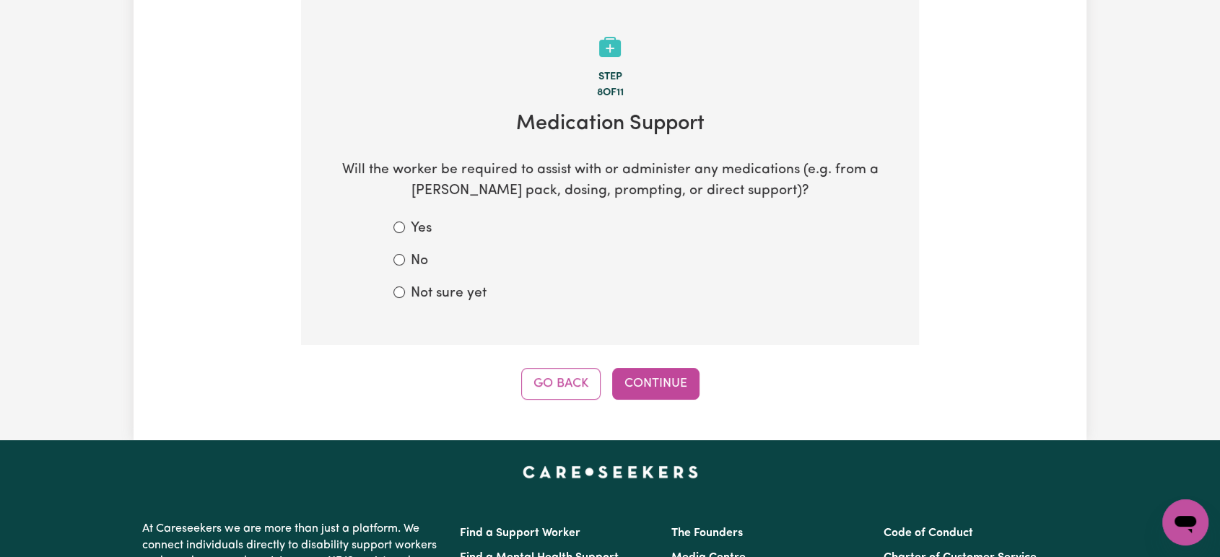
click at [406, 228] on div "Yes" at bounding box center [609, 229] width 433 height 21
click at [399, 223] on input "Yes" at bounding box center [399, 228] width 12 height 12
radio input "true"
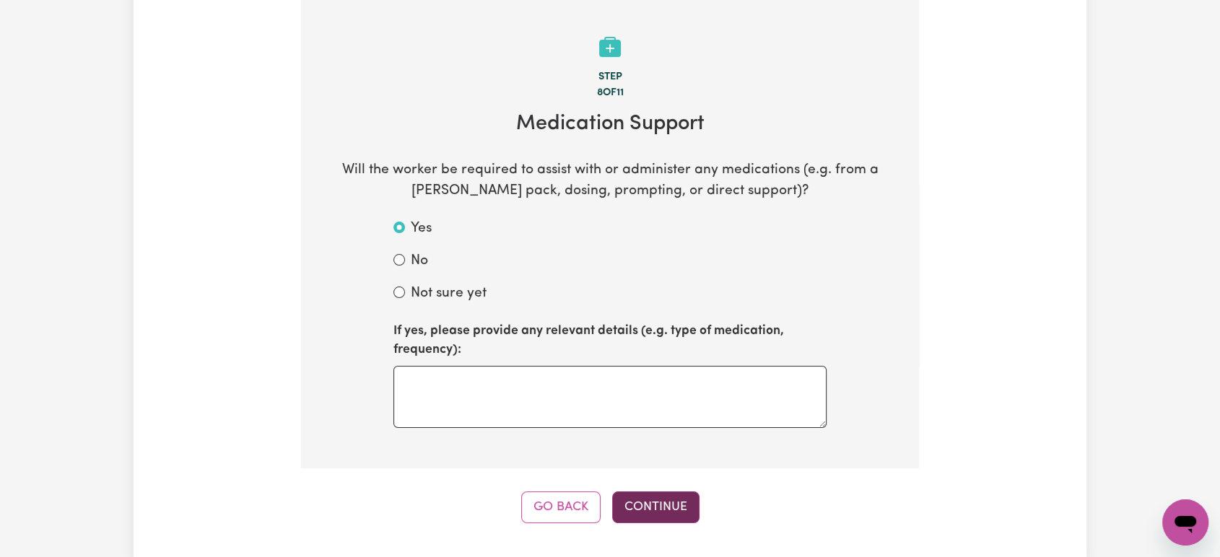
click at [647, 506] on button "Continue" at bounding box center [655, 508] width 87 height 32
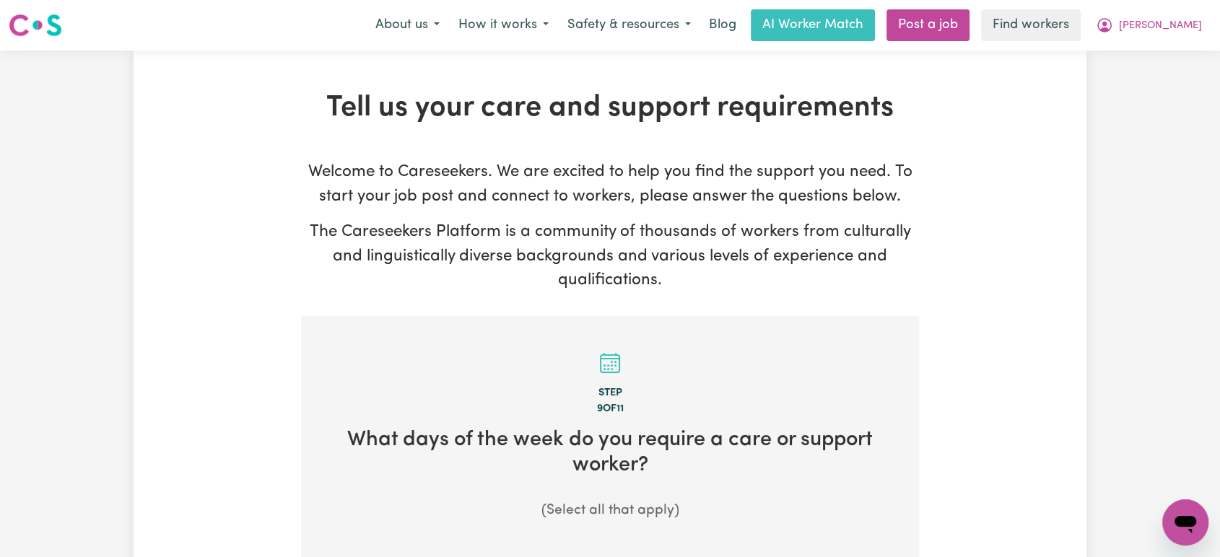
scroll to position [481, 0]
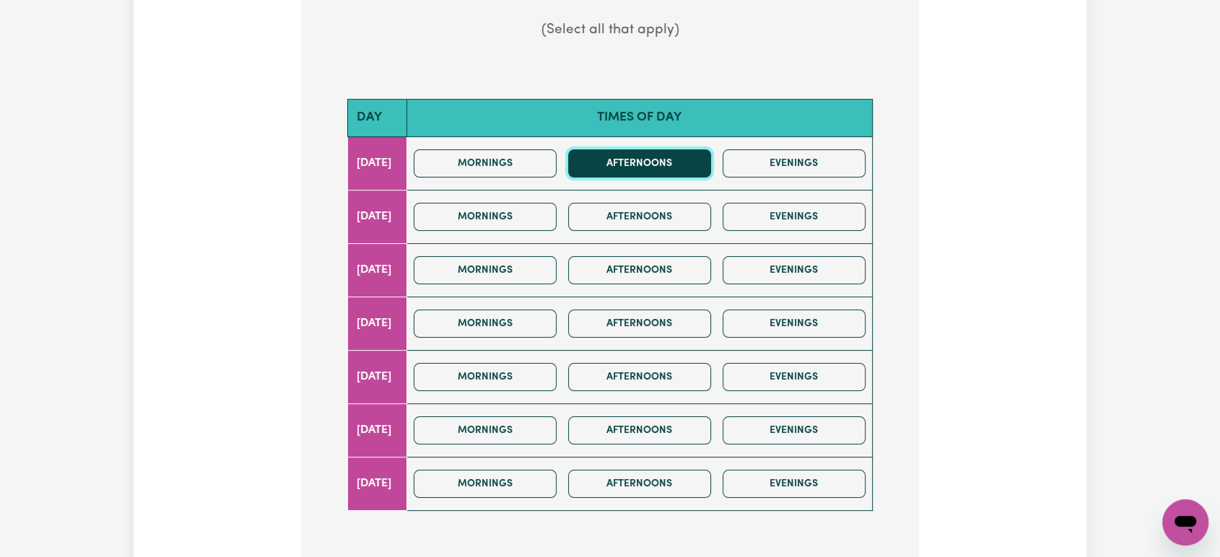
click at [681, 166] on button "Afternoons" at bounding box center [639, 163] width 143 height 28
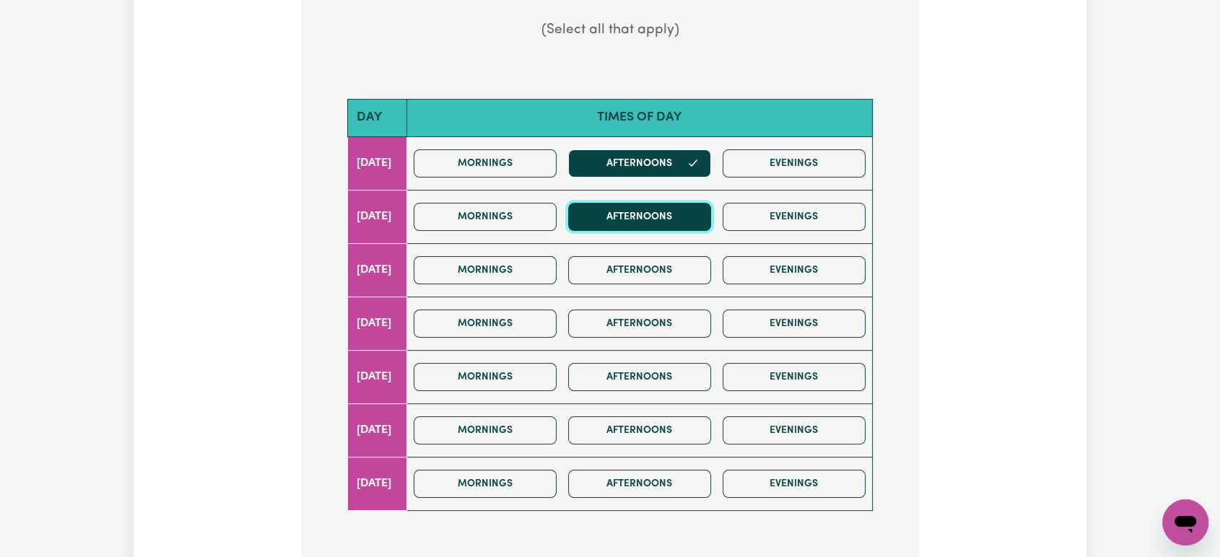
click at [679, 215] on button "Afternoons" at bounding box center [639, 217] width 143 height 28
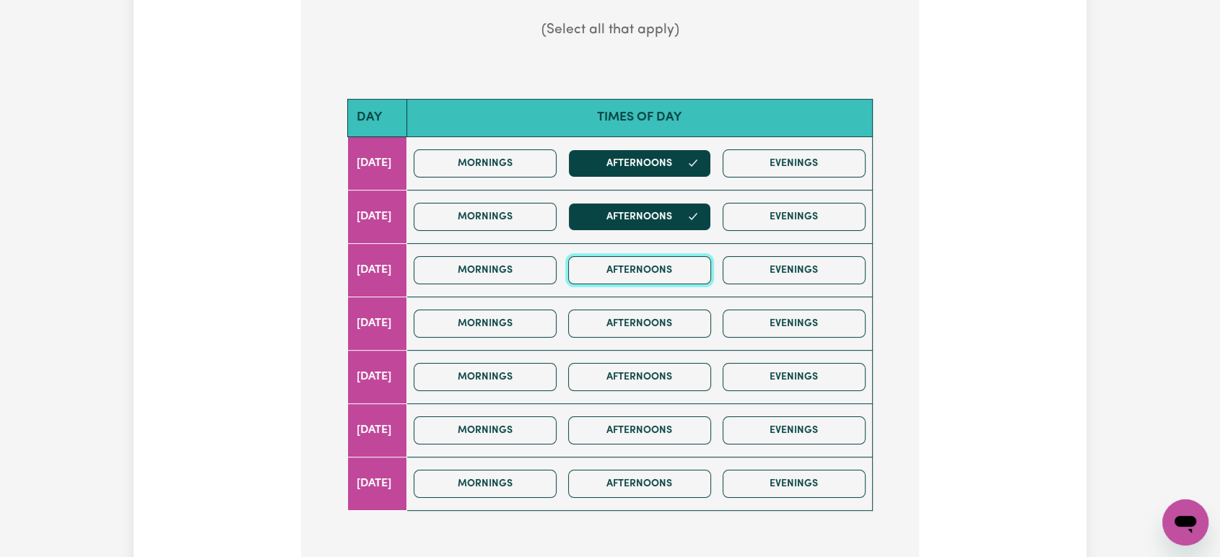
drag, startPoint x: 678, startPoint y: 267, endPoint x: 678, endPoint y: 283, distance: 15.9
click at [678, 268] on button "Afternoons" at bounding box center [639, 270] width 143 height 28
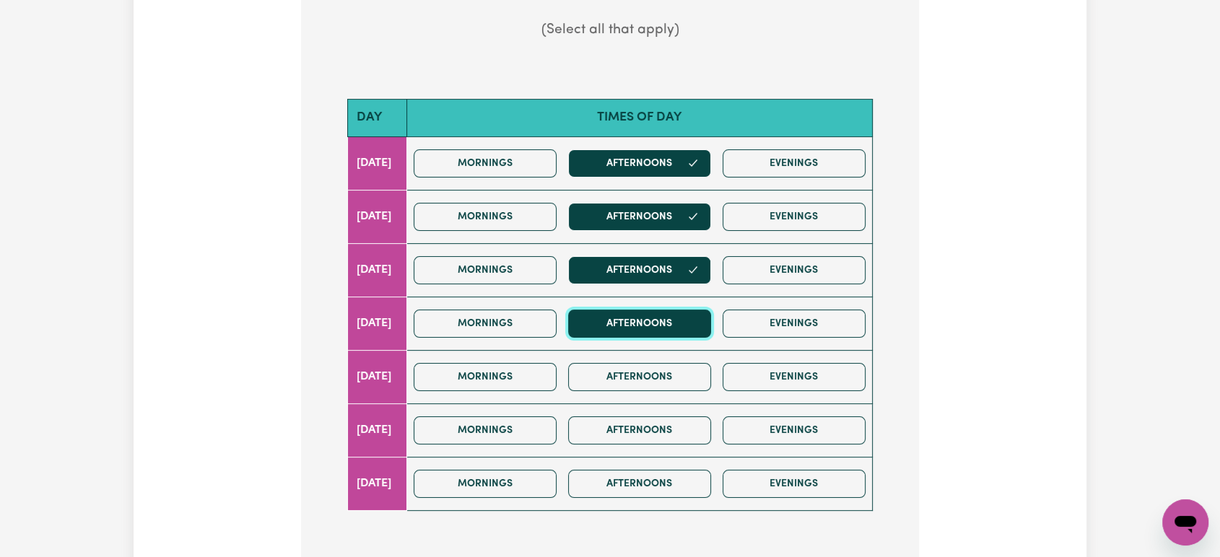
click at [679, 319] on button "Afternoons" at bounding box center [639, 324] width 143 height 28
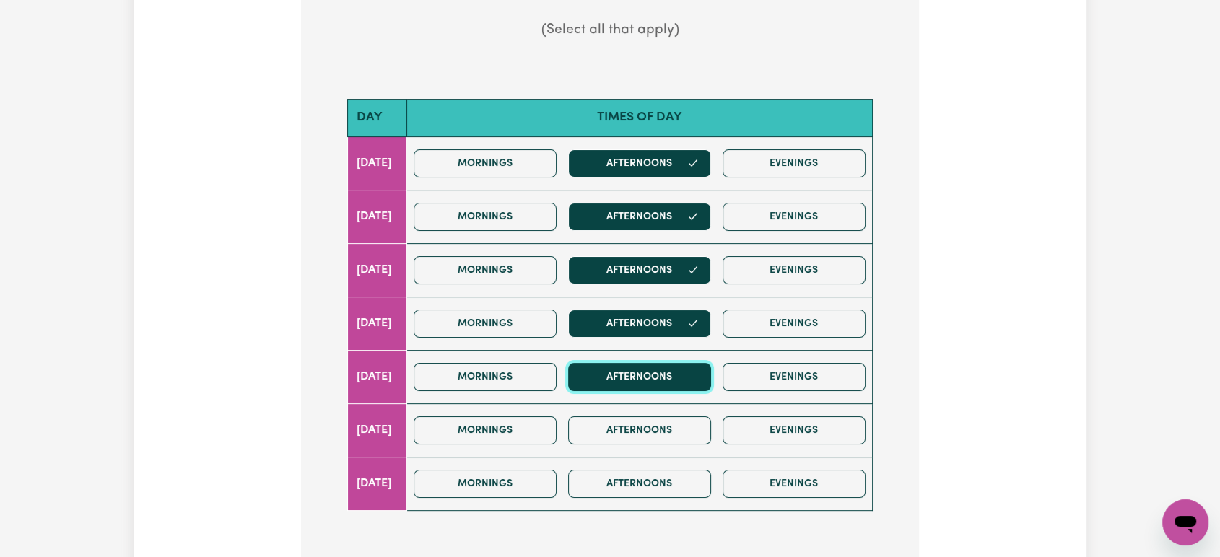
click at [677, 372] on button "Afternoons" at bounding box center [639, 377] width 143 height 28
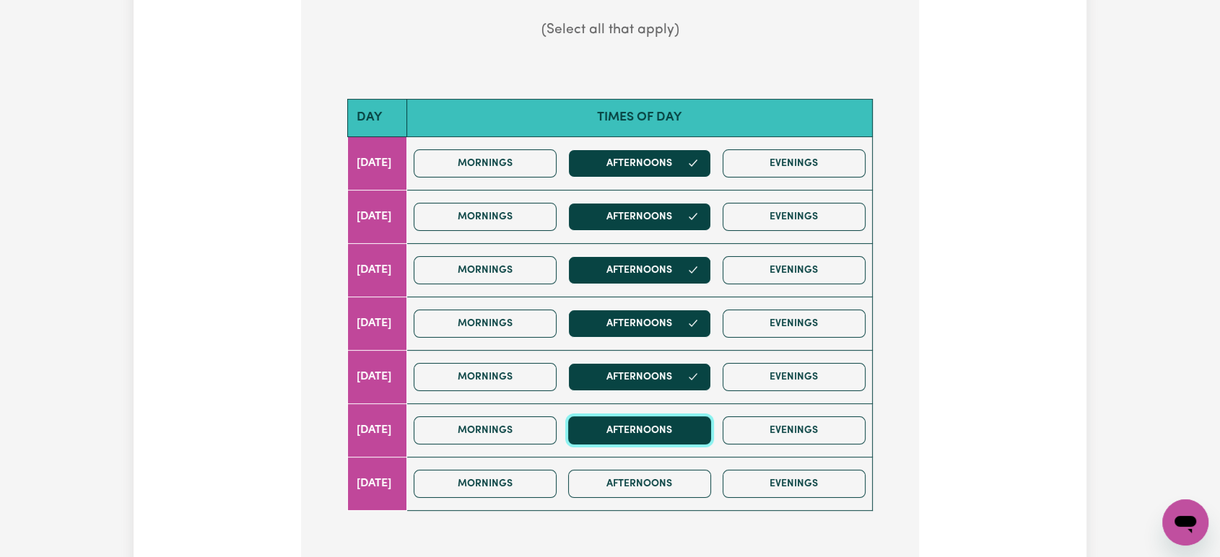
click at [673, 430] on button "Afternoons" at bounding box center [639, 431] width 143 height 28
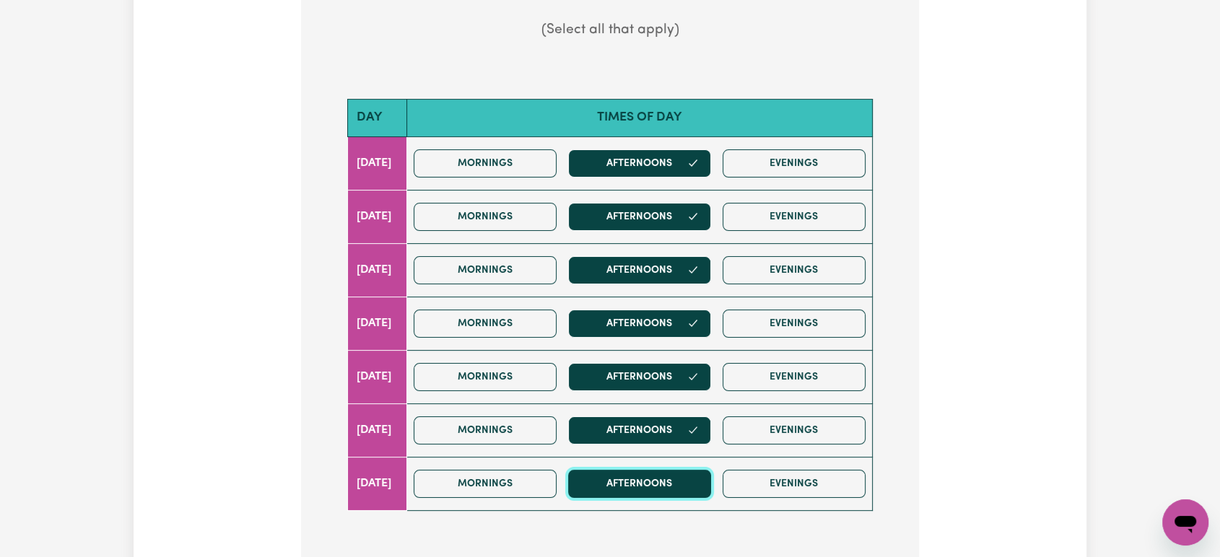
click at [672, 475] on button "Afternoons" at bounding box center [639, 484] width 143 height 28
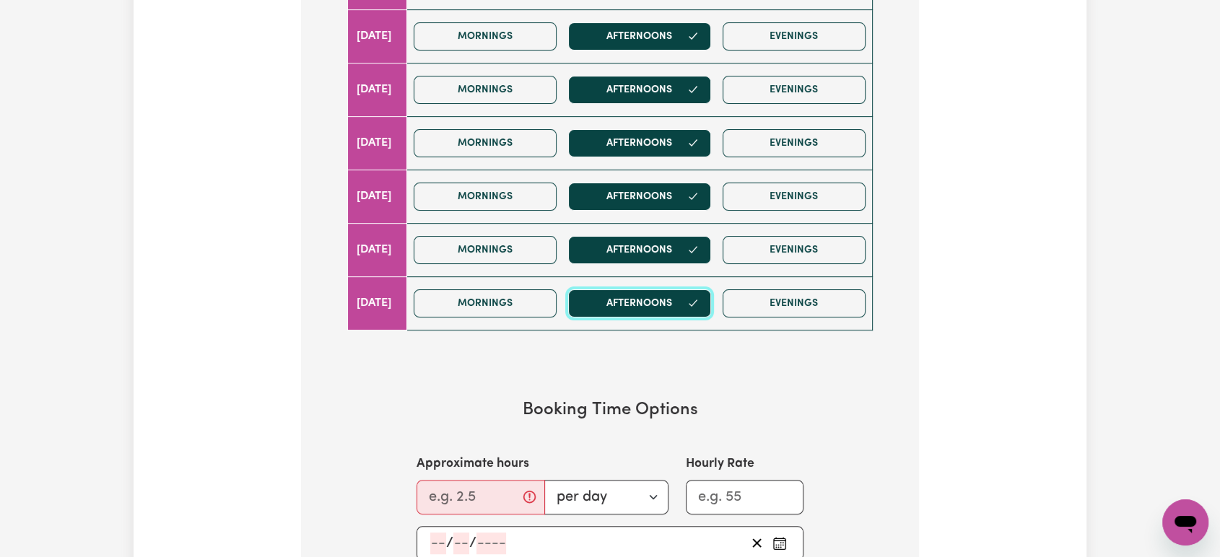
scroll to position [882, 0]
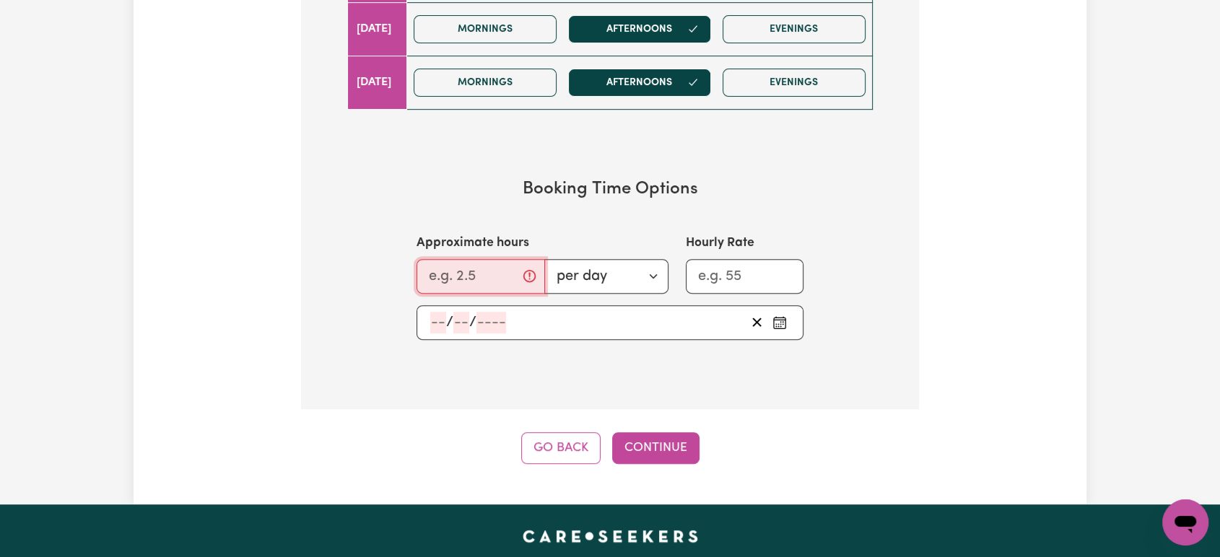
click at [485, 272] on input "Approximate hours" at bounding box center [481, 276] width 129 height 35
type input "8"
click at [701, 272] on input "Hourly Rate" at bounding box center [745, 276] width 118 height 35
type input "60"
click at [783, 320] on icon "Pick an approximate start date" at bounding box center [780, 320] width 12 height 0
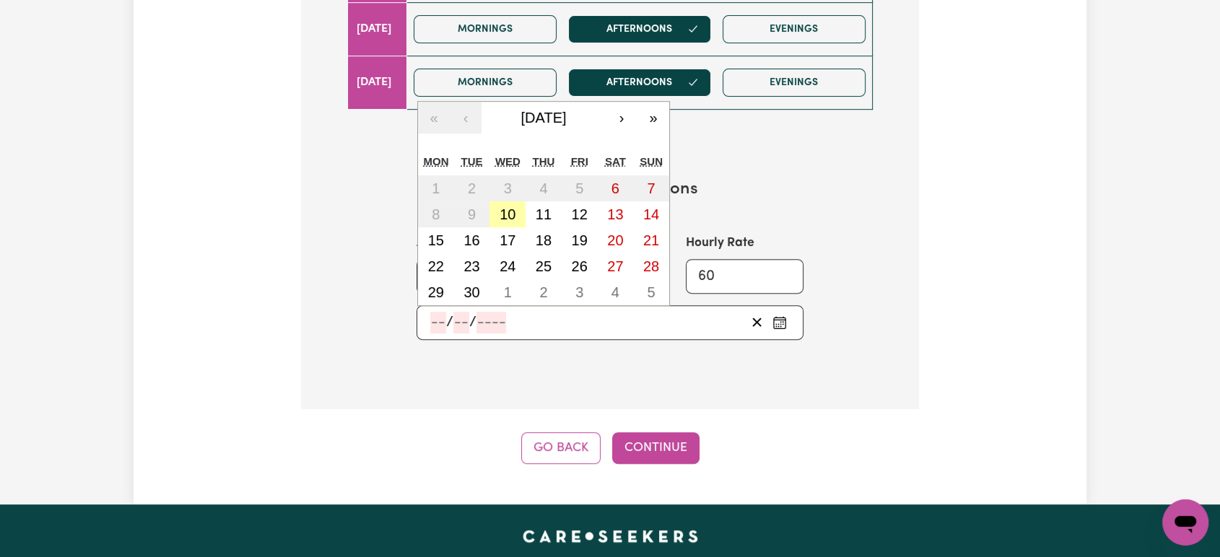
click at [506, 212] on abbr "10" at bounding box center [508, 214] width 16 height 16
type input "2025-09-10"
type input "10"
type input "9"
type input "2025"
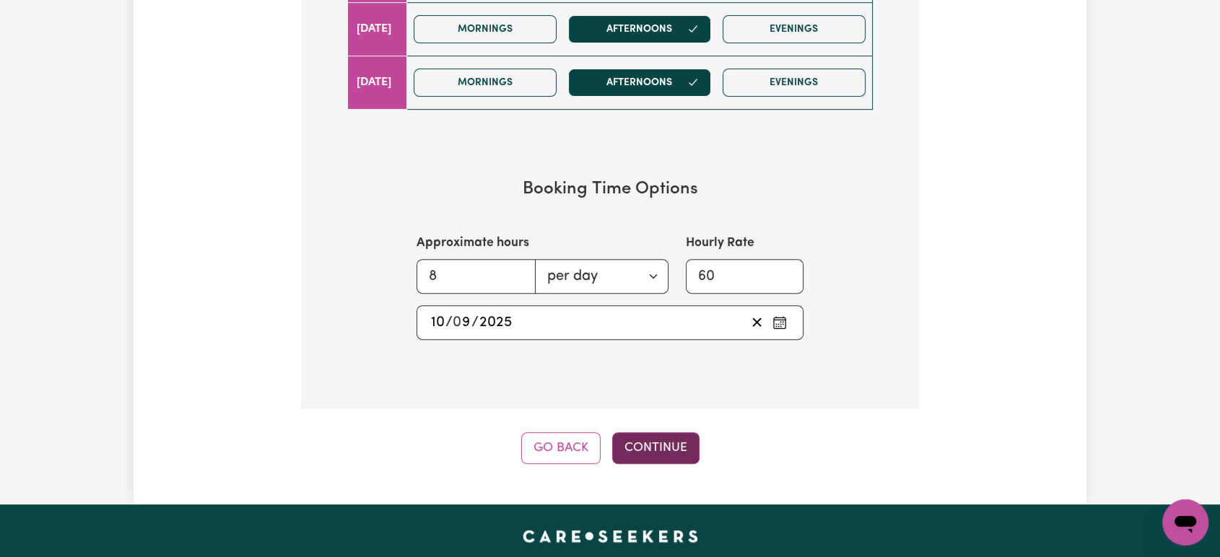
click at [650, 448] on button "Continue" at bounding box center [655, 448] width 87 height 32
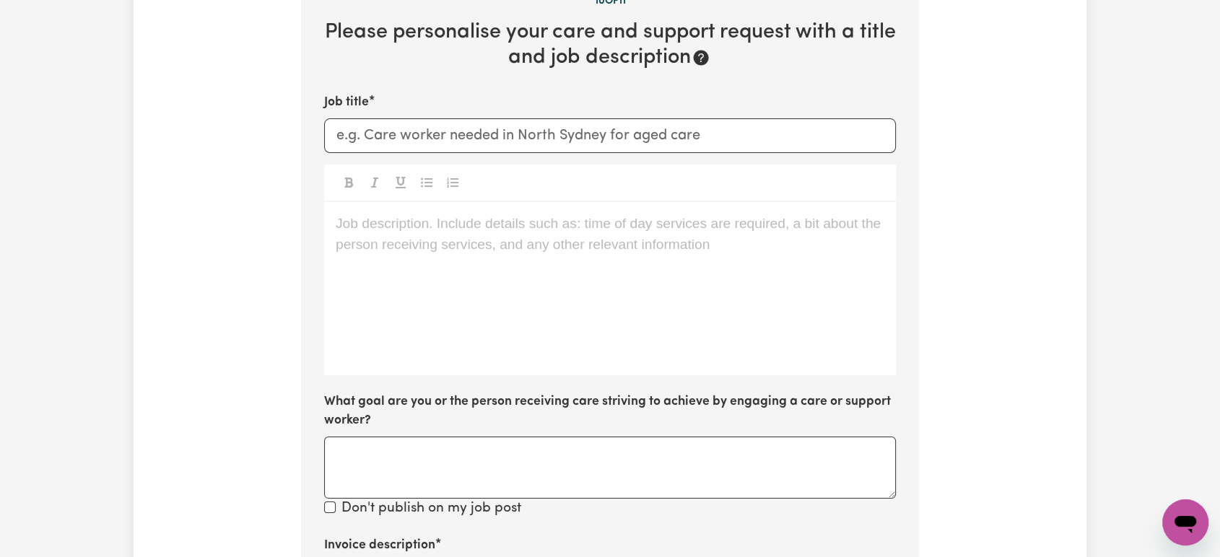
scroll to position [316, 0]
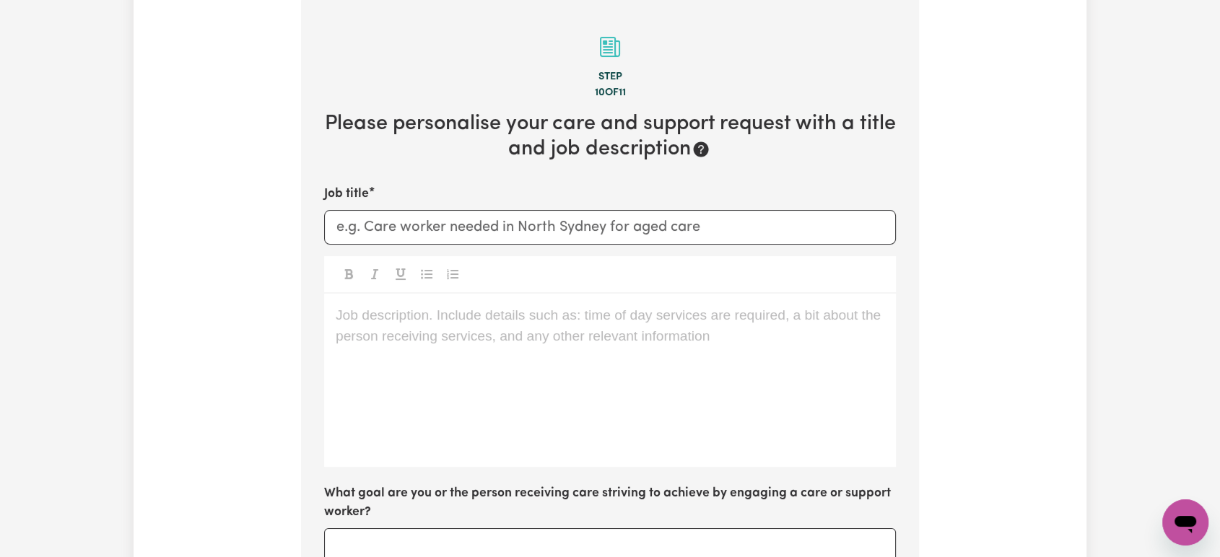
click at [466, 315] on p "Job description. Include details such as: time of day services are required, a …" at bounding box center [610, 315] width 549 height 21
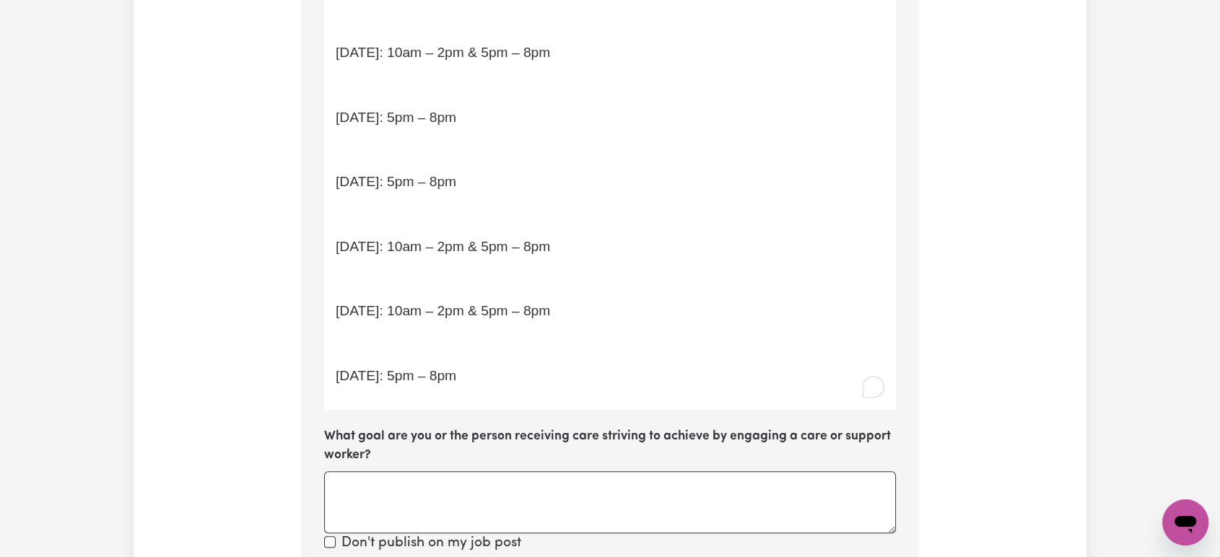
scroll to position [1038, 0]
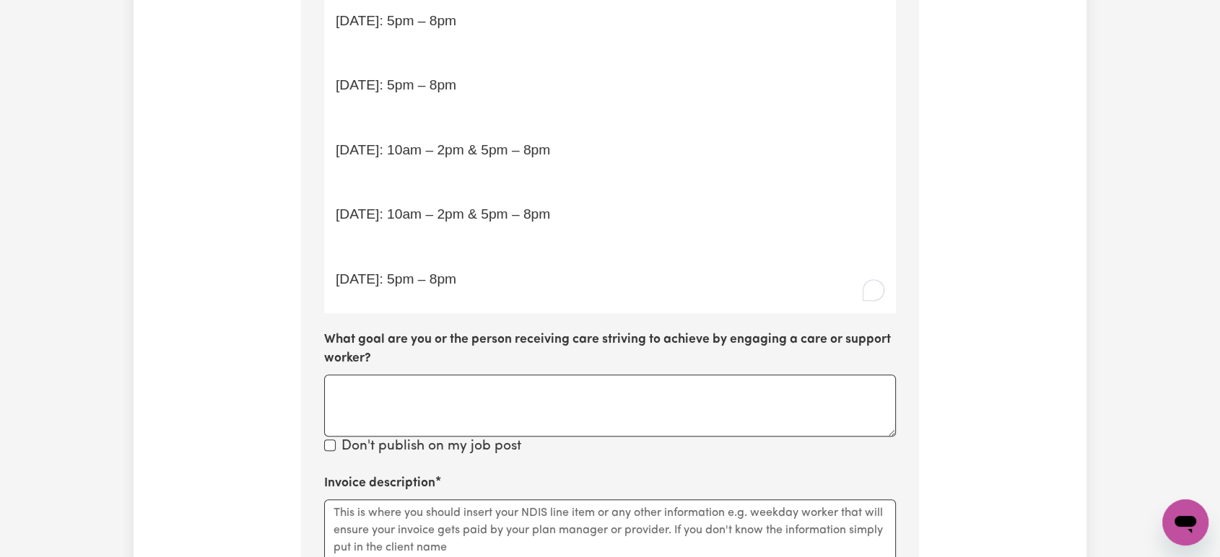
click at [412, 247] on p "﻿" at bounding box center [610, 247] width 549 height 21
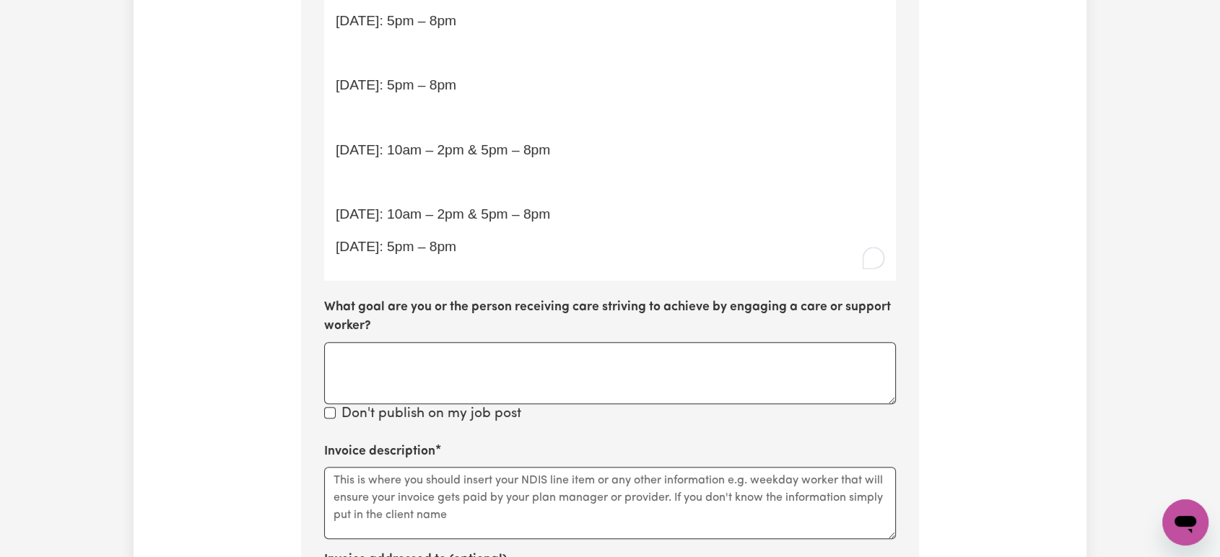
drag, startPoint x: 408, startPoint y: 183, endPoint x: 406, endPoint y: 171, distance: 11.6
click at [408, 181] on p "﻿" at bounding box center [610, 183] width 549 height 21
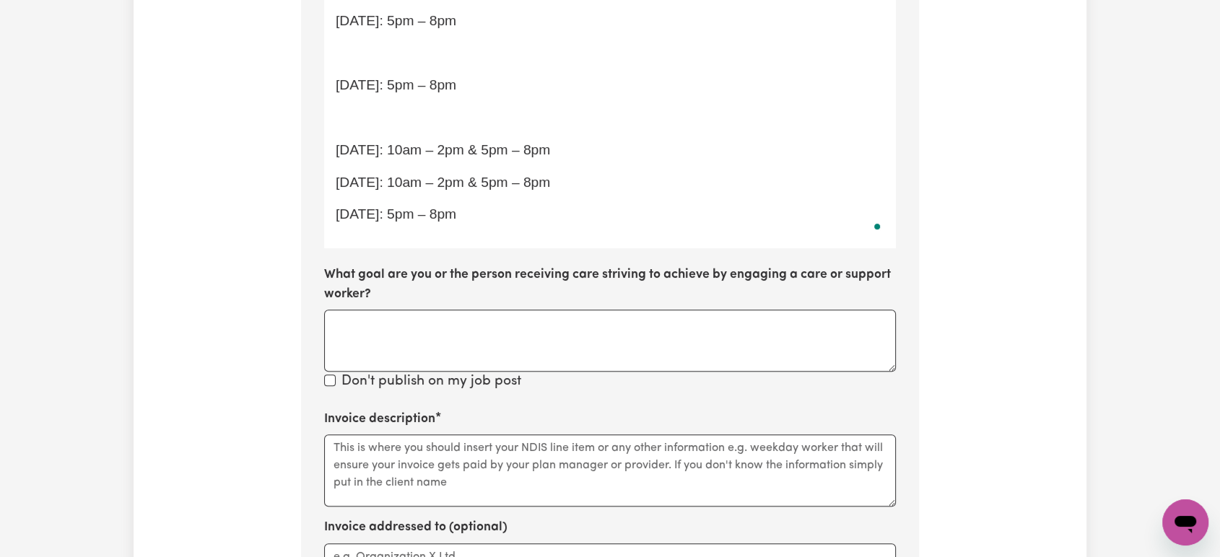
click at [370, 111] on p "﻿" at bounding box center [610, 118] width 549 height 21
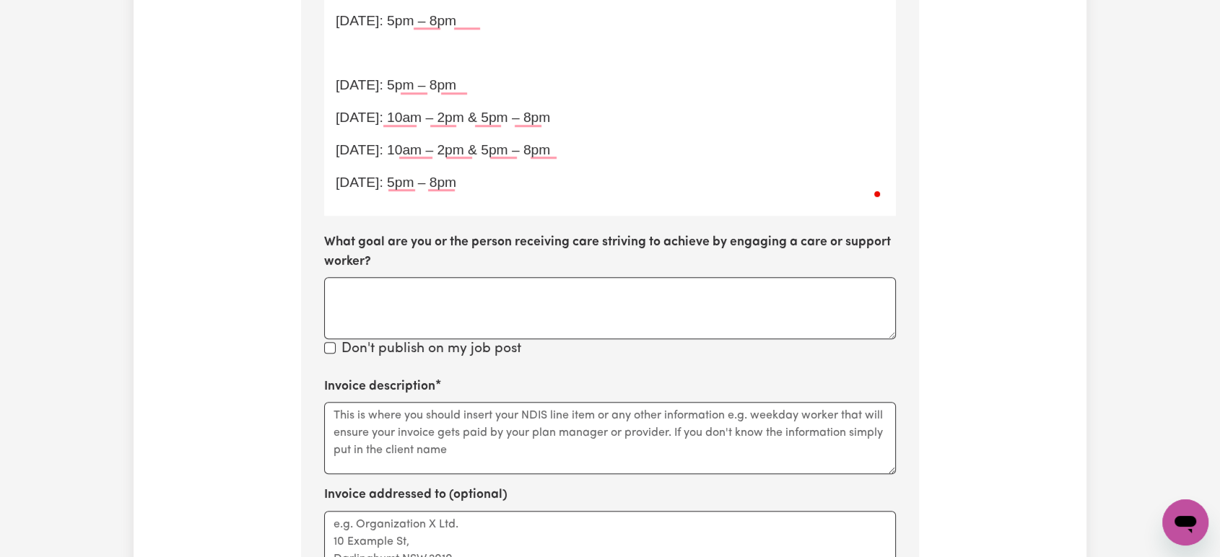
click at [387, 59] on p "﻿" at bounding box center [610, 53] width 549 height 21
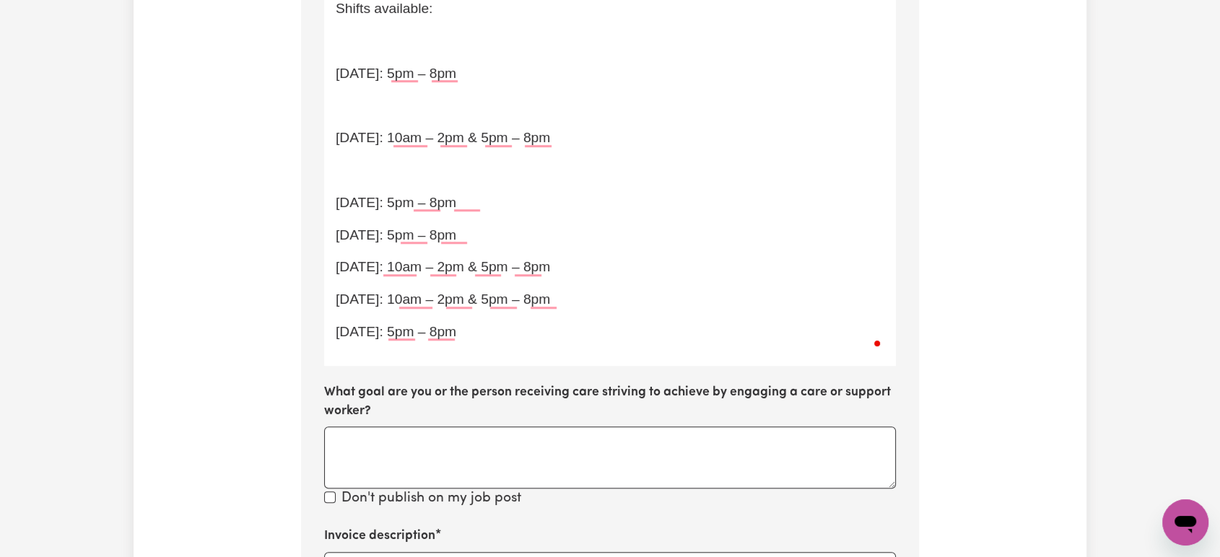
scroll to position [845, 0]
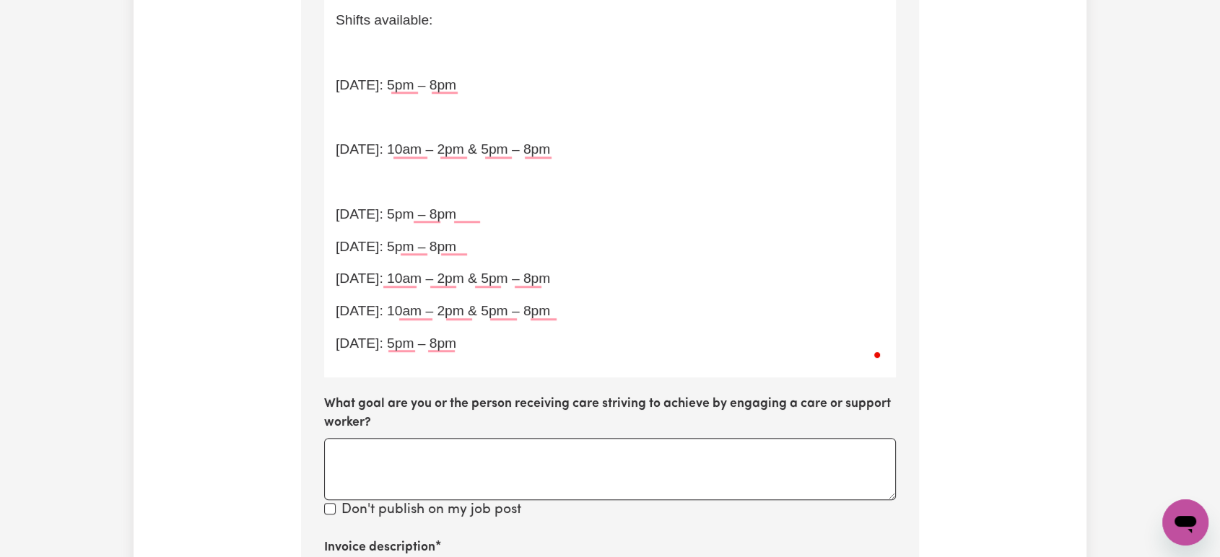
click at [395, 178] on p "﻿" at bounding box center [610, 182] width 549 height 21
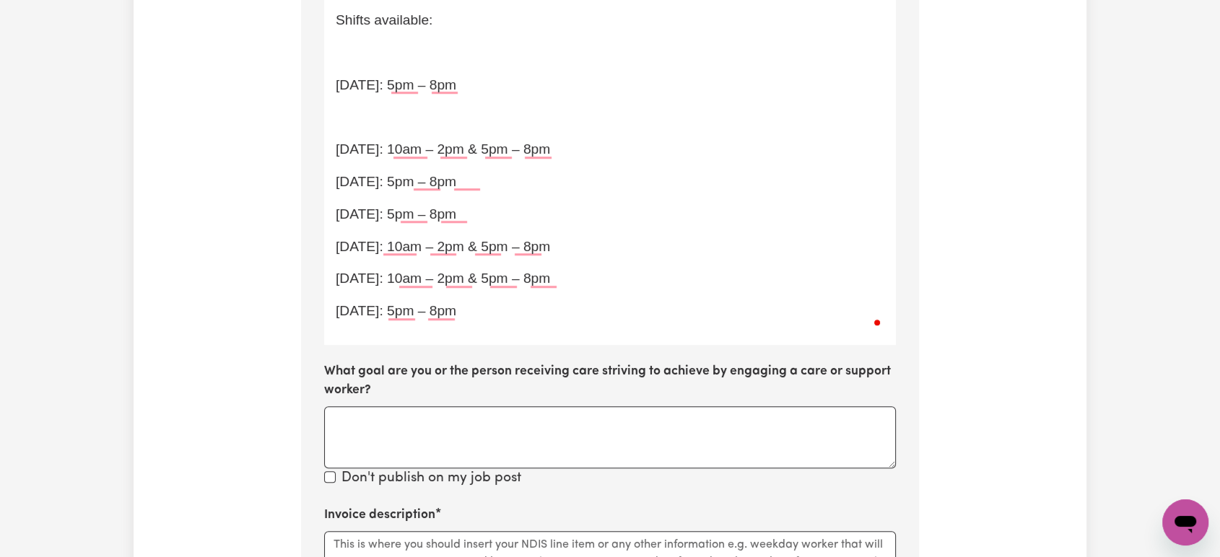
drag, startPoint x: 358, startPoint y: 110, endPoint x: 350, endPoint y: 61, distance: 50.4
click at [357, 110] on p "﻿" at bounding box center [610, 117] width 549 height 21
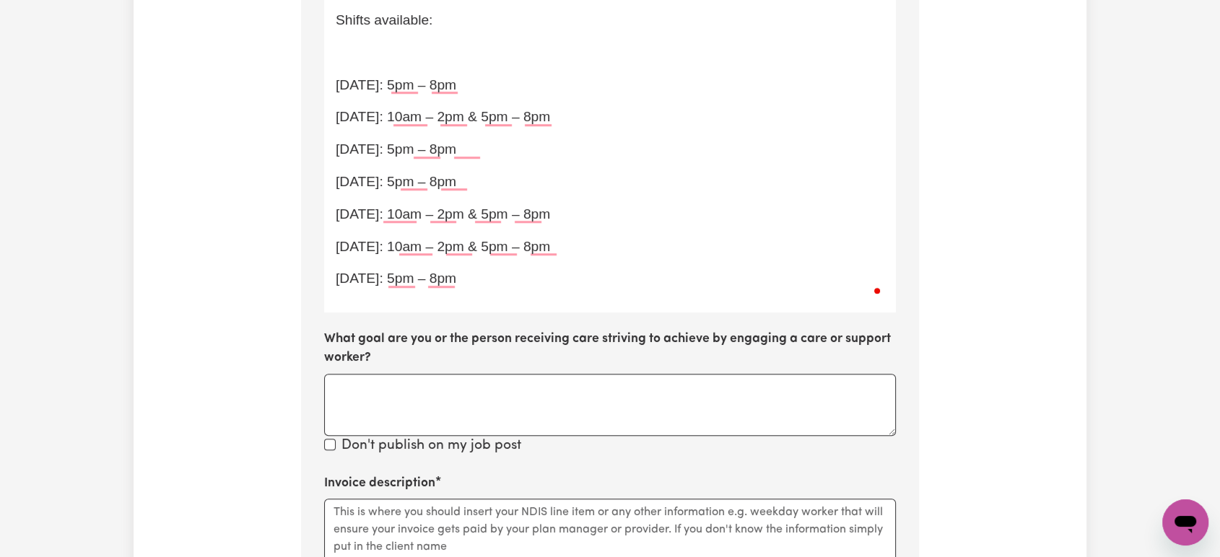
click at [350, 53] on p "﻿" at bounding box center [610, 53] width 549 height 21
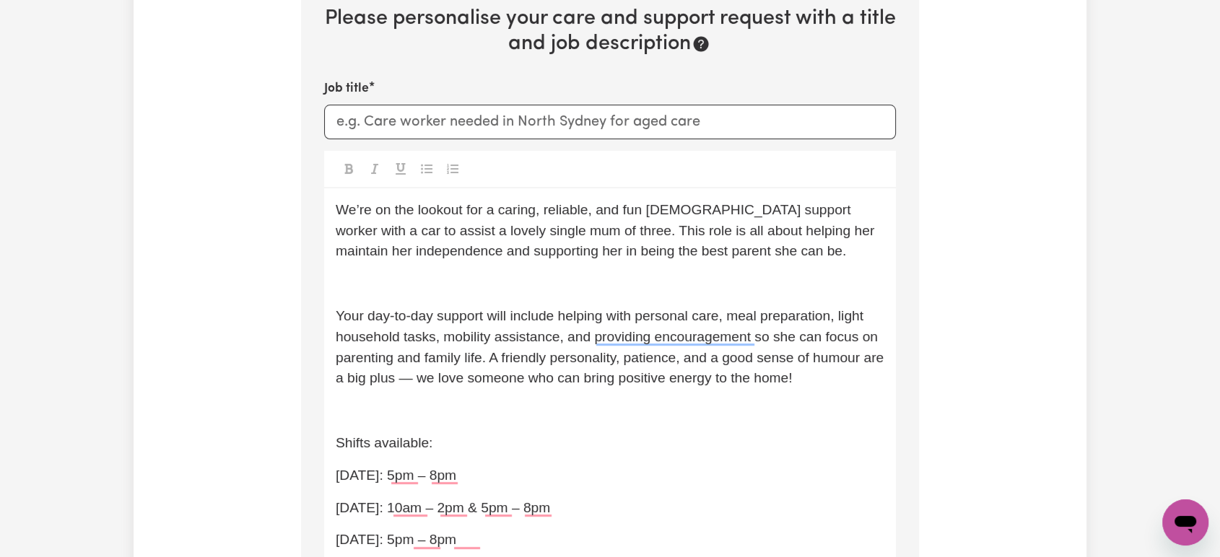
scroll to position [411, 0]
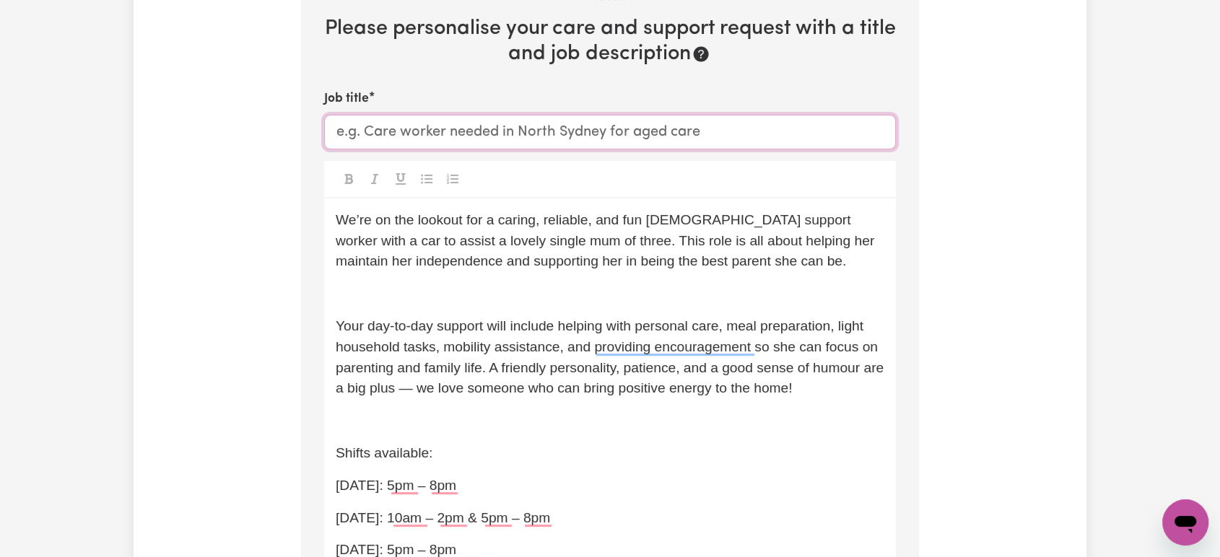
drag, startPoint x: 456, startPoint y: 143, endPoint x: 442, endPoint y: 131, distance: 17.9
click at [456, 142] on input "Job title" at bounding box center [610, 132] width 572 height 35
paste input "🌟 Female Support Worker Wanted – Join Our Care Team! 🌟"
drag, startPoint x: 361, startPoint y: 131, endPoint x: 318, endPoint y: 126, distance: 43.5
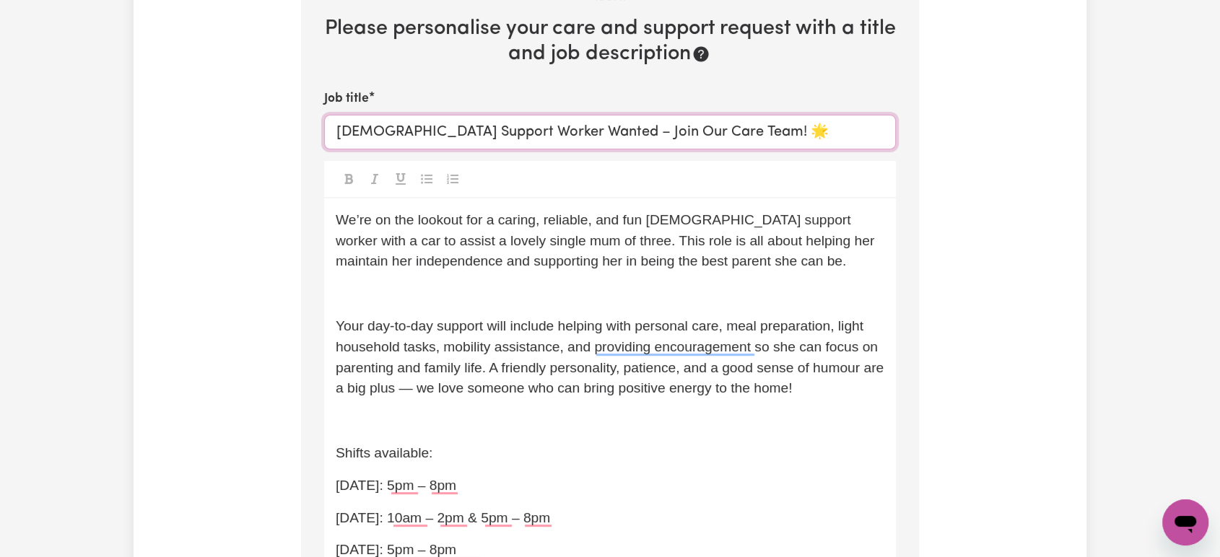
drag, startPoint x: 546, startPoint y: 127, endPoint x: 497, endPoint y: 126, distance: 49.1
click at [497, 126] on input "Female Support Worker Wanted – Join Our Care Team! 🌟" at bounding box center [610, 132] width 572 height 35
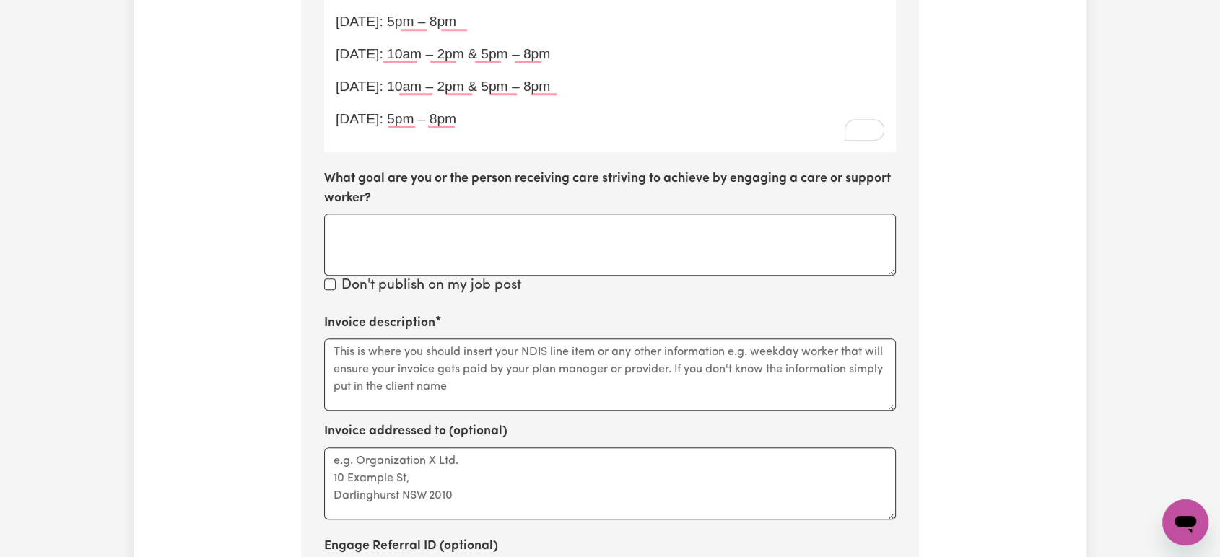
scroll to position [1053, 0]
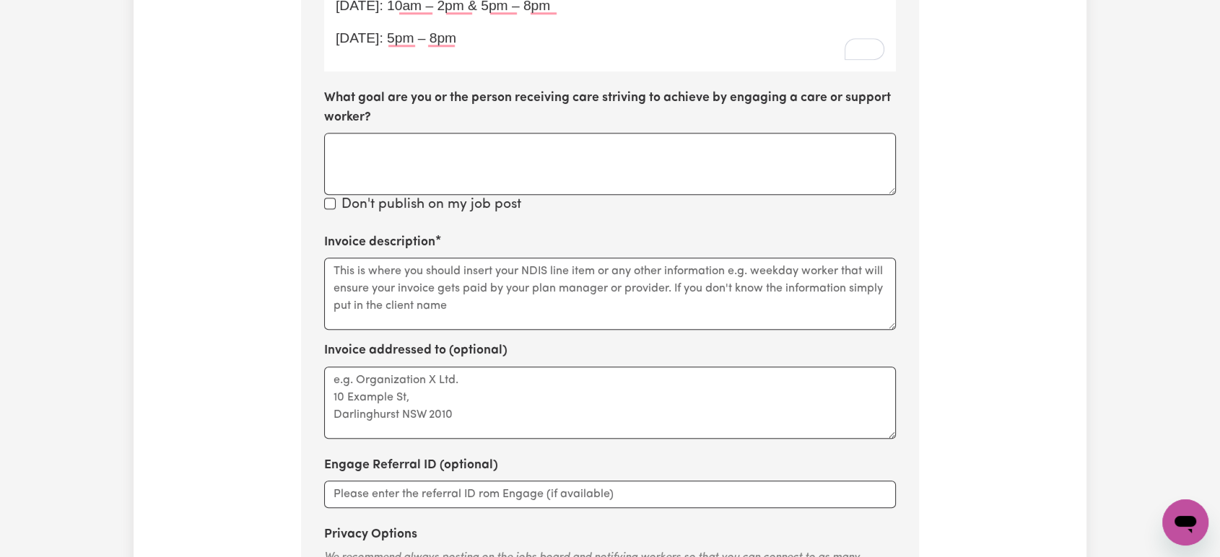
type input "Female Support Worker Needed 24/7 care – Join Our Care Team! 🌟"
click at [450, 293] on textarea "Invoice description" at bounding box center [610, 294] width 572 height 72
paste textarea "01_011_0107_1_1"
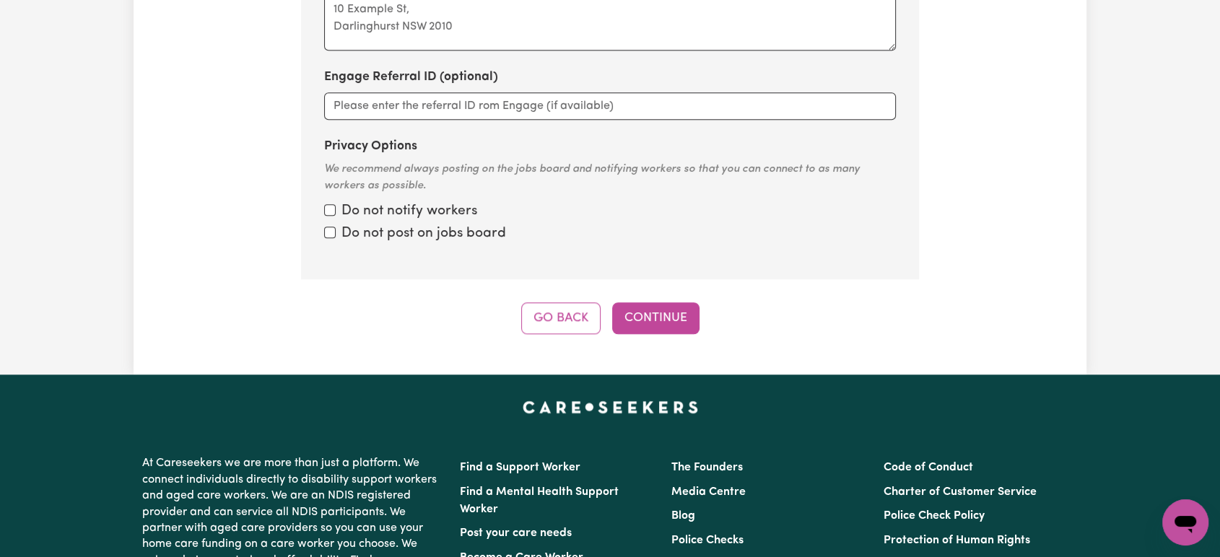
scroll to position [1535, 0]
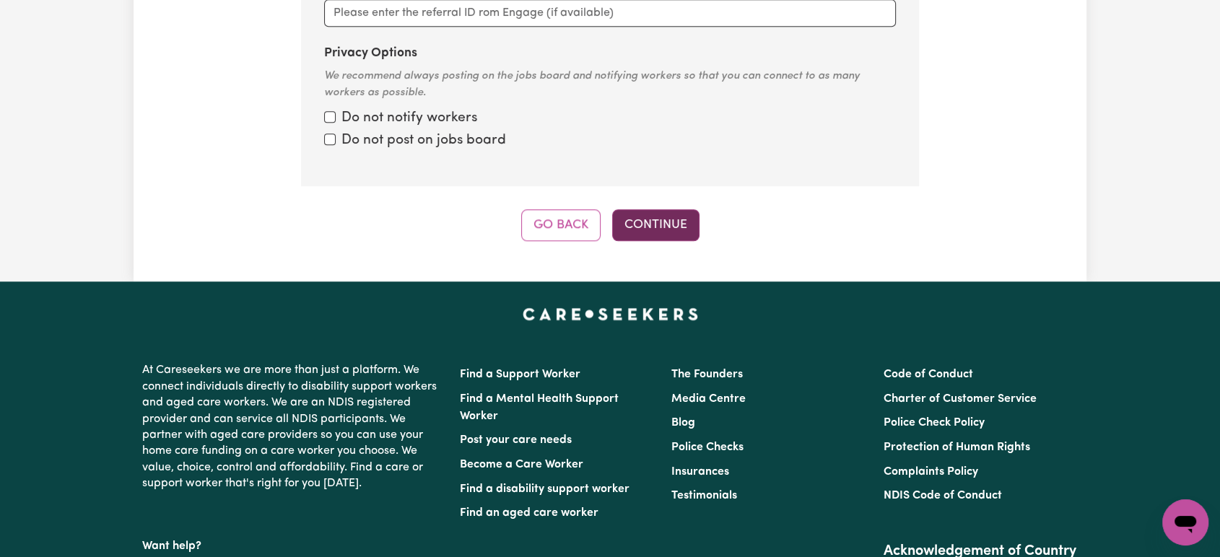
type textarea "01_011_0107_1_1"
click at [660, 225] on button "Continue" at bounding box center [655, 225] width 87 height 32
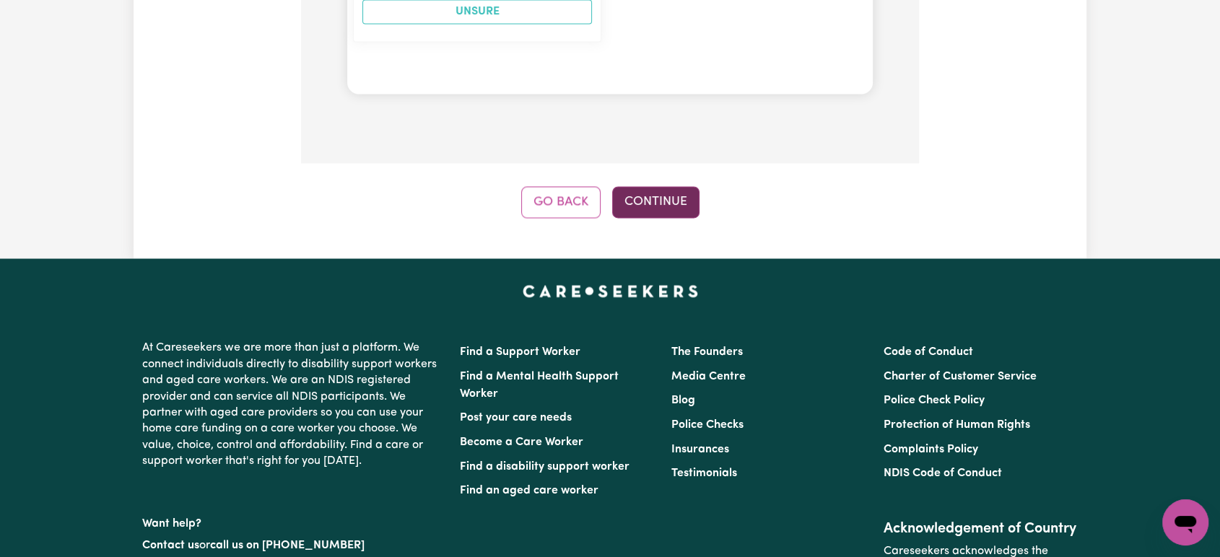
click at [663, 186] on button "Continue" at bounding box center [655, 202] width 87 height 32
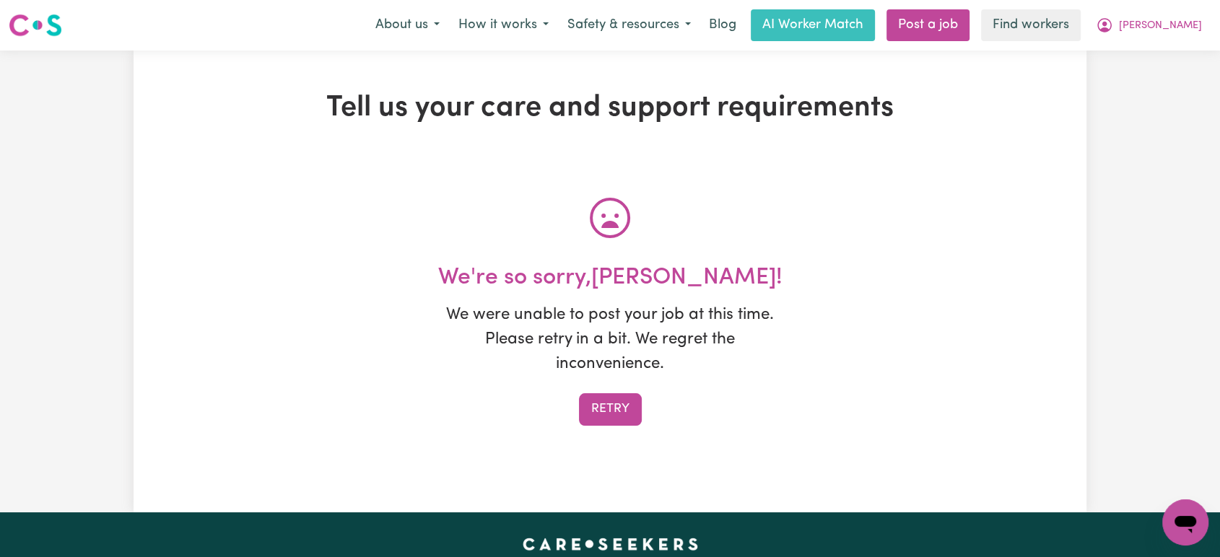
click at [618, 392] on div "We're so sorry, Debbi ! We were unable to post your job at this time. Please re…" at bounding box center [610, 345] width 618 height 162
drag, startPoint x: 616, startPoint y: 398, endPoint x: 624, endPoint y: 403, distance: 9.4
click at [618, 400] on button "Retry" at bounding box center [610, 409] width 63 height 32
click at [759, 357] on p "We were unable to post your job at this time. Please retry in a bit. We regret …" at bounding box center [610, 339] width 361 height 73
click at [595, 406] on button "Retry" at bounding box center [610, 409] width 63 height 32
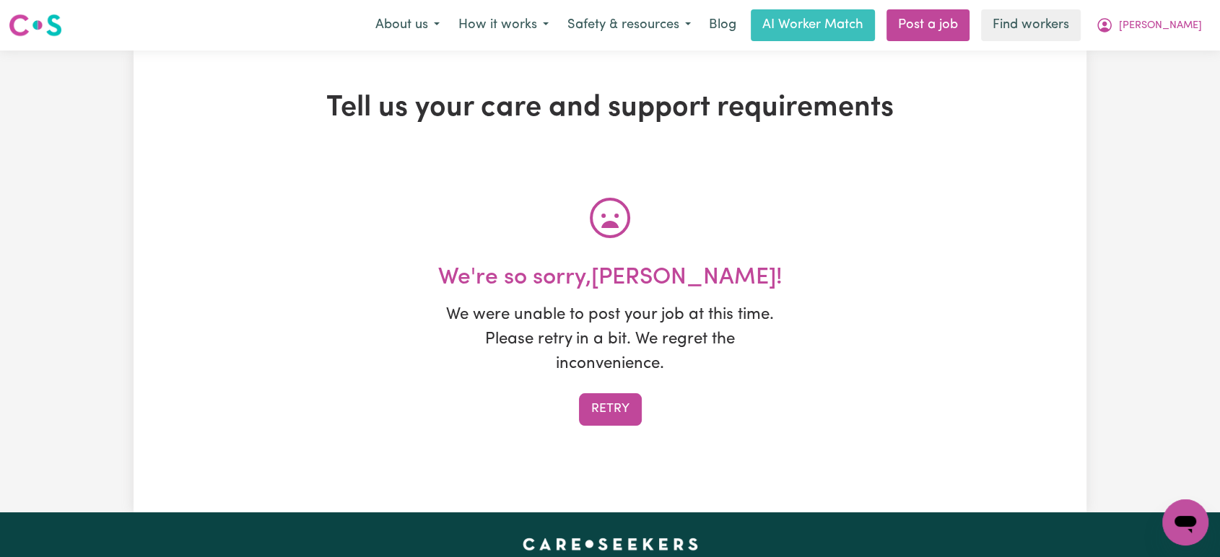
click at [612, 387] on div "We're so sorry, Debbi ! We were unable to post your job at this time. Please re…" at bounding box center [610, 345] width 618 height 162
click at [624, 406] on button "Retry" at bounding box center [610, 409] width 63 height 32
click at [624, 407] on button "Retry" at bounding box center [610, 409] width 63 height 32
click at [618, 403] on button "Retry" at bounding box center [610, 409] width 63 height 32
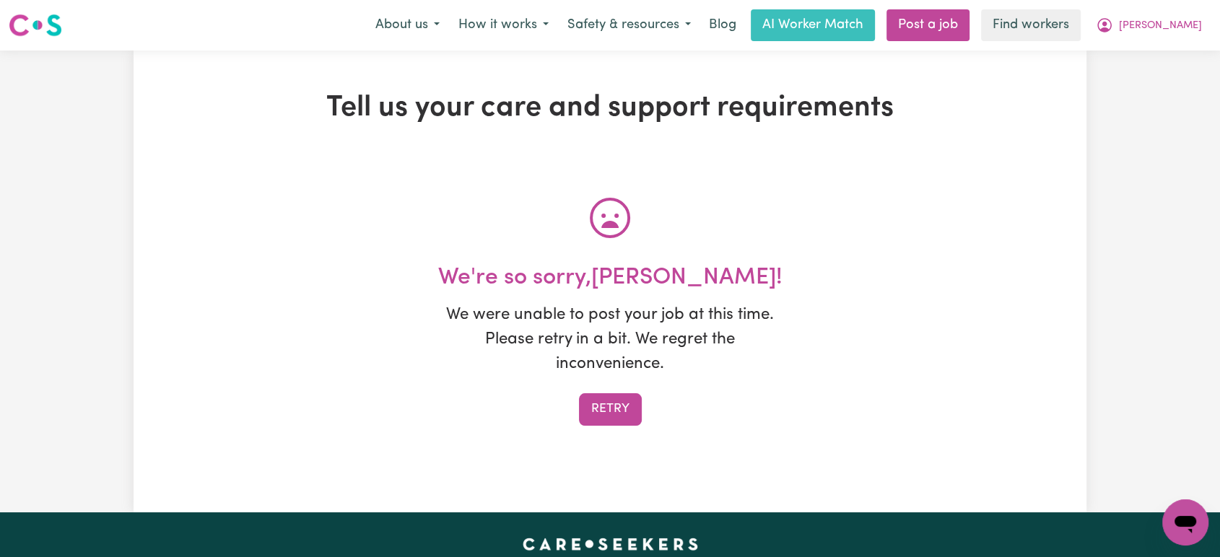
click at [618, 403] on button "Retry" at bounding box center [610, 409] width 63 height 32
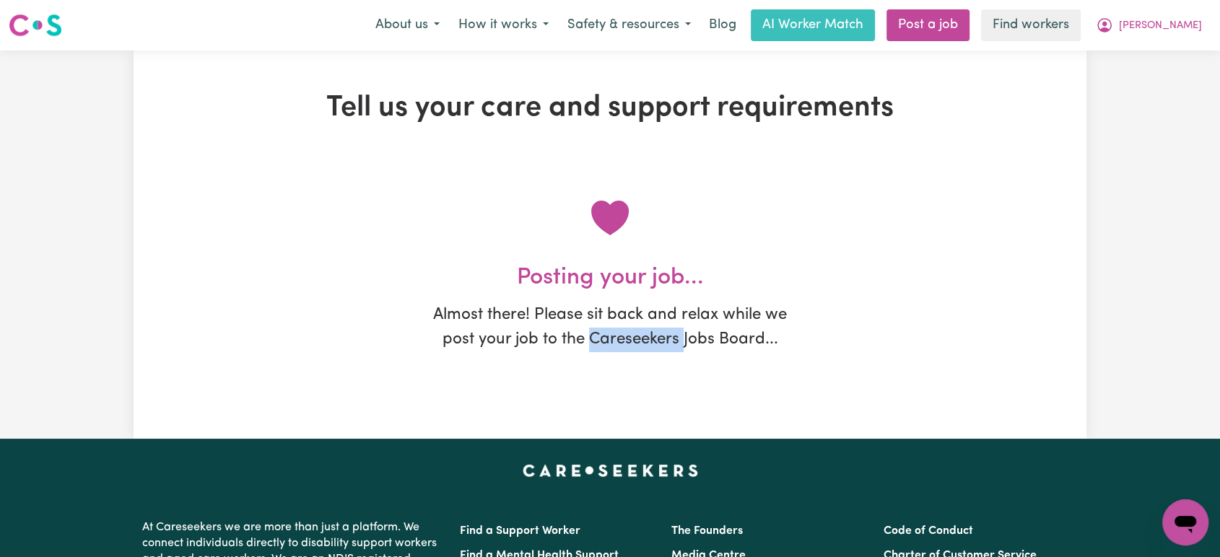
click at [619, 404] on div "Tell us your care and support requirements Posting your job... Almost there! Pl…" at bounding box center [610, 245] width 953 height 388
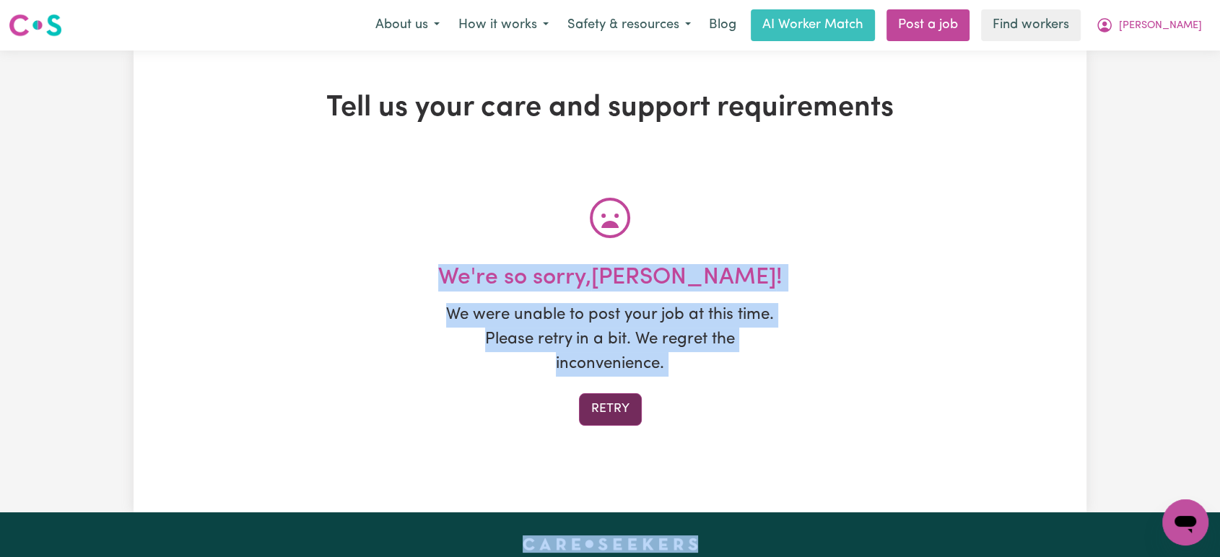
click at [594, 402] on button "Retry" at bounding box center [610, 409] width 63 height 32
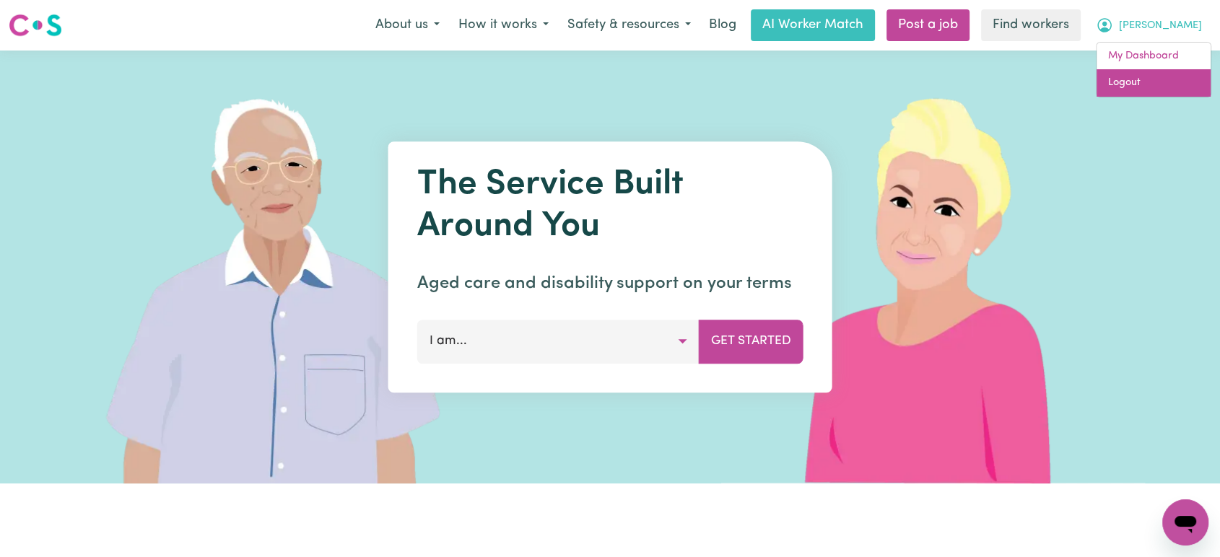
click at [1159, 79] on link "Logout" at bounding box center [1154, 82] width 114 height 27
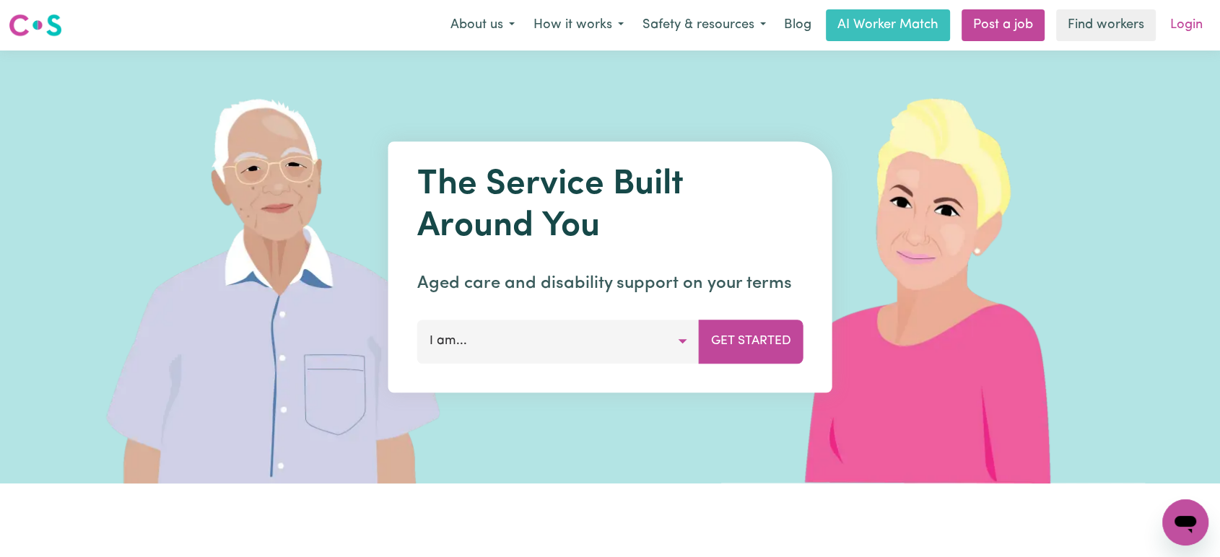
click at [1188, 27] on link "Login" at bounding box center [1187, 25] width 50 height 32
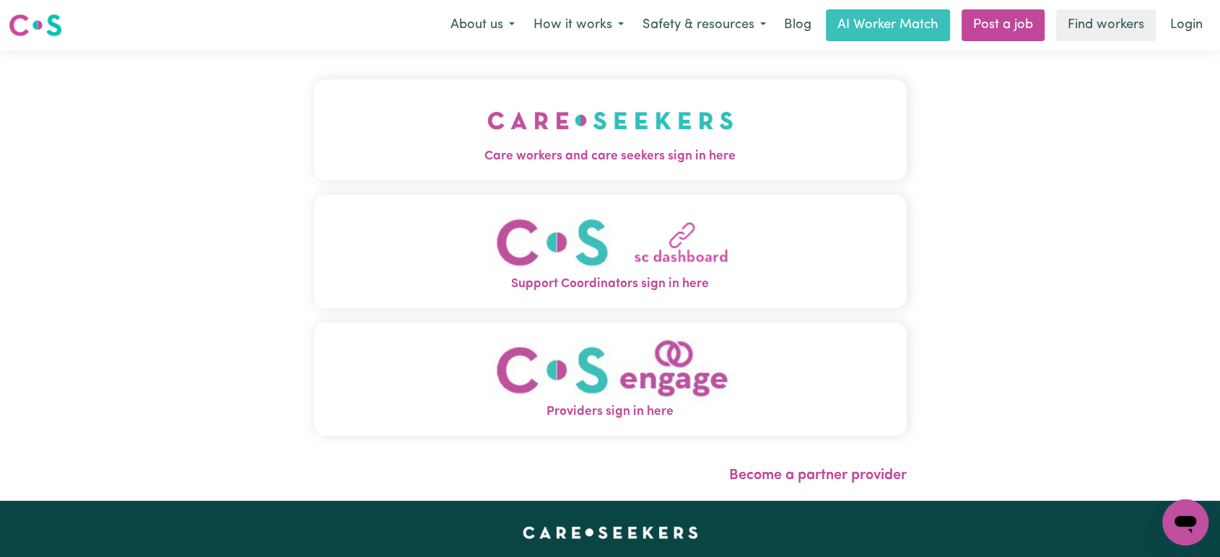
click at [559, 131] on img "Care workers and care seekers sign in here" at bounding box center [610, 120] width 246 height 53
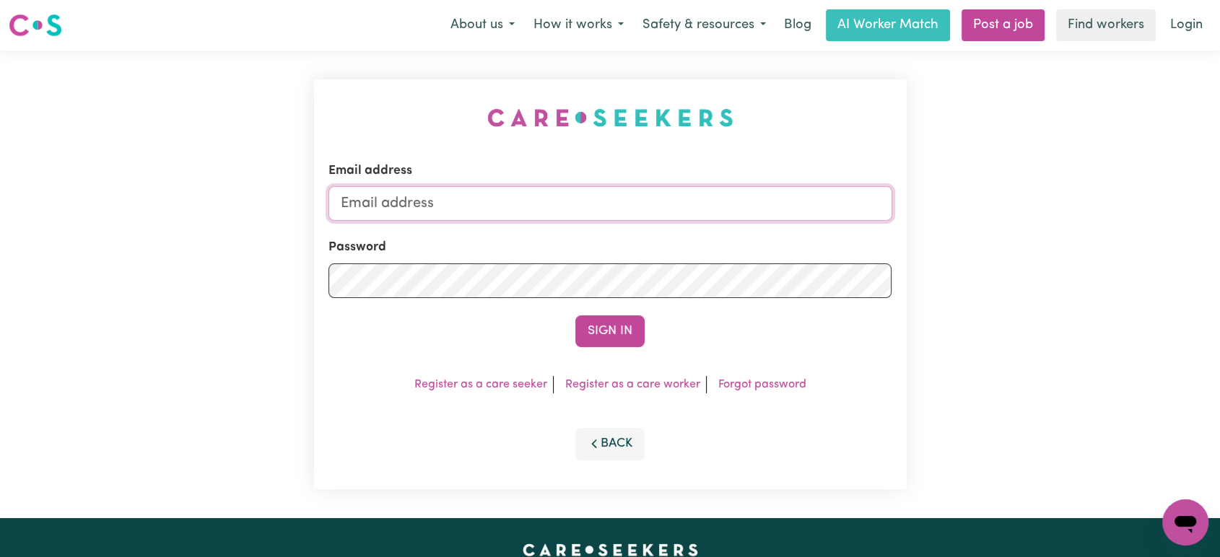
type input "lindsay@careseekers.com.au"
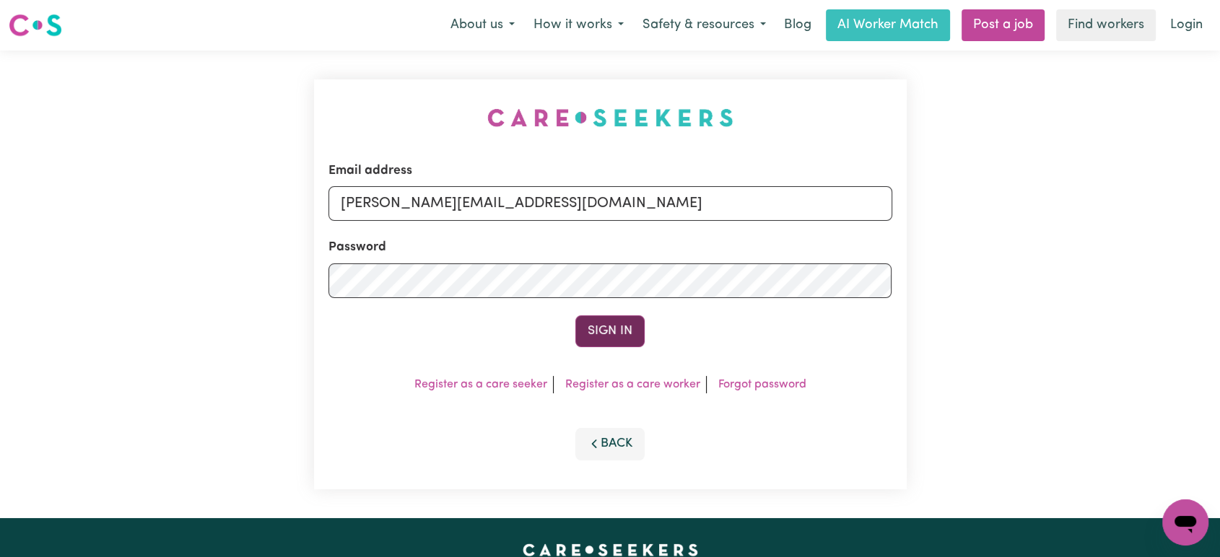
click at [610, 328] on button "Sign In" at bounding box center [609, 331] width 69 height 32
